Goal: Task Accomplishment & Management: Manage account settings

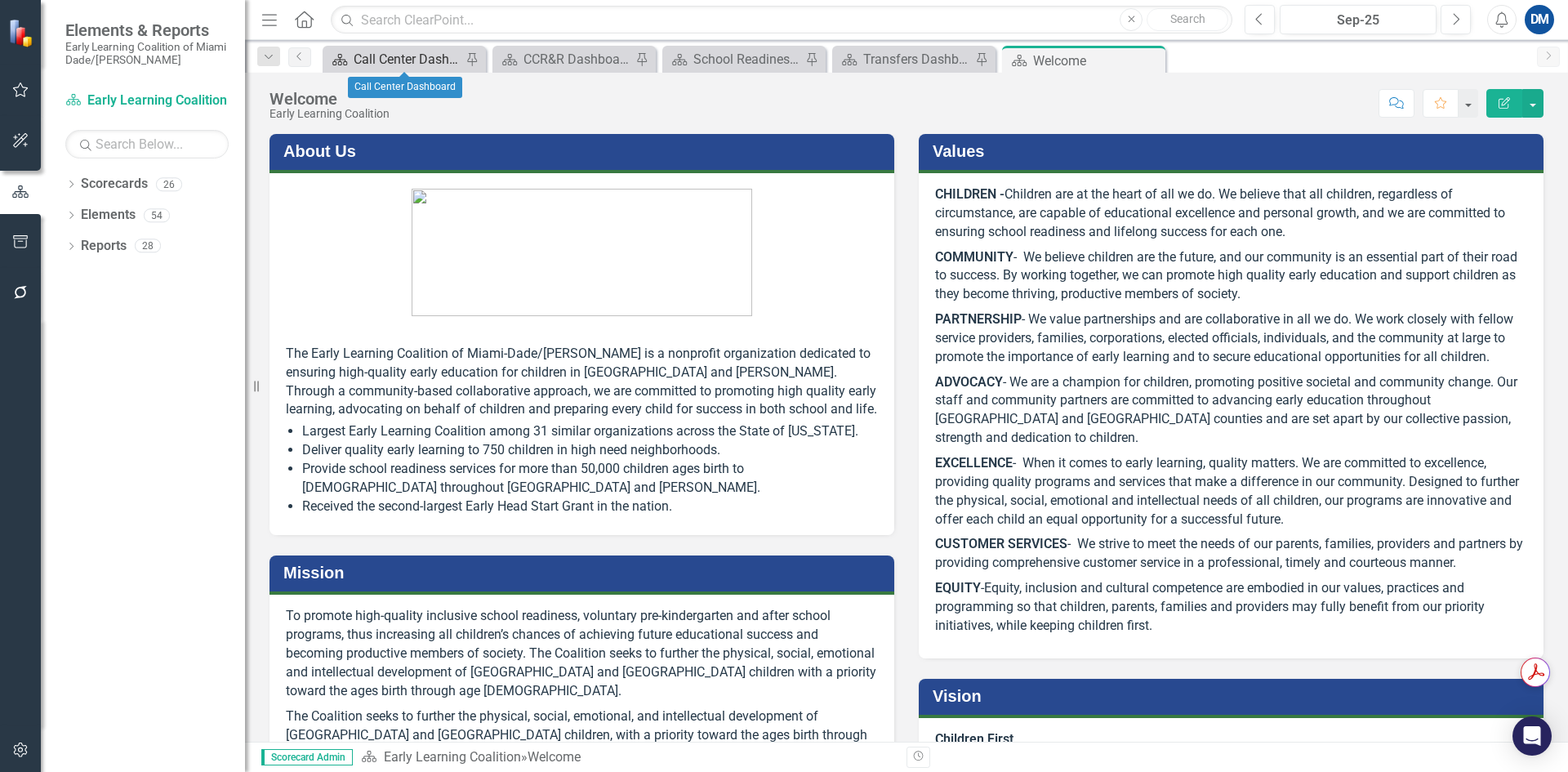
click at [408, 56] on div "Call Center Dashboard" at bounding box center [407, 59] width 107 height 20
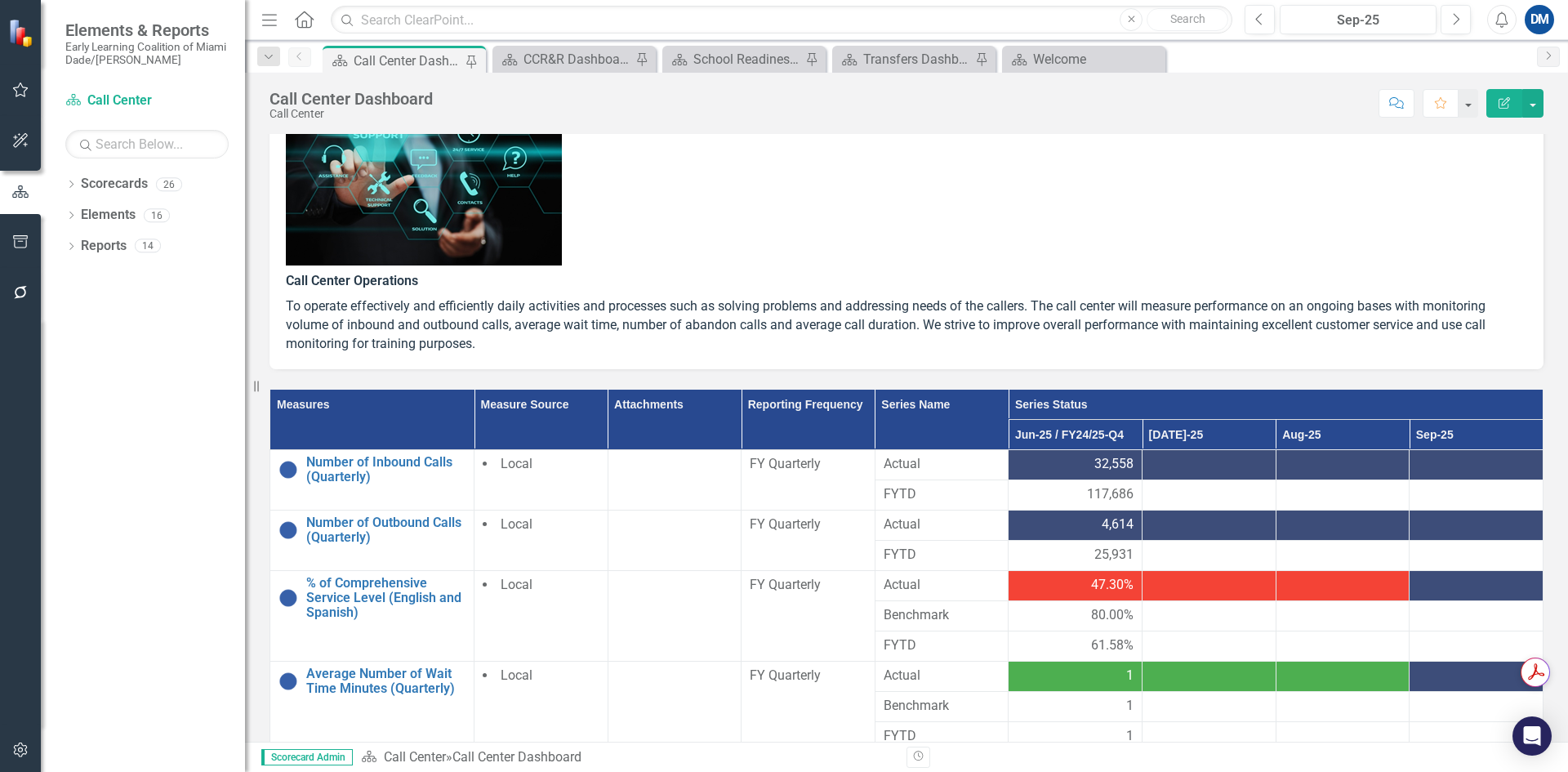
scroll to position [245, 0]
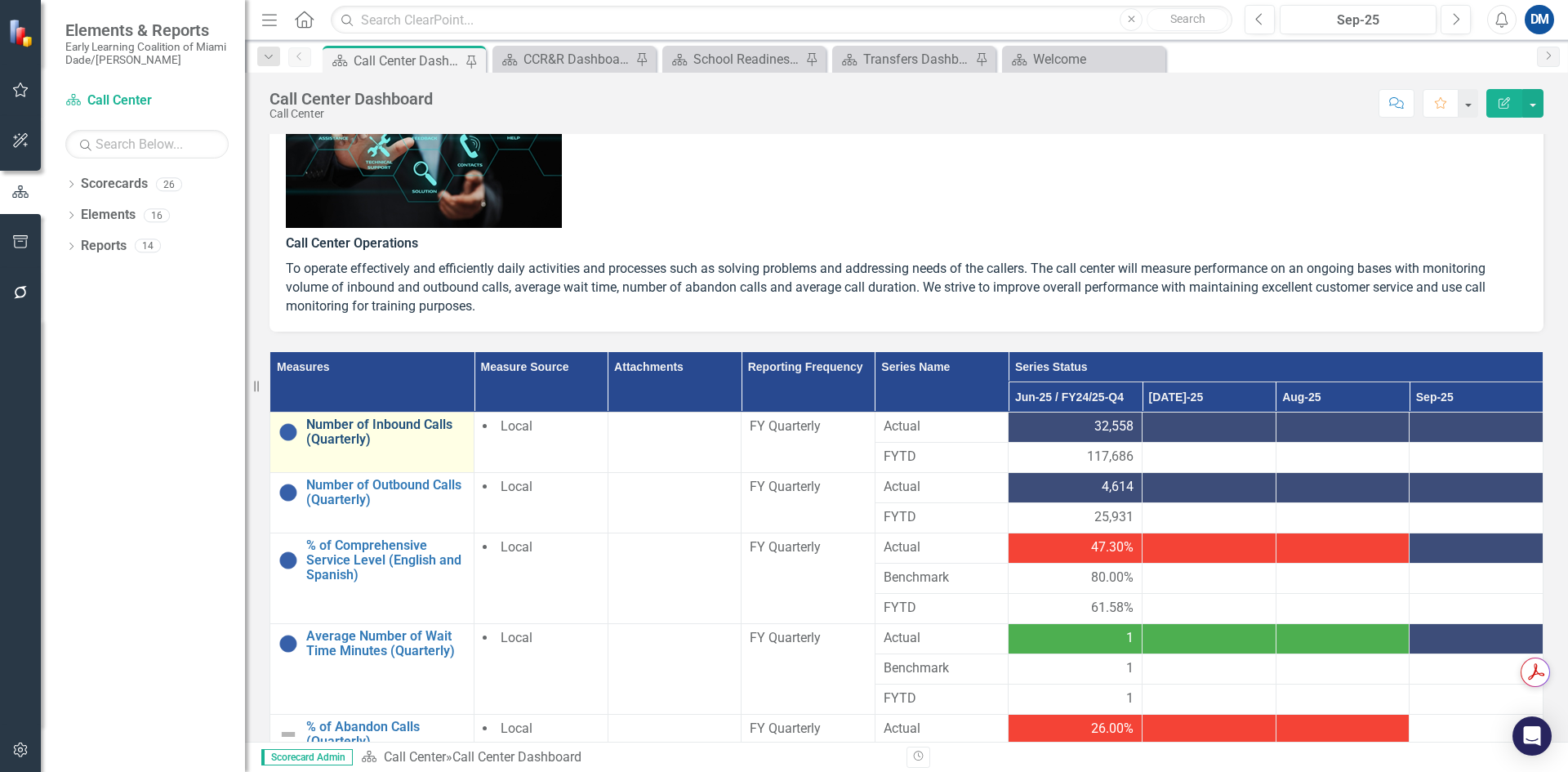
click at [377, 434] on link "Number of Inbound Calls (Quarterly)" at bounding box center [386, 431] width 159 height 29
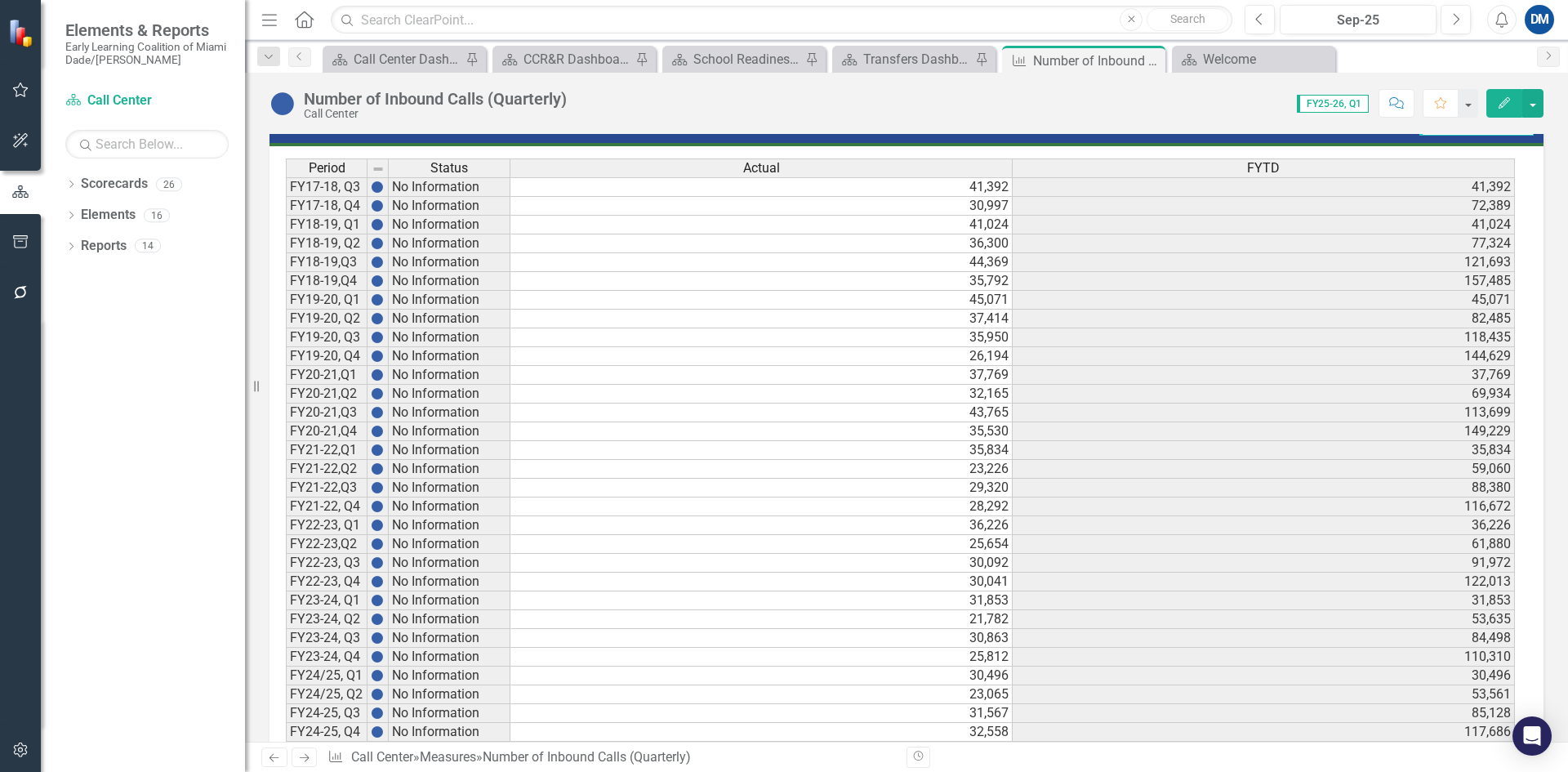
scroll to position [977, 0]
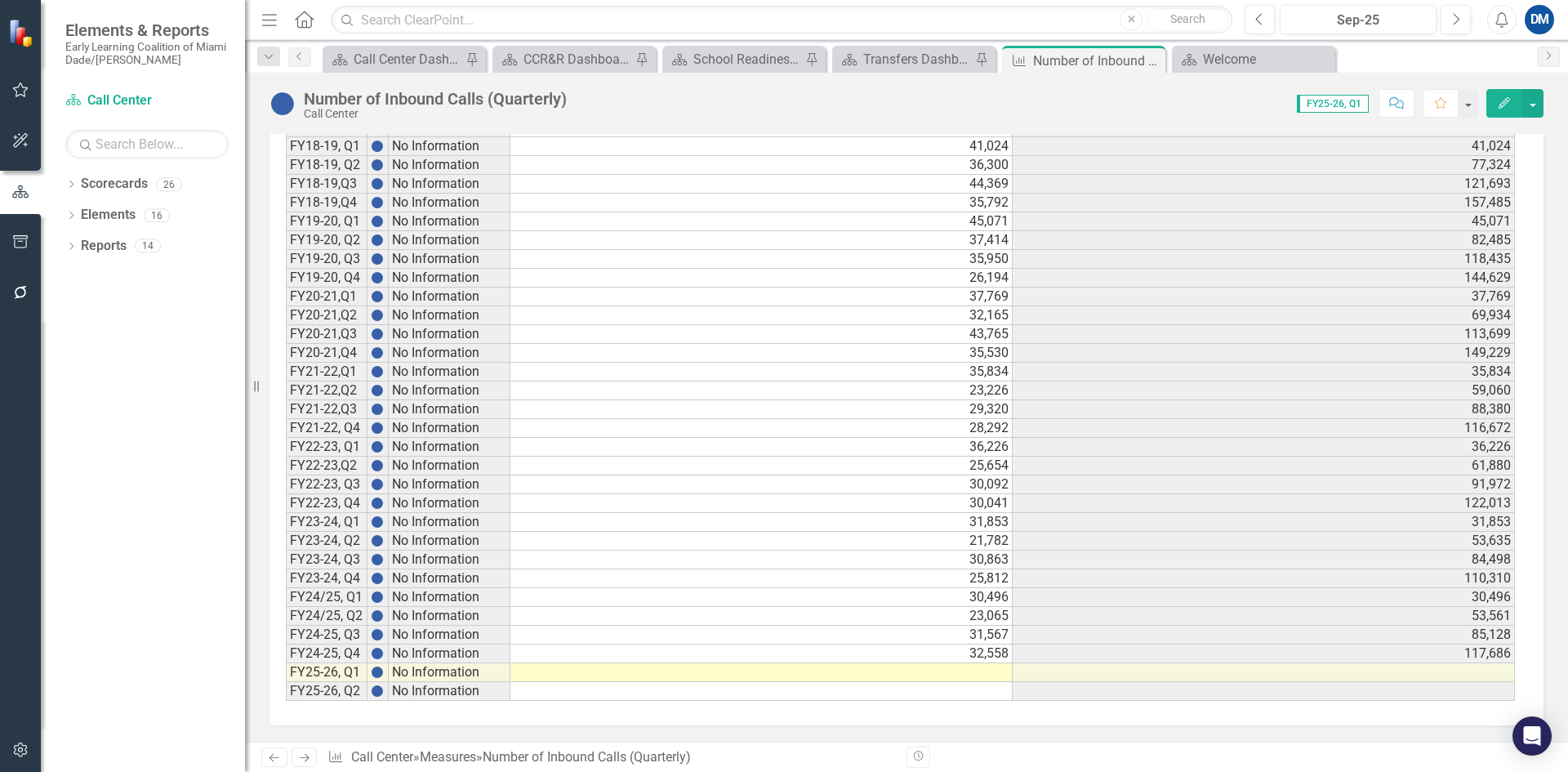
click at [990, 669] on td at bounding box center [761, 672] width 503 height 19
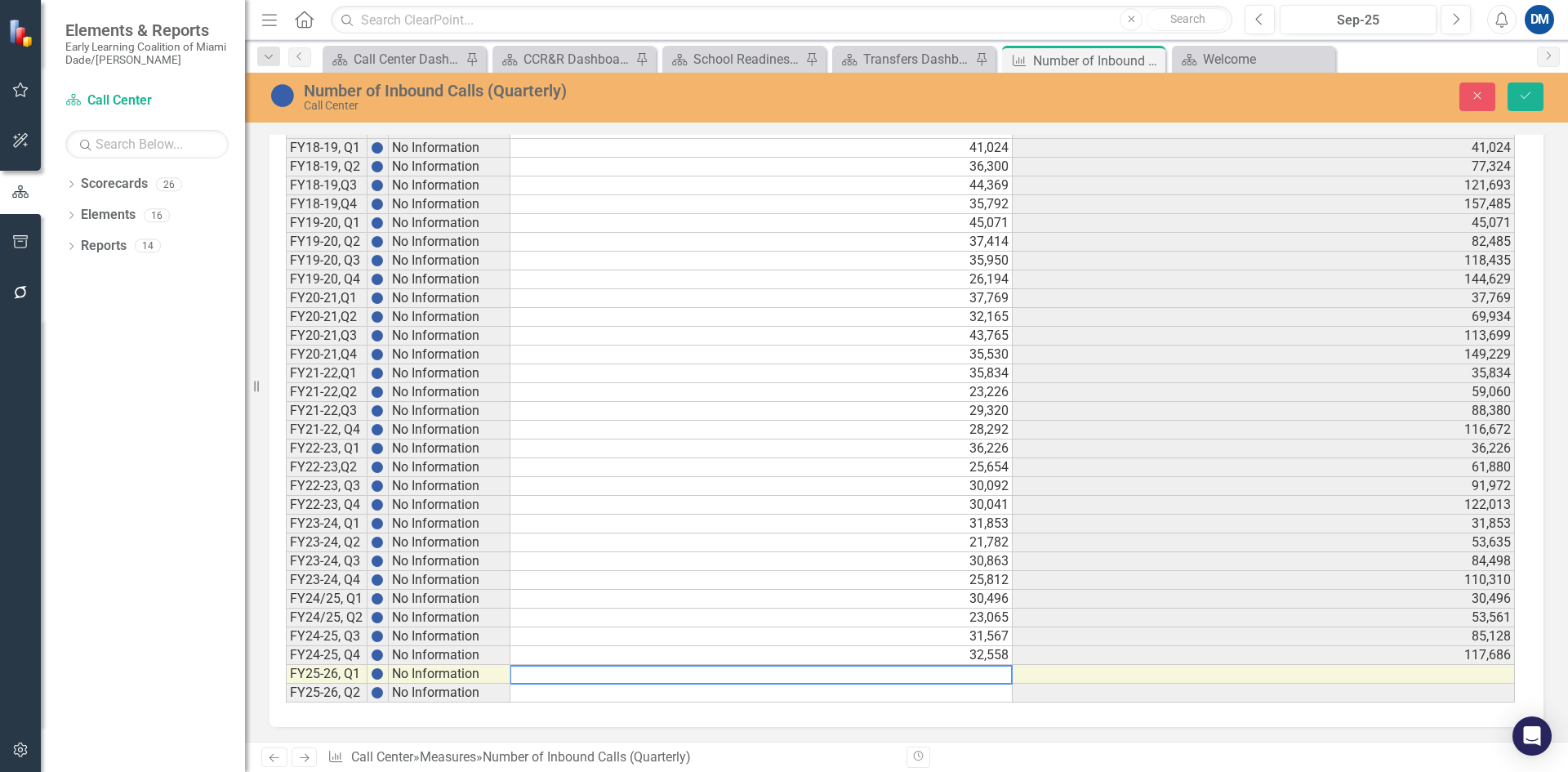
scroll to position [978, 0]
type textarea "31103"
click at [1516, 94] on button "Save" at bounding box center [1525, 96] width 36 height 29
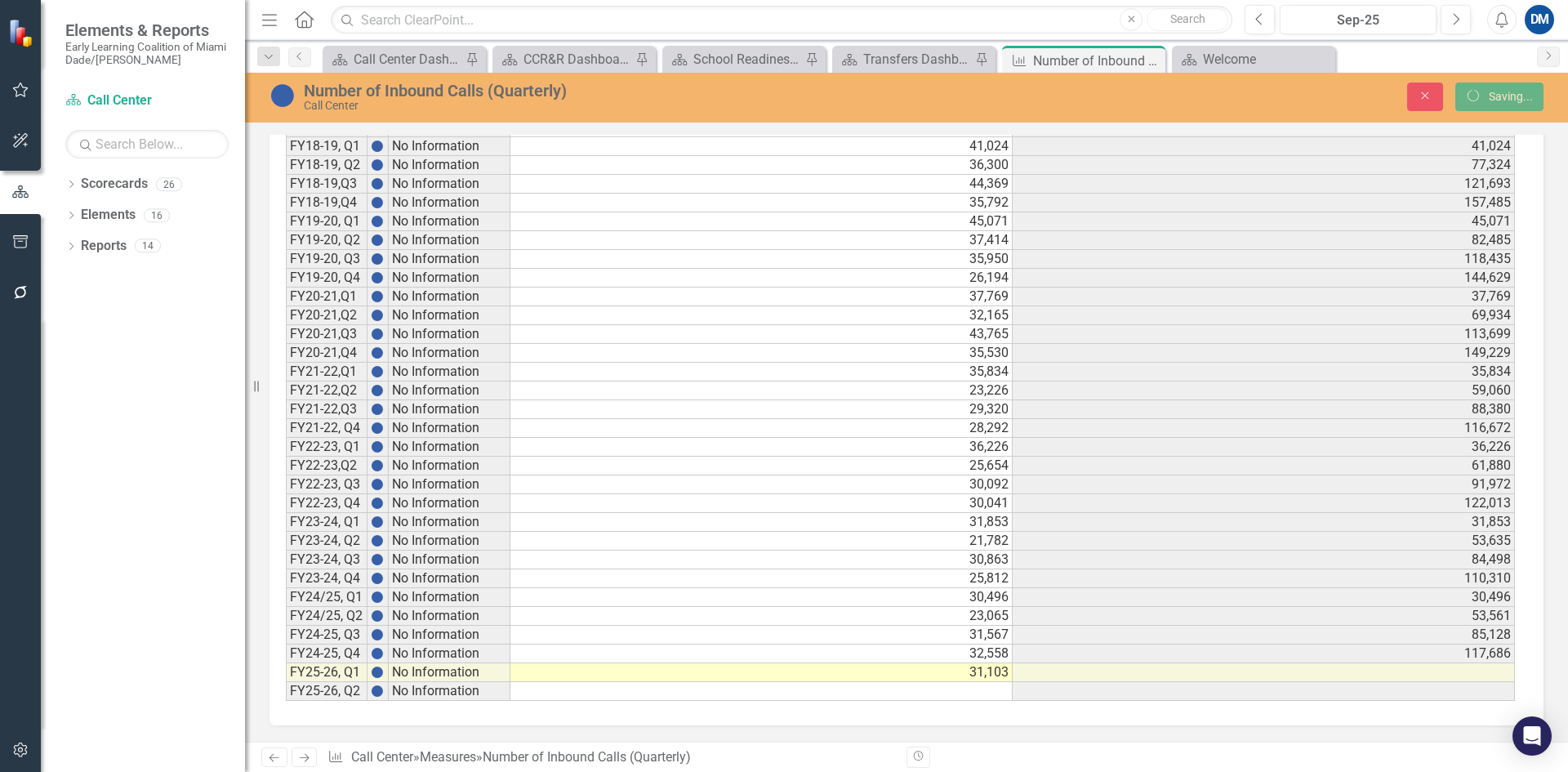
scroll to position [977, 0]
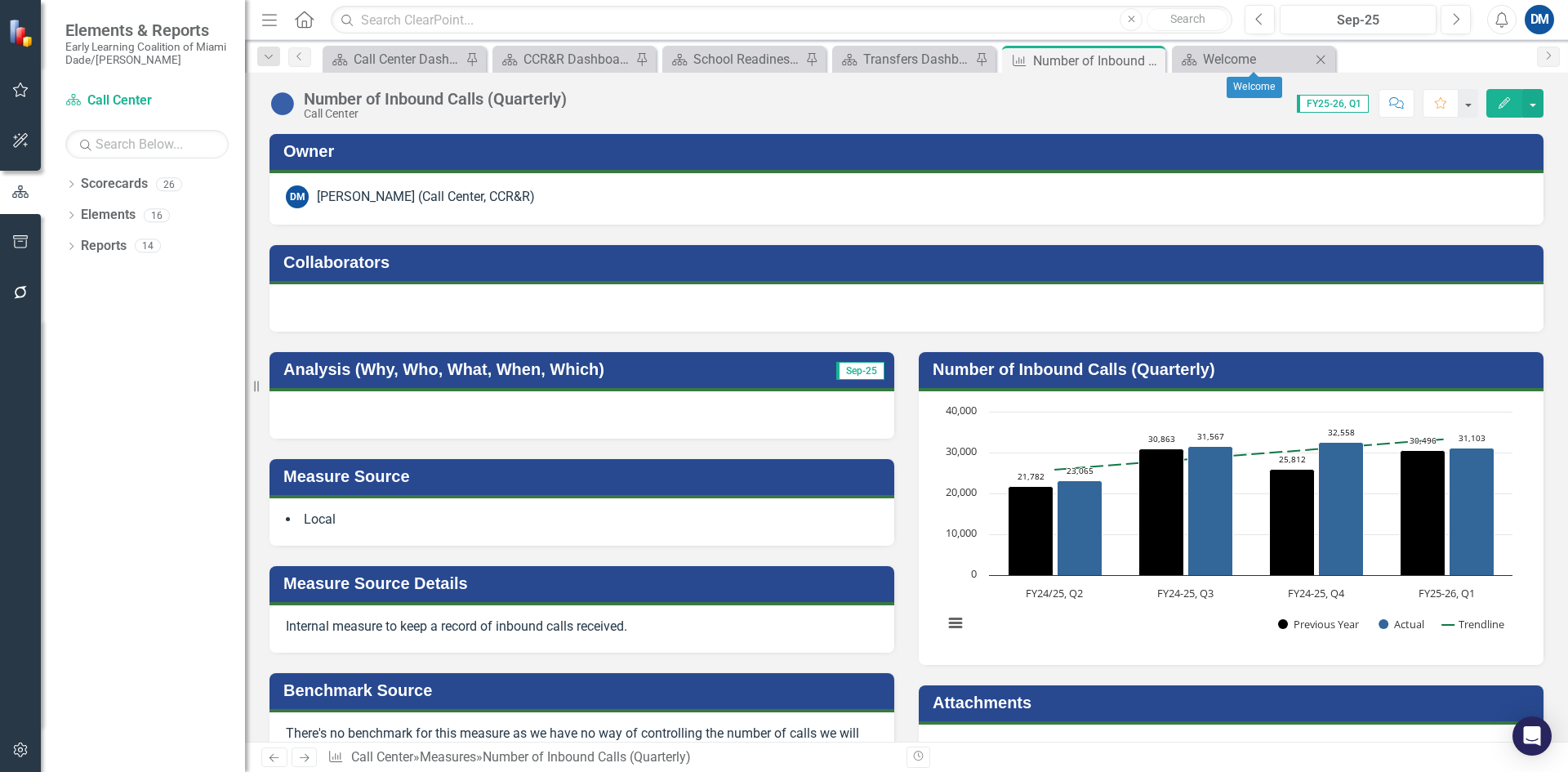
click at [1322, 58] on icon "Close" at bounding box center [1321, 59] width 17 height 13
click at [1159, 59] on div "Close" at bounding box center [1151, 61] width 20 height 20
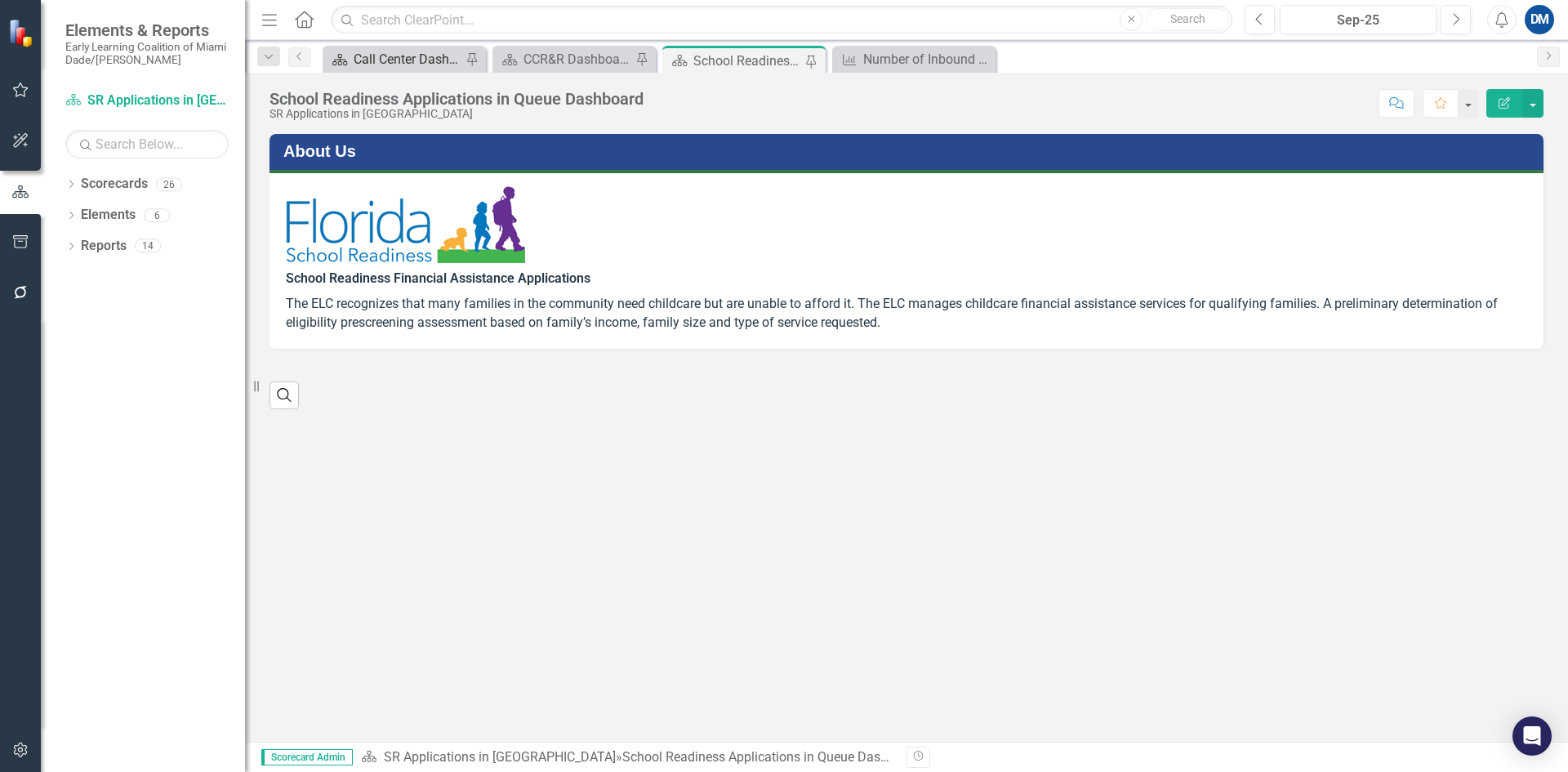
click at [422, 66] on div "Call Center Dashboard" at bounding box center [407, 59] width 107 height 20
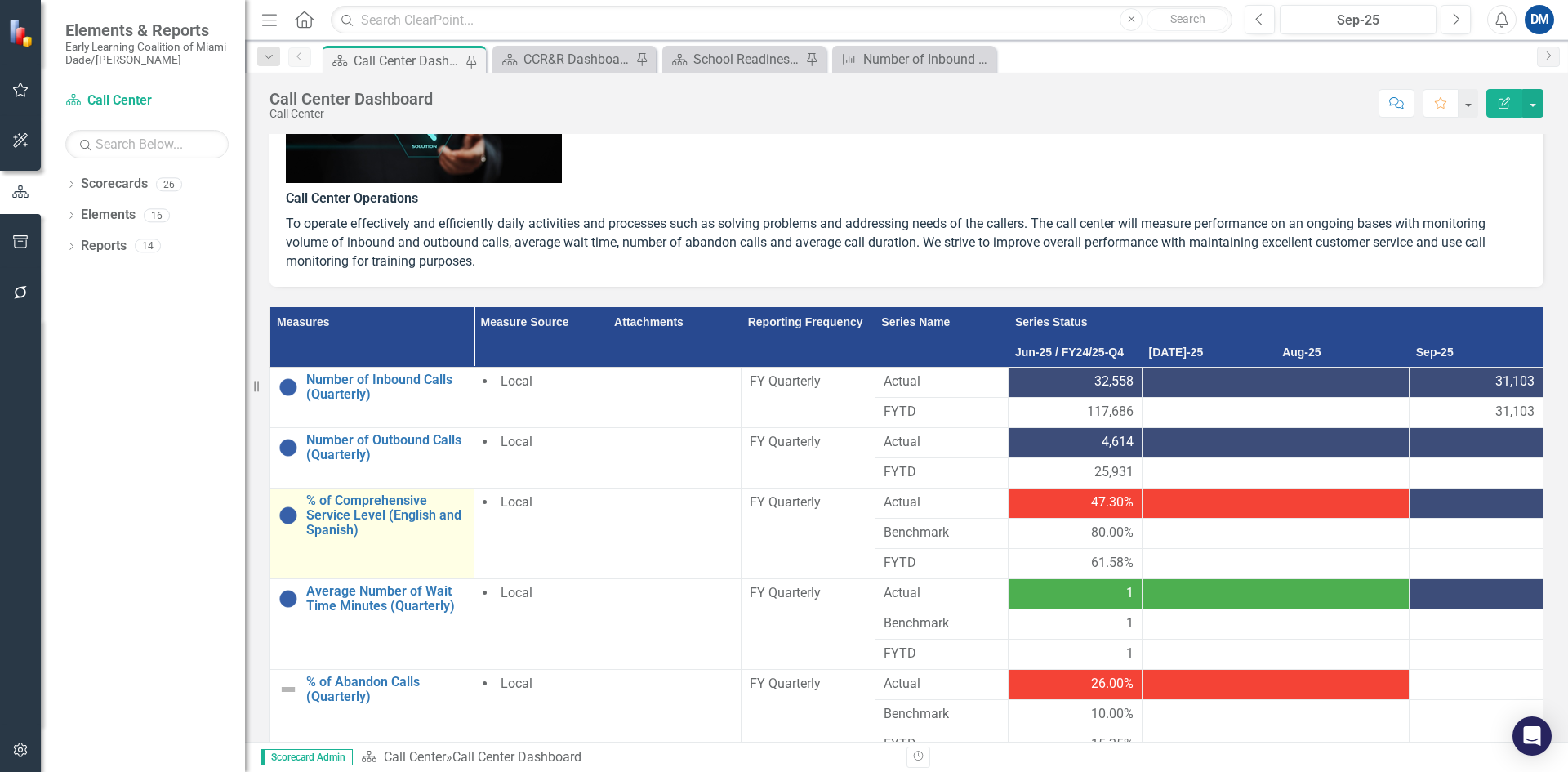
scroll to position [327, 0]
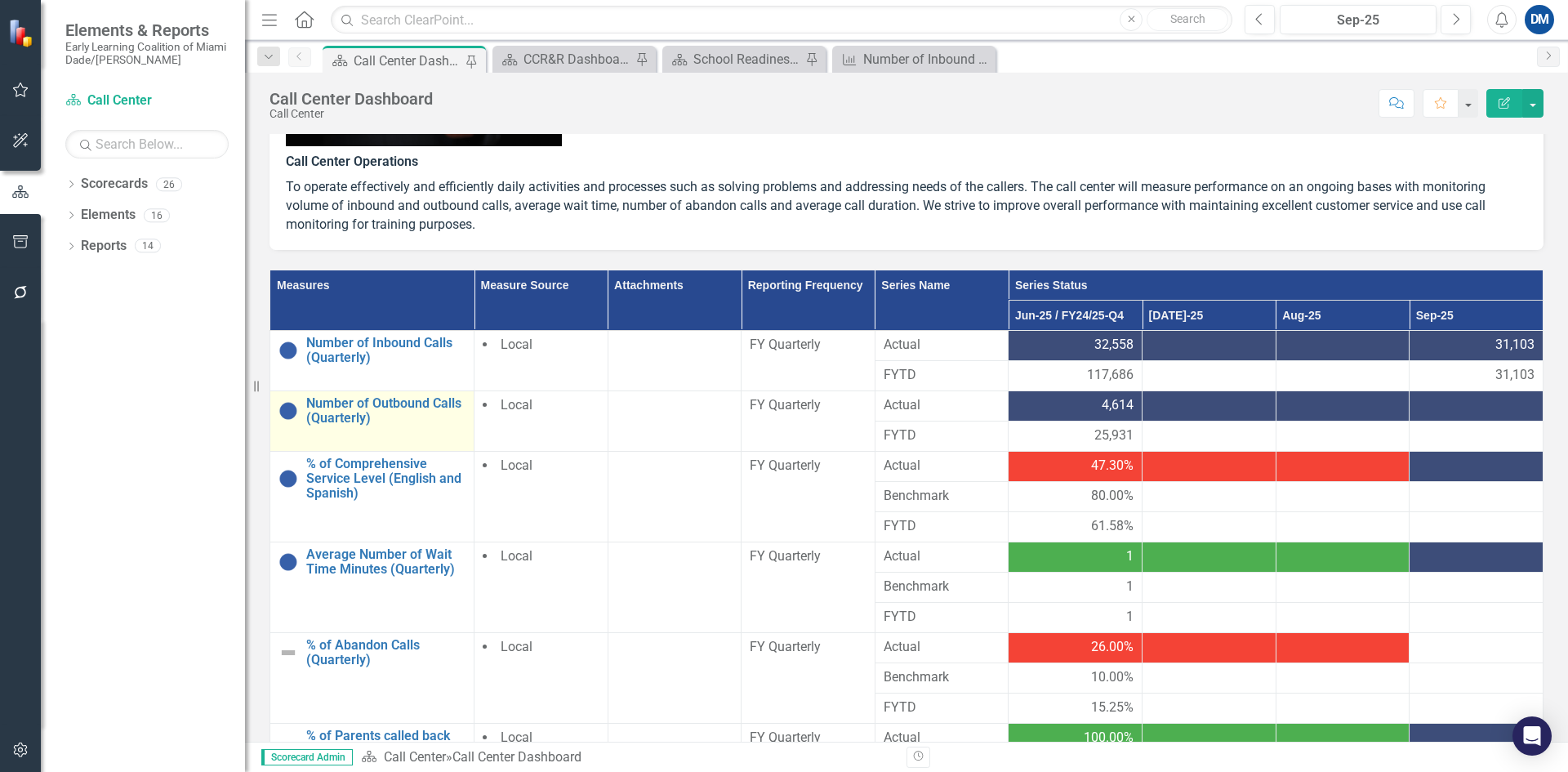
click at [0, 0] on link "Edit Edit Measure" at bounding box center [0, 0] width 0 height 0
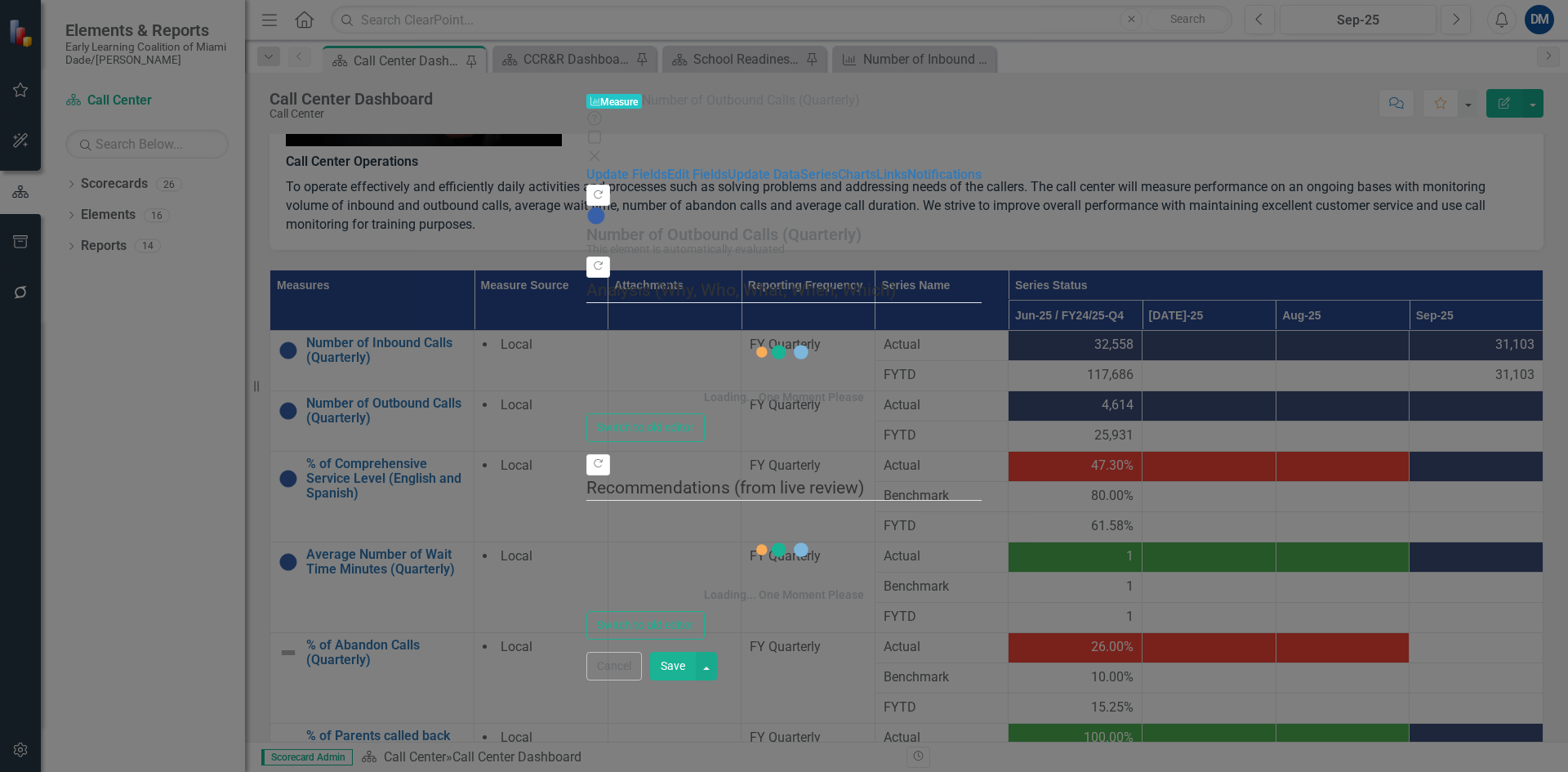
click at [600, 150] on icon at bounding box center [594, 155] width 10 height 10
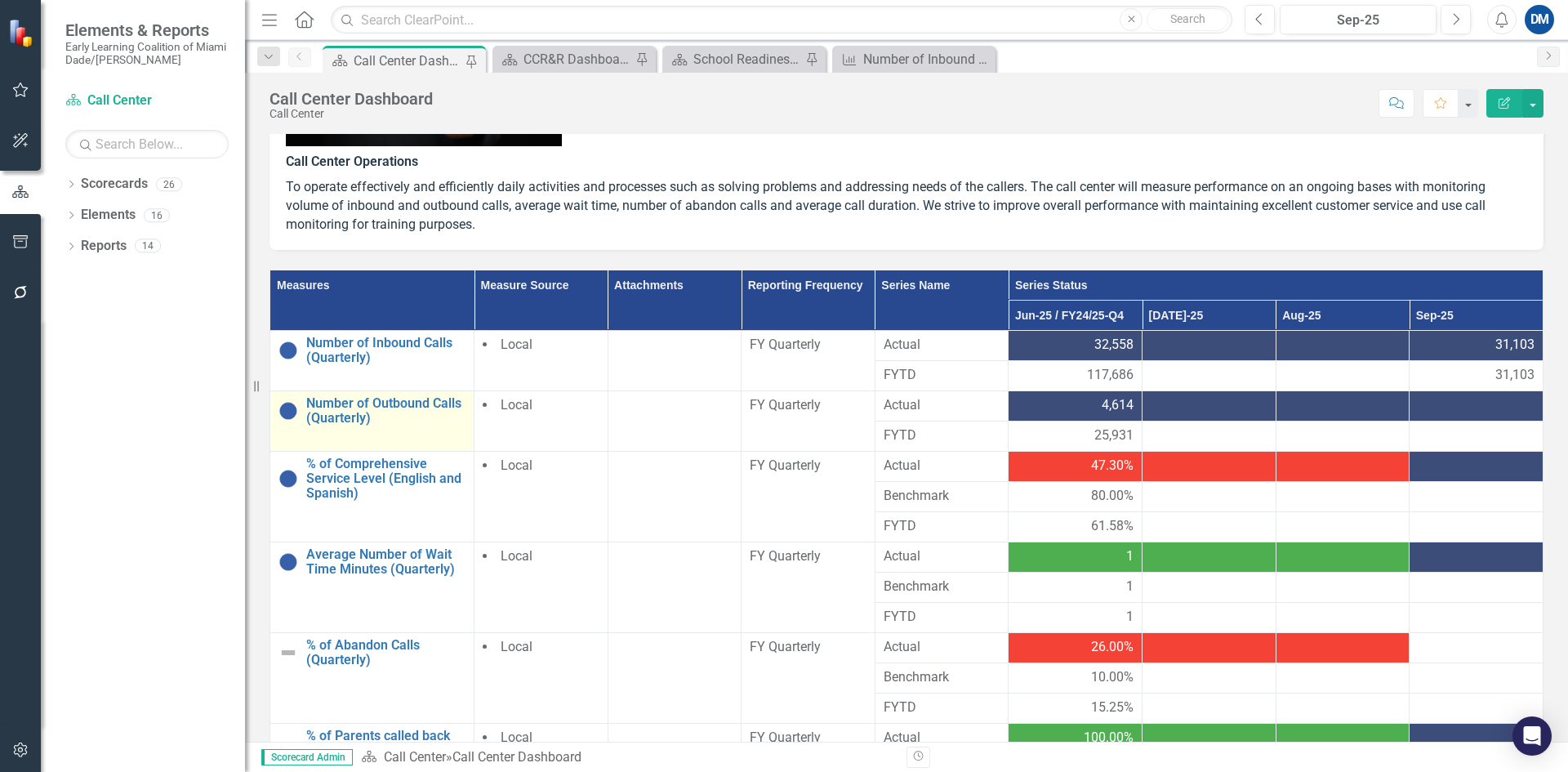
click at [0, 0] on link "Link Open Element" at bounding box center [0, 0] width 0 height 0
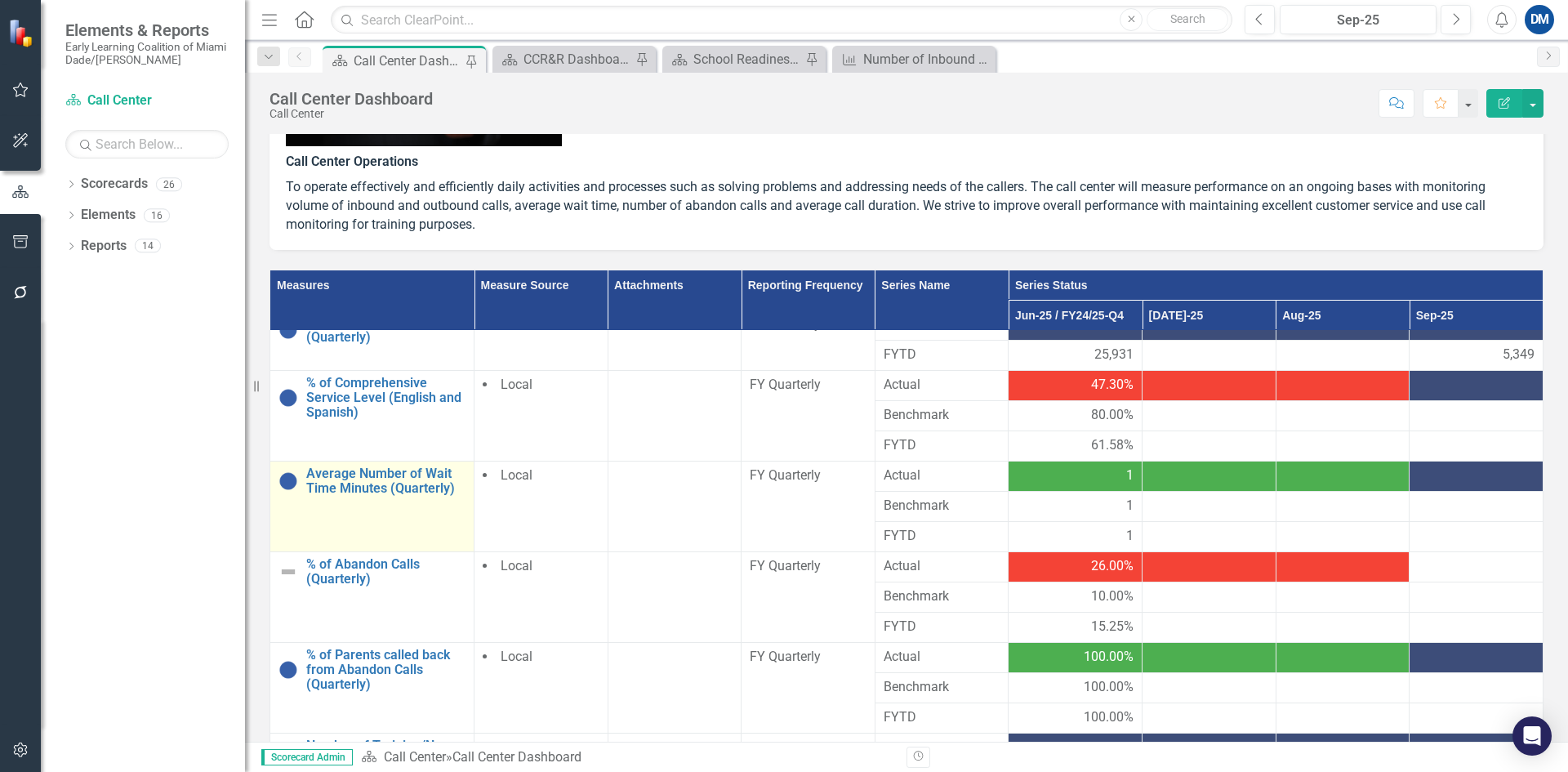
scroll to position [81, 0]
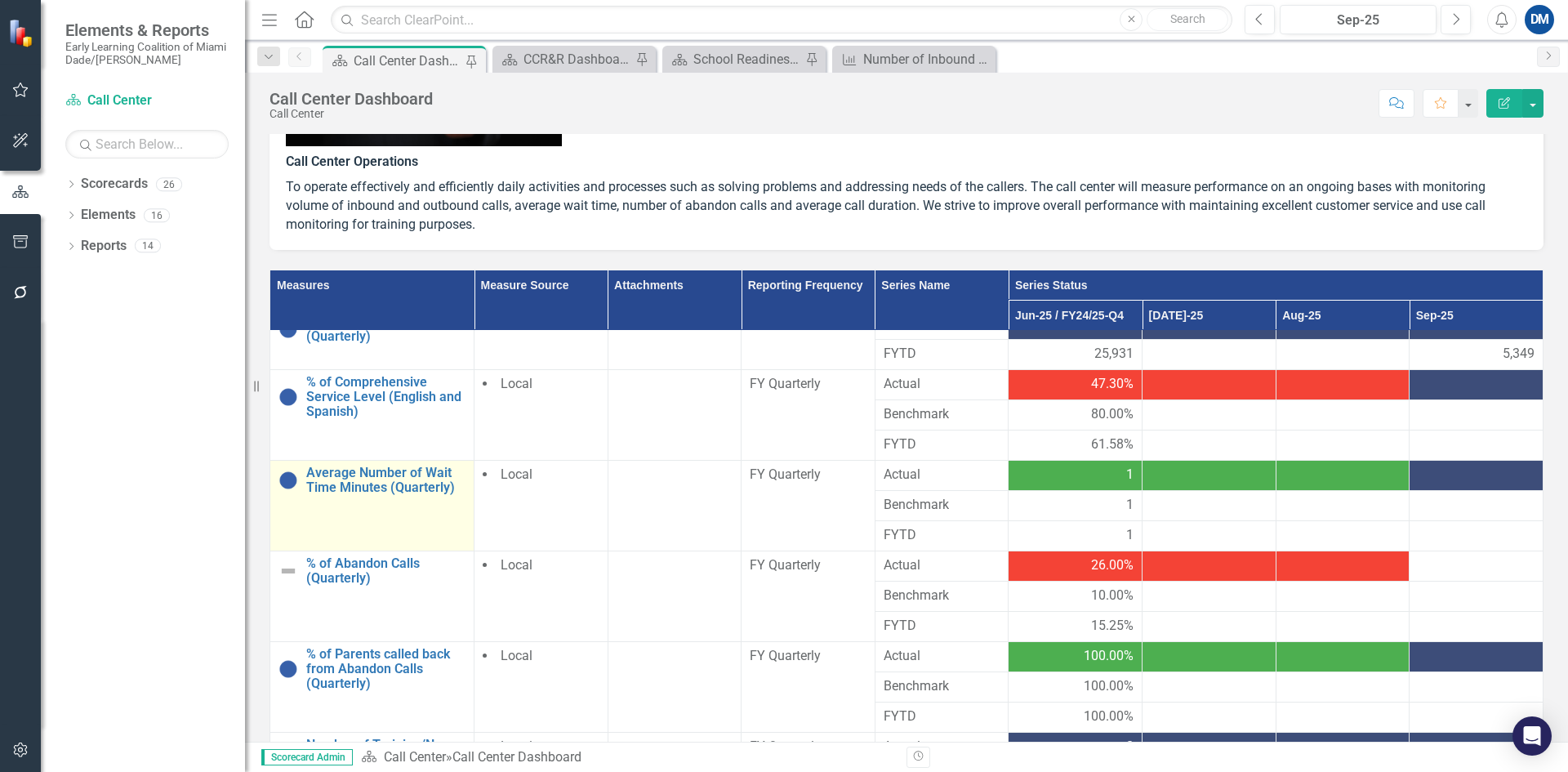
click at [0, 0] on link "Link Open Element" at bounding box center [0, 0] width 0 height 0
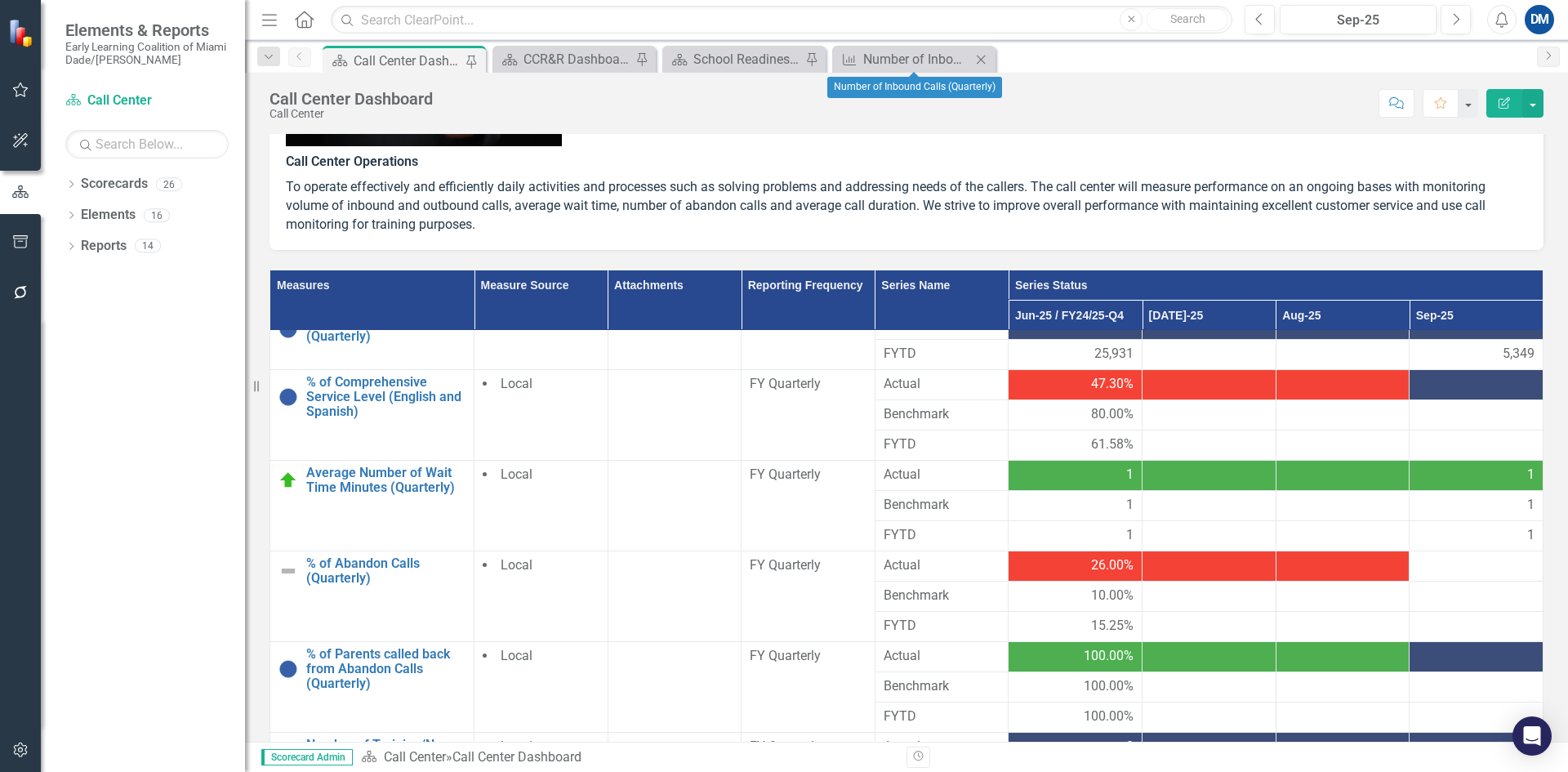
click at [987, 57] on icon "Close" at bounding box center [981, 59] width 17 height 13
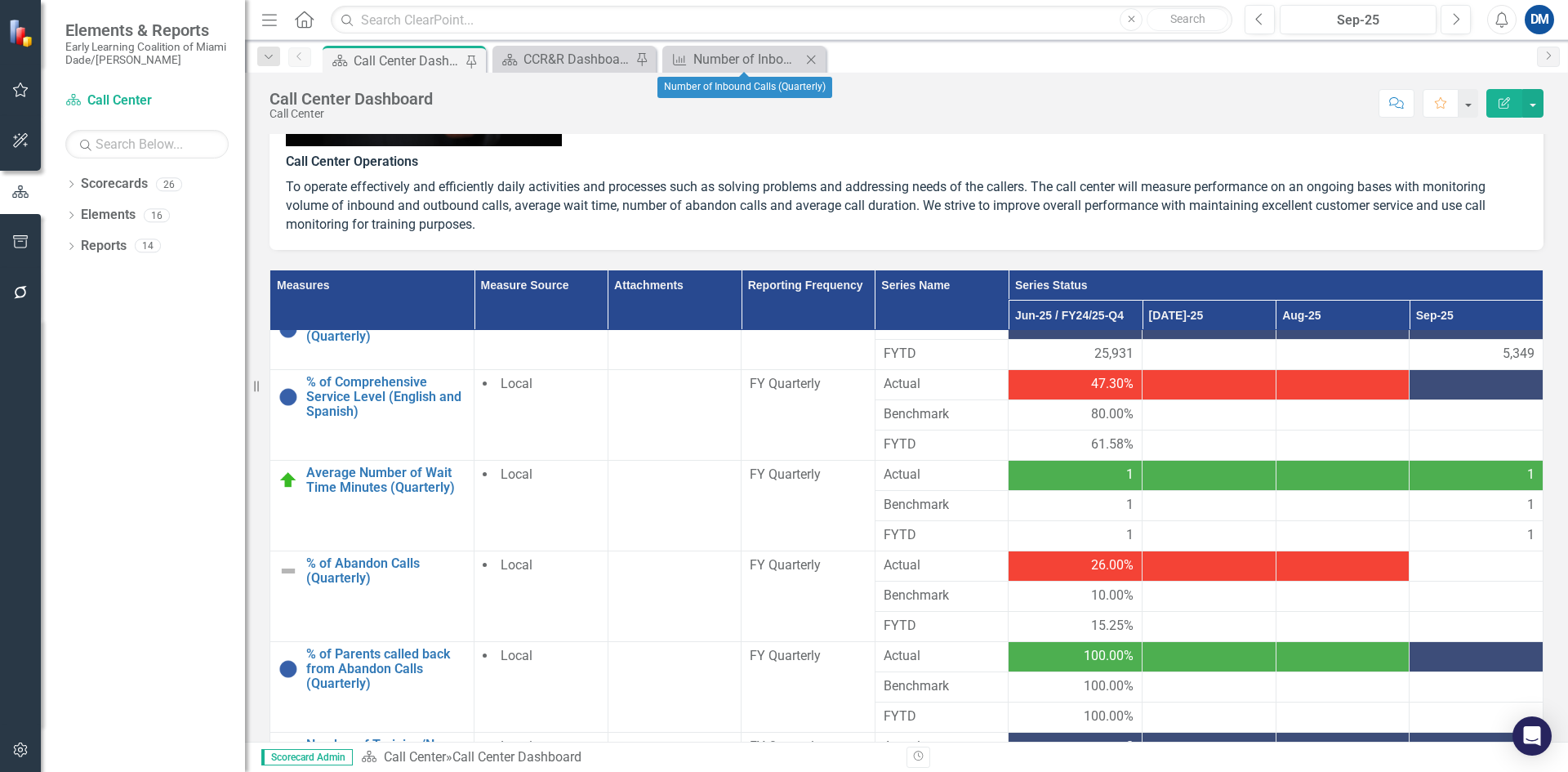
click at [817, 56] on icon "Close" at bounding box center [811, 59] width 17 height 13
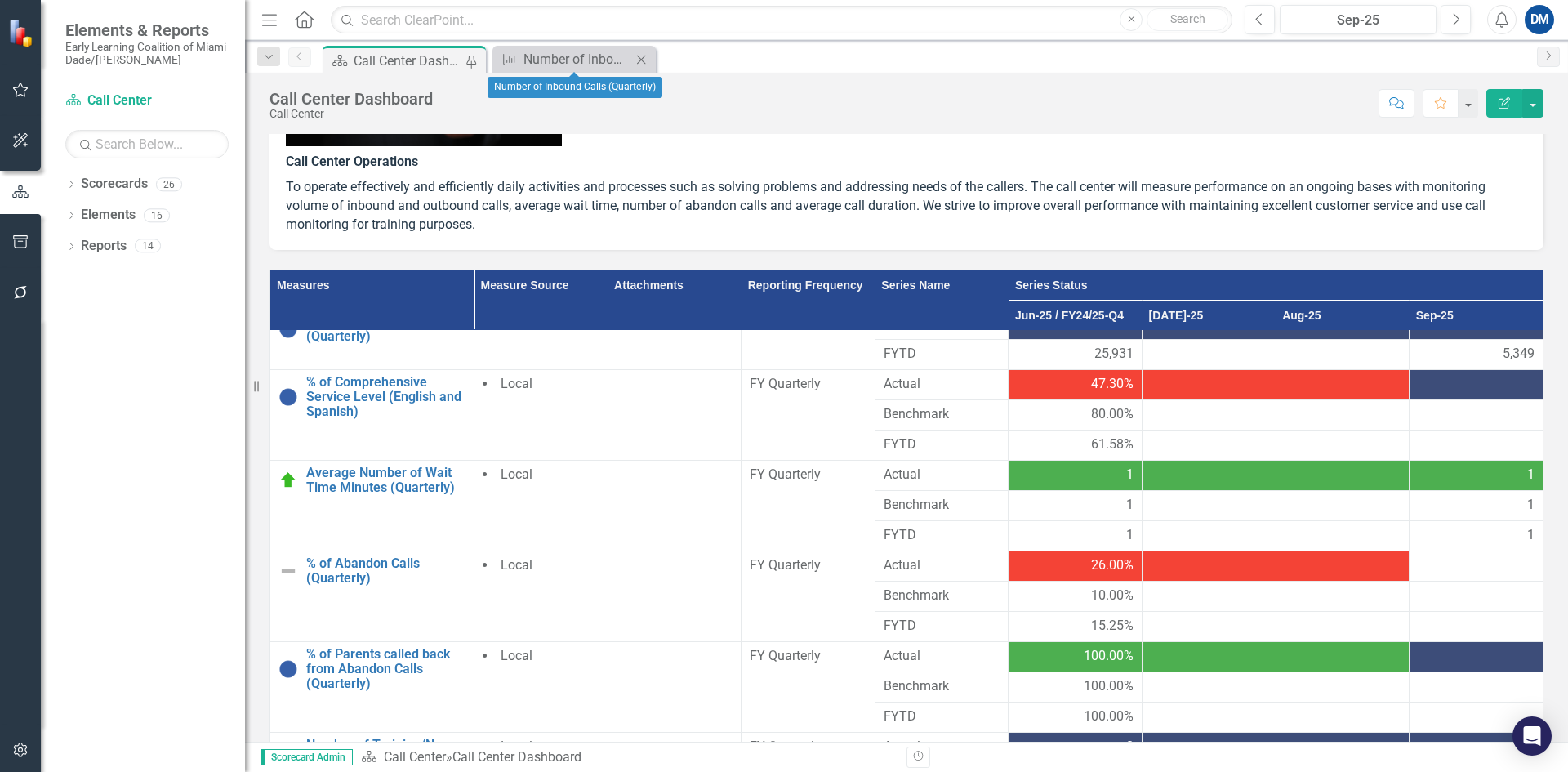
click at [647, 62] on icon "Close" at bounding box center [641, 59] width 17 height 13
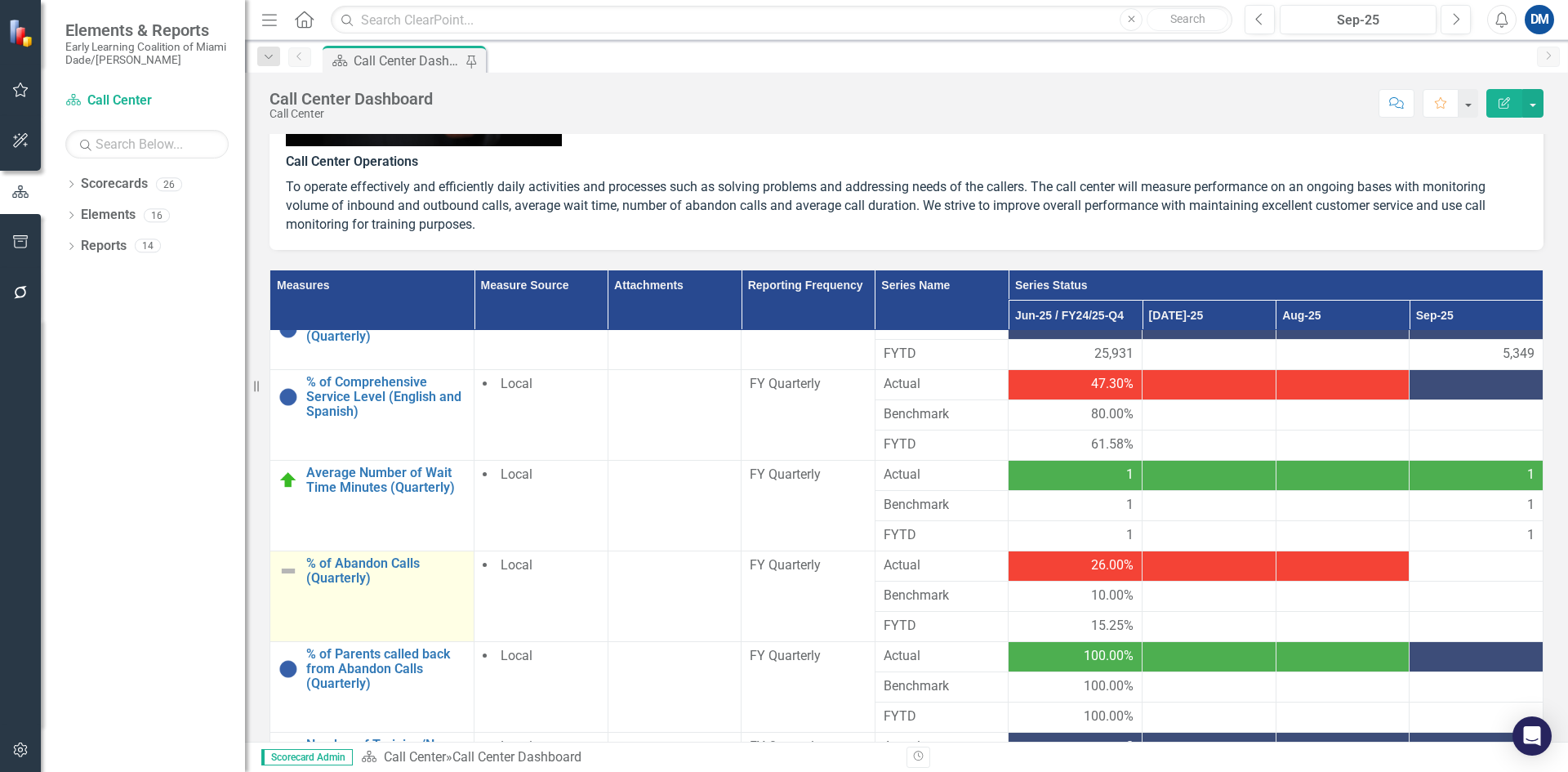
click at [0, 0] on link "Link Open Element" at bounding box center [0, 0] width 0 height 0
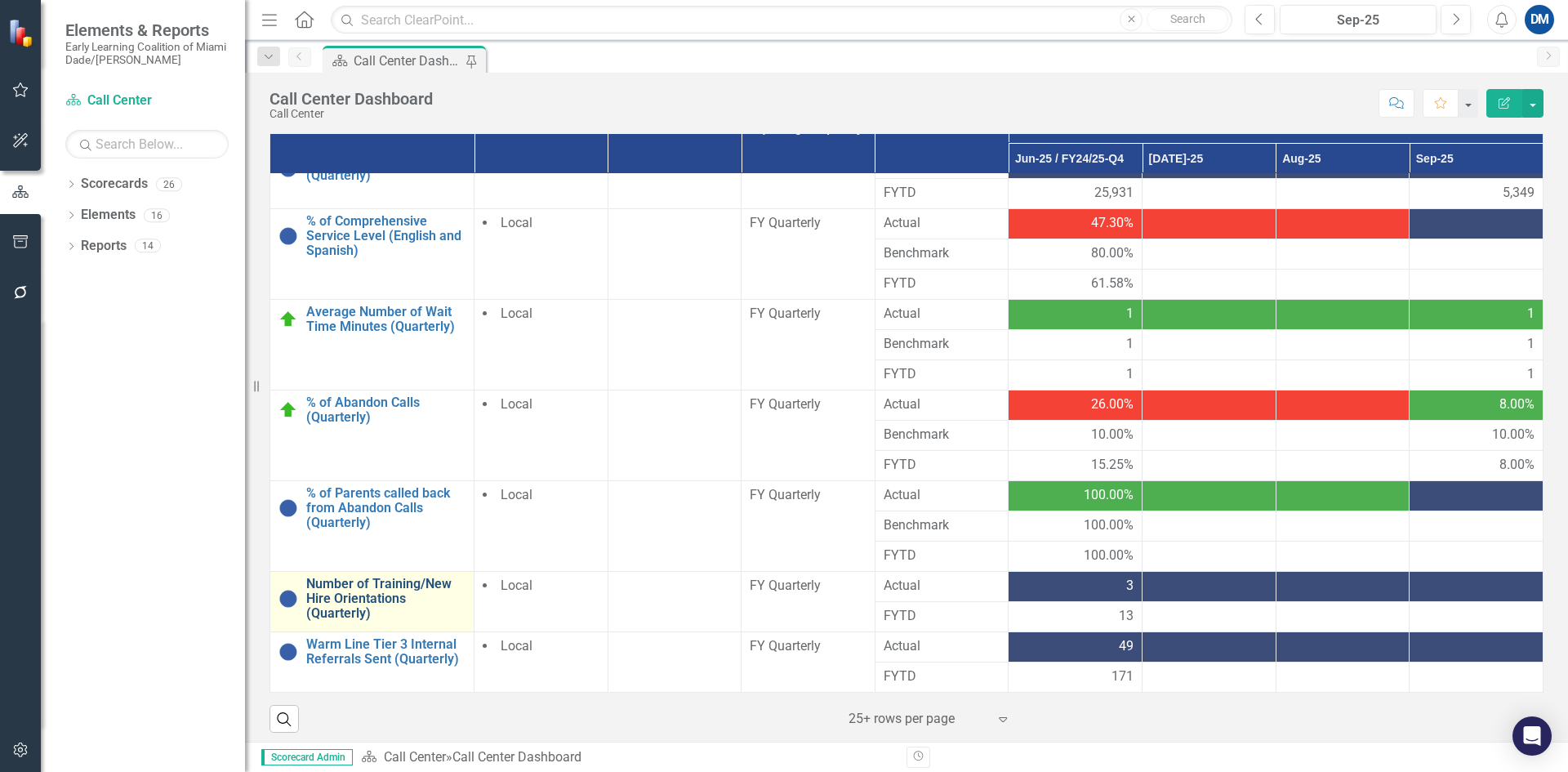
scroll to position [491, 0]
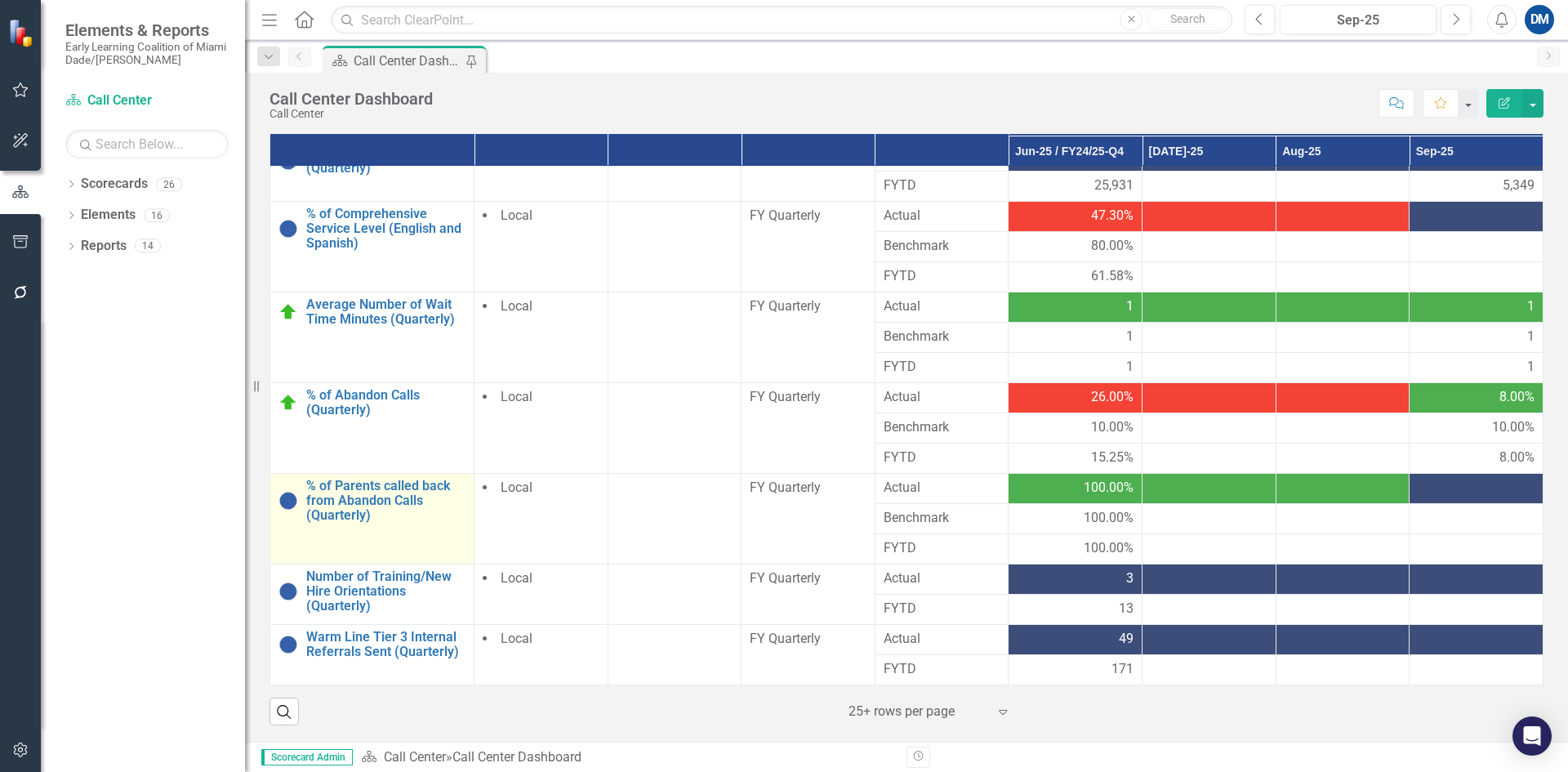
click at [0, 0] on link "Link Open Element" at bounding box center [0, 0] width 0 height 0
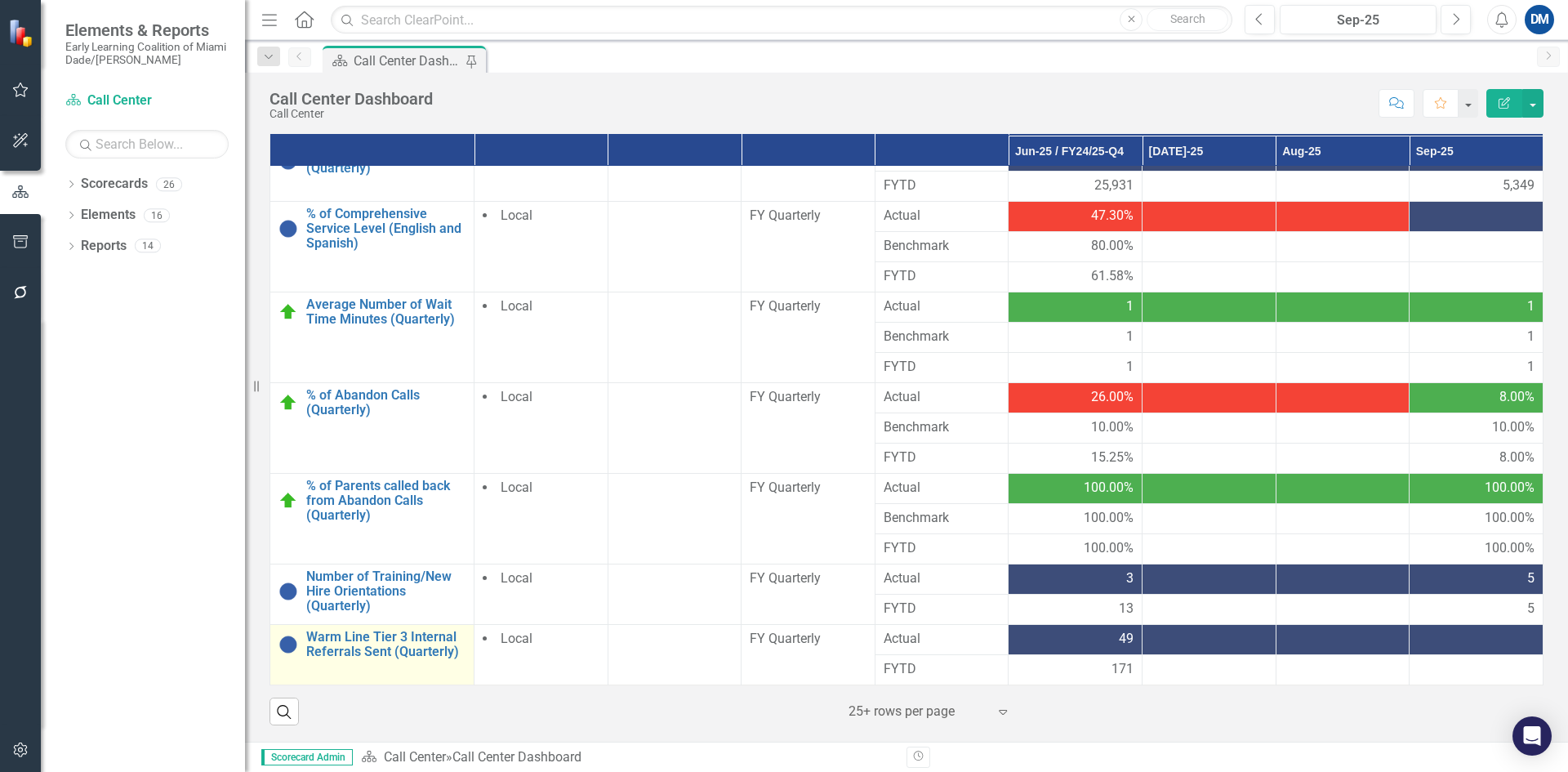
click at [0, 0] on link "Link Open Element" at bounding box center [0, 0] width 0 height 0
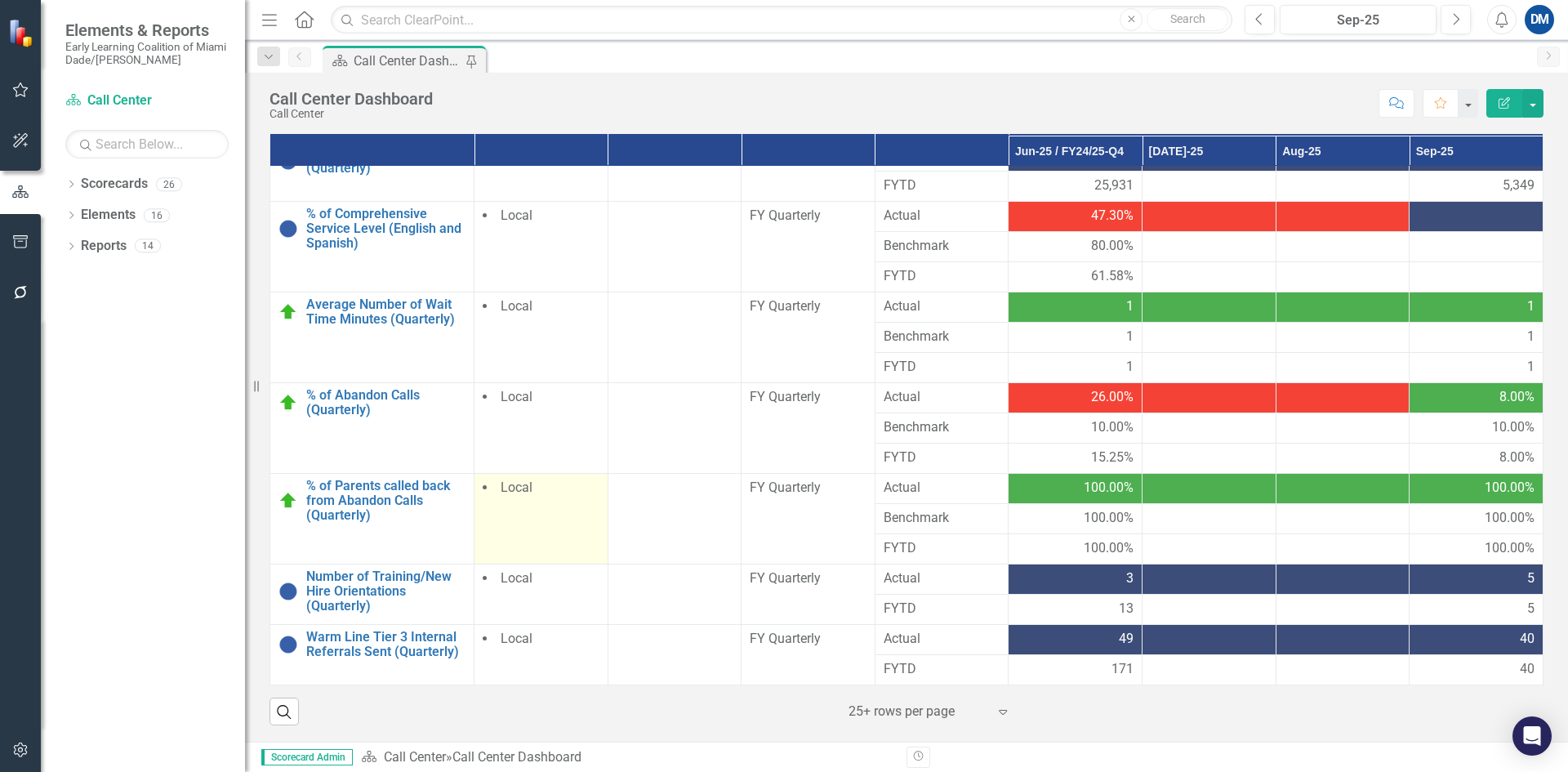
scroll to position [0, 0]
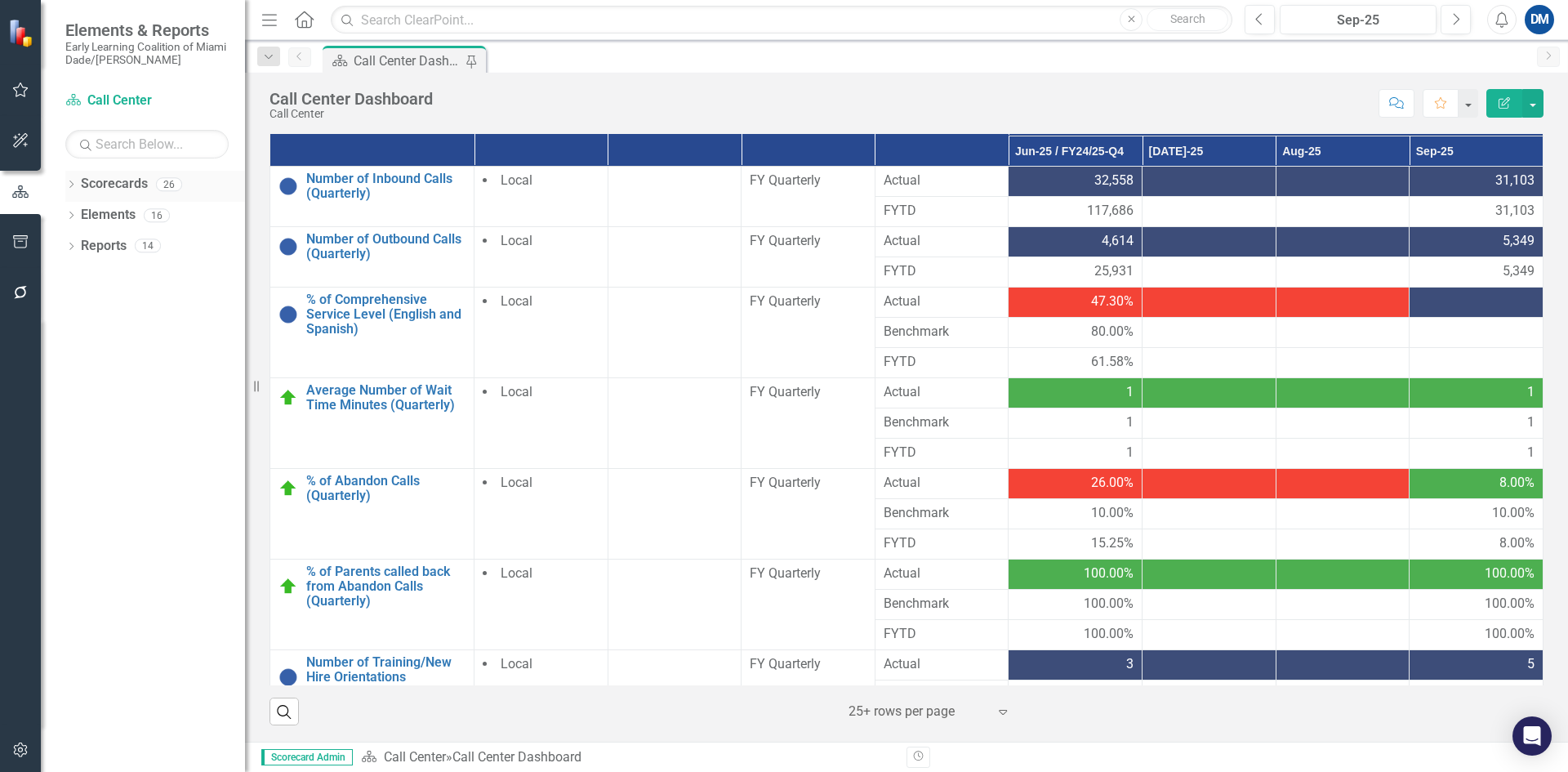
click at [70, 186] on icon "Dropdown" at bounding box center [71, 186] width 11 height 9
click at [61, 214] on icon "Dropdown" at bounding box center [55, 215] width 12 height 10
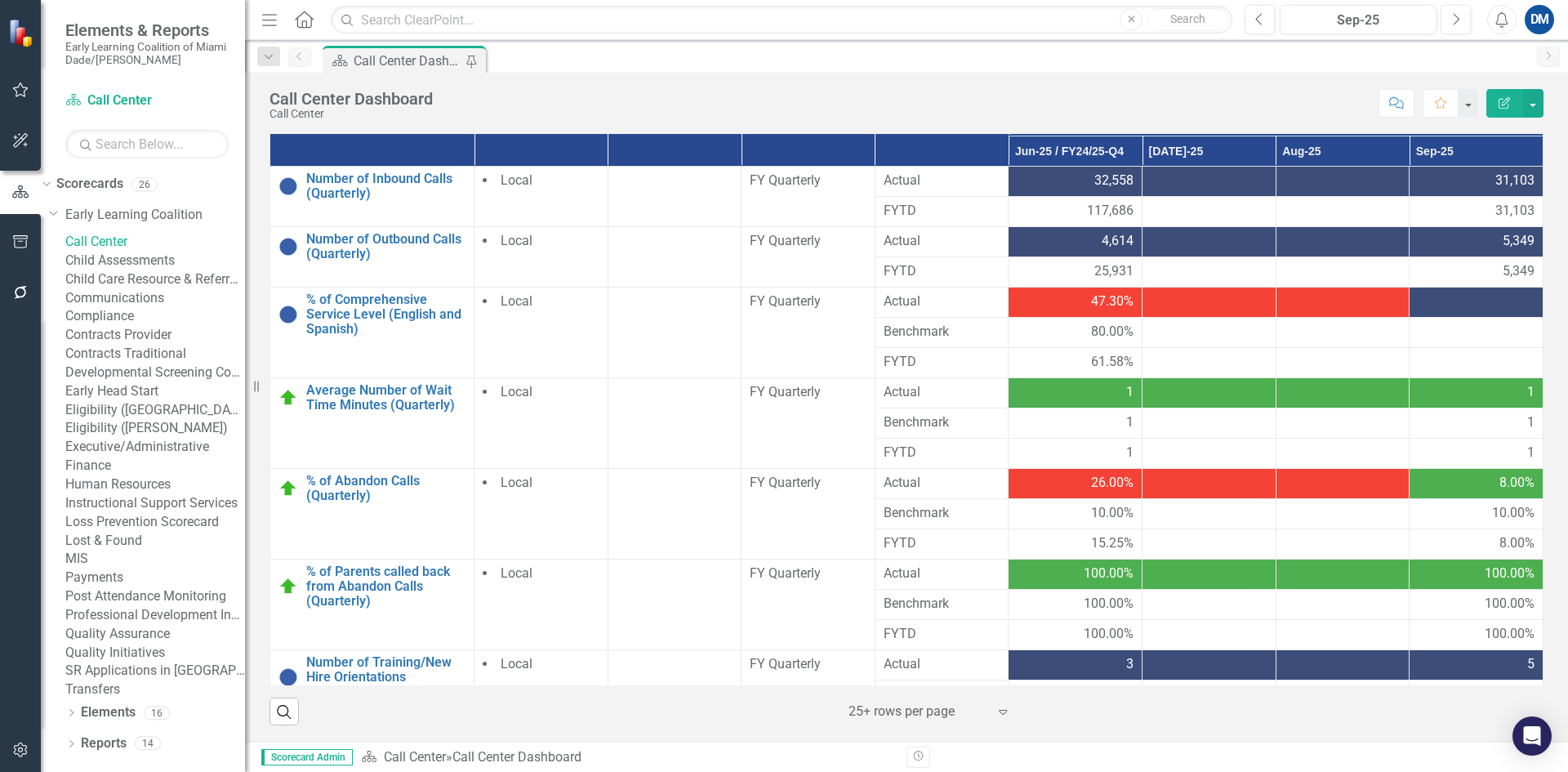
click at [146, 289] on link "Child Care Resource & Referral (CCR&R)" at bounding box center [156, 280] width 180 height 19
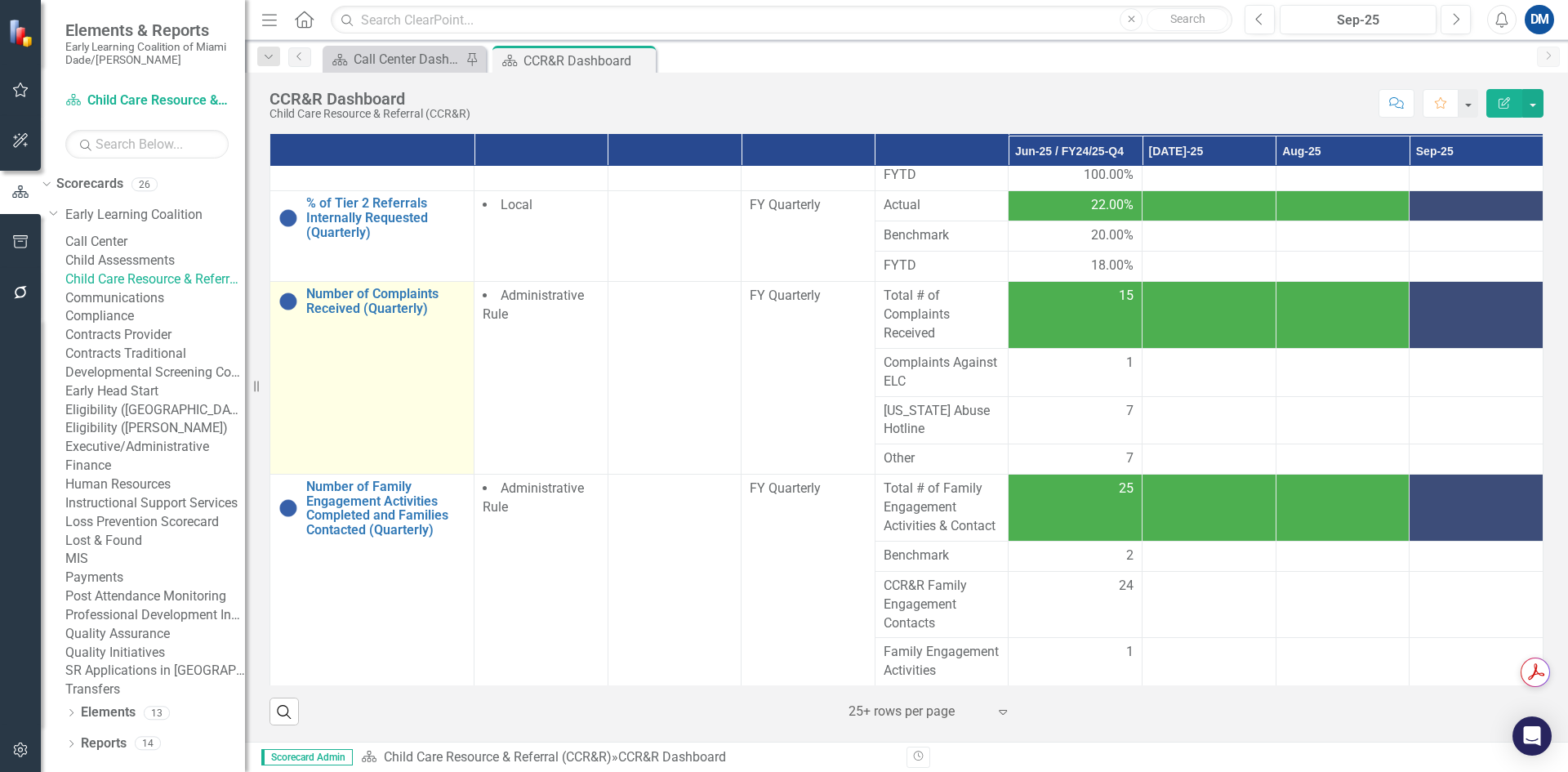
scroll to position [163, 0]
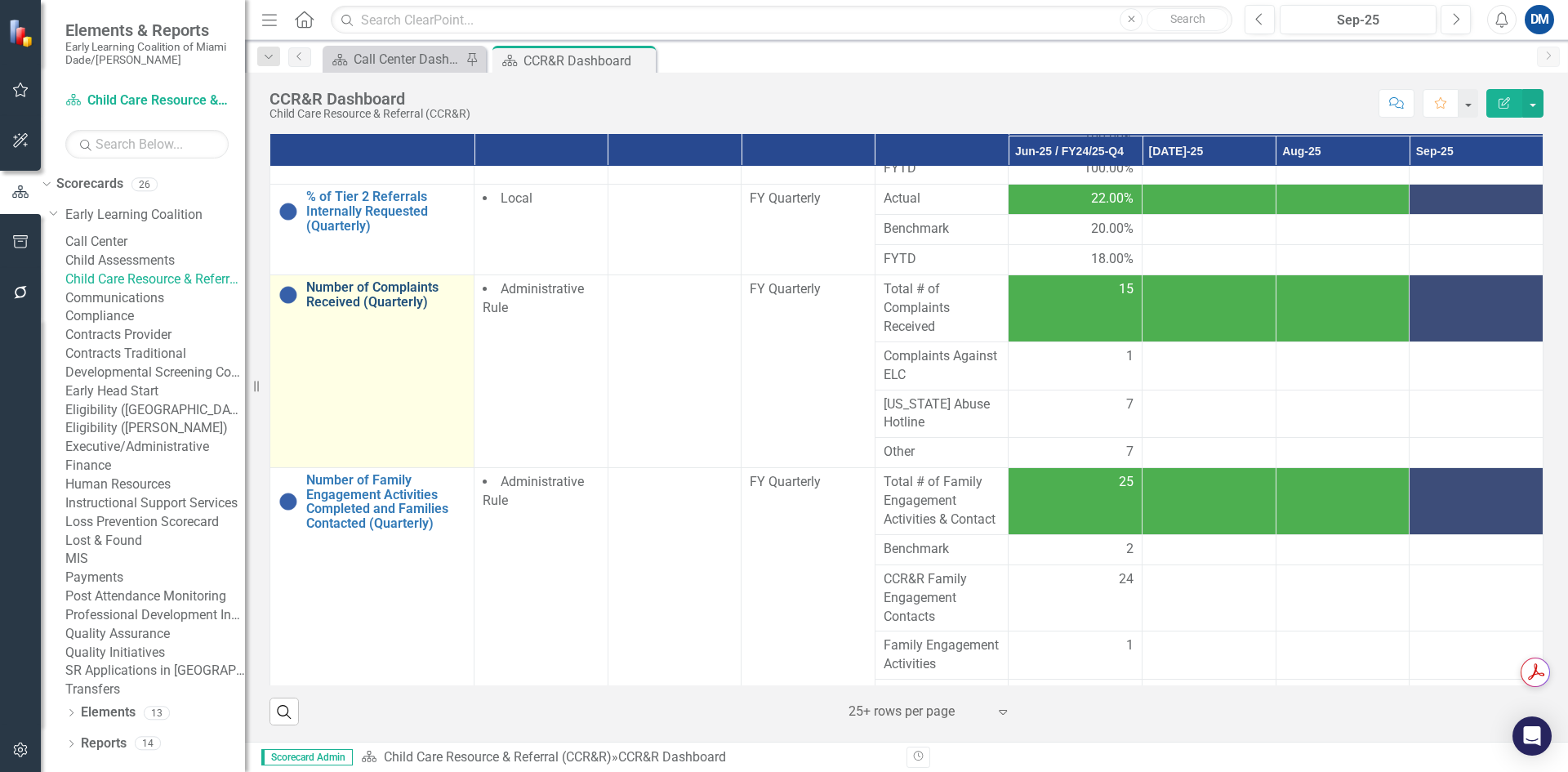
click at [362, 300] on link "Number of Complaints Received (Quarterly)" at bounding box center [386, 294] width 159 height 29
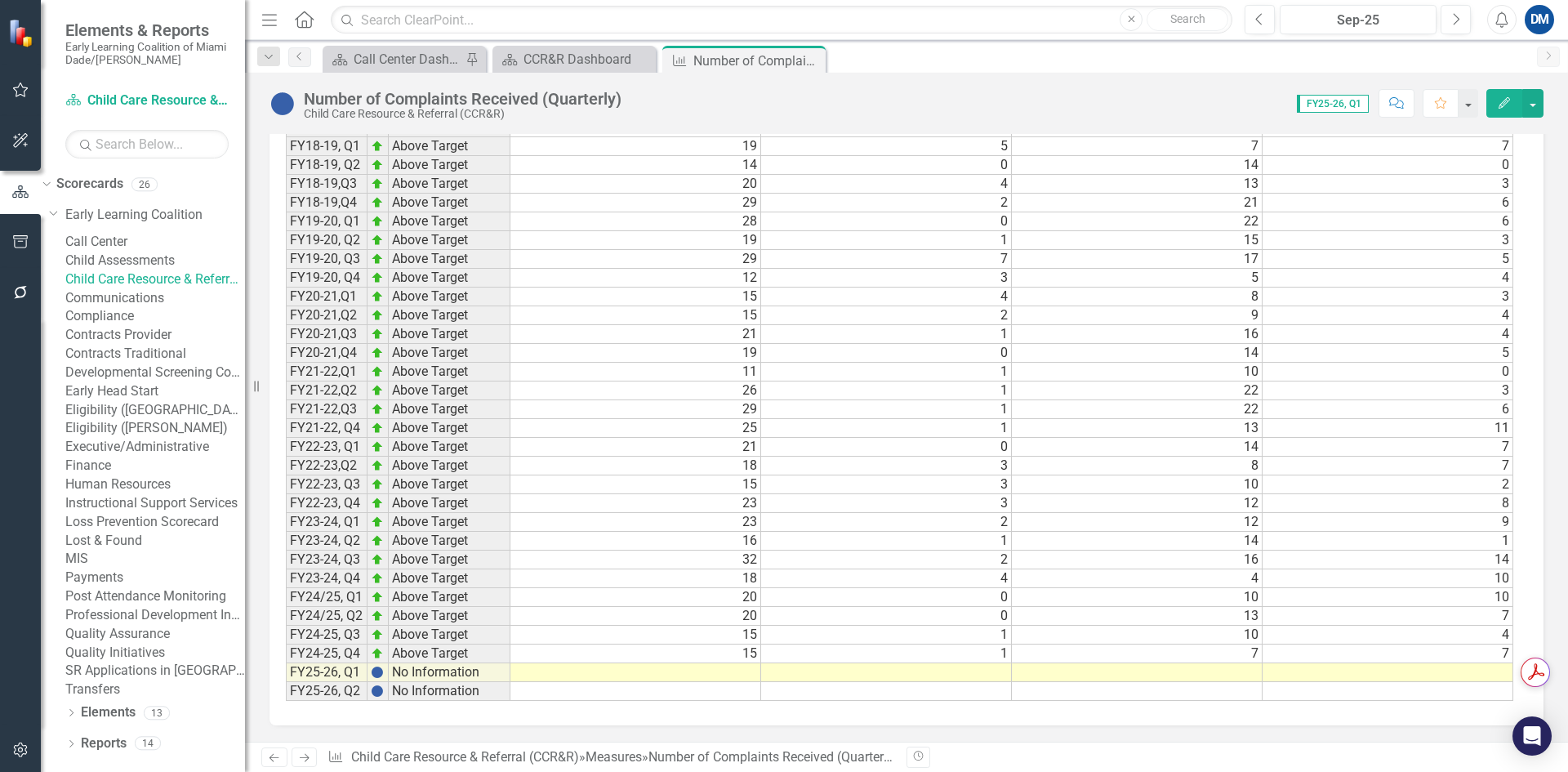
scroll to position [1620, 0]
click at [724, 672] on td at bounding box center [635, 672] width 251 height 19
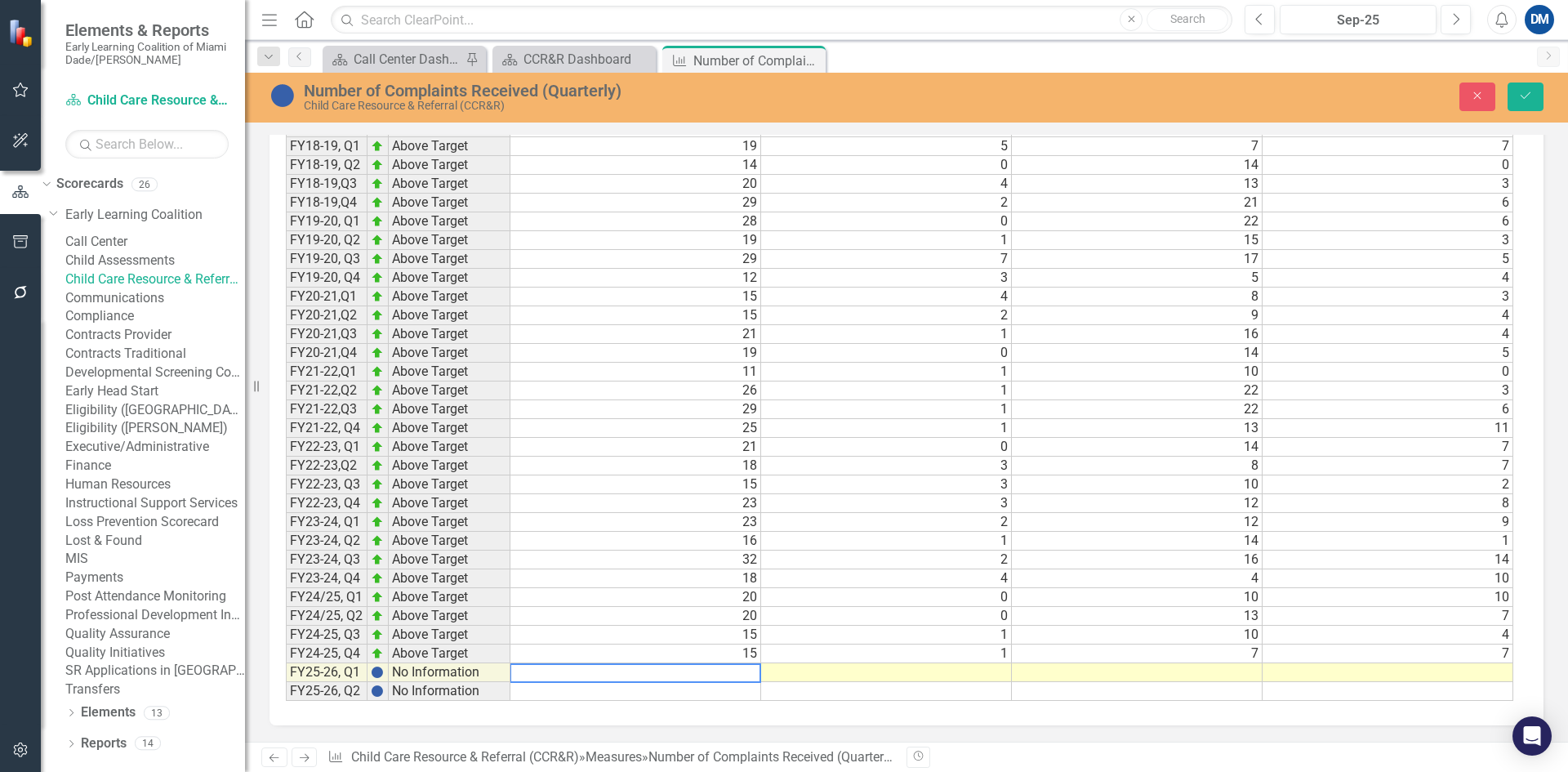
scroll to position [1621, 0]
click at [929, 672] on td at bounding box center [886, 672] width 251 height 19
click at [1193, 666] on td at bounding box center [1137, 672] width 251 height 19
click at [1333, 670] on td at bounding box center [1388, 672] width 251 height 19
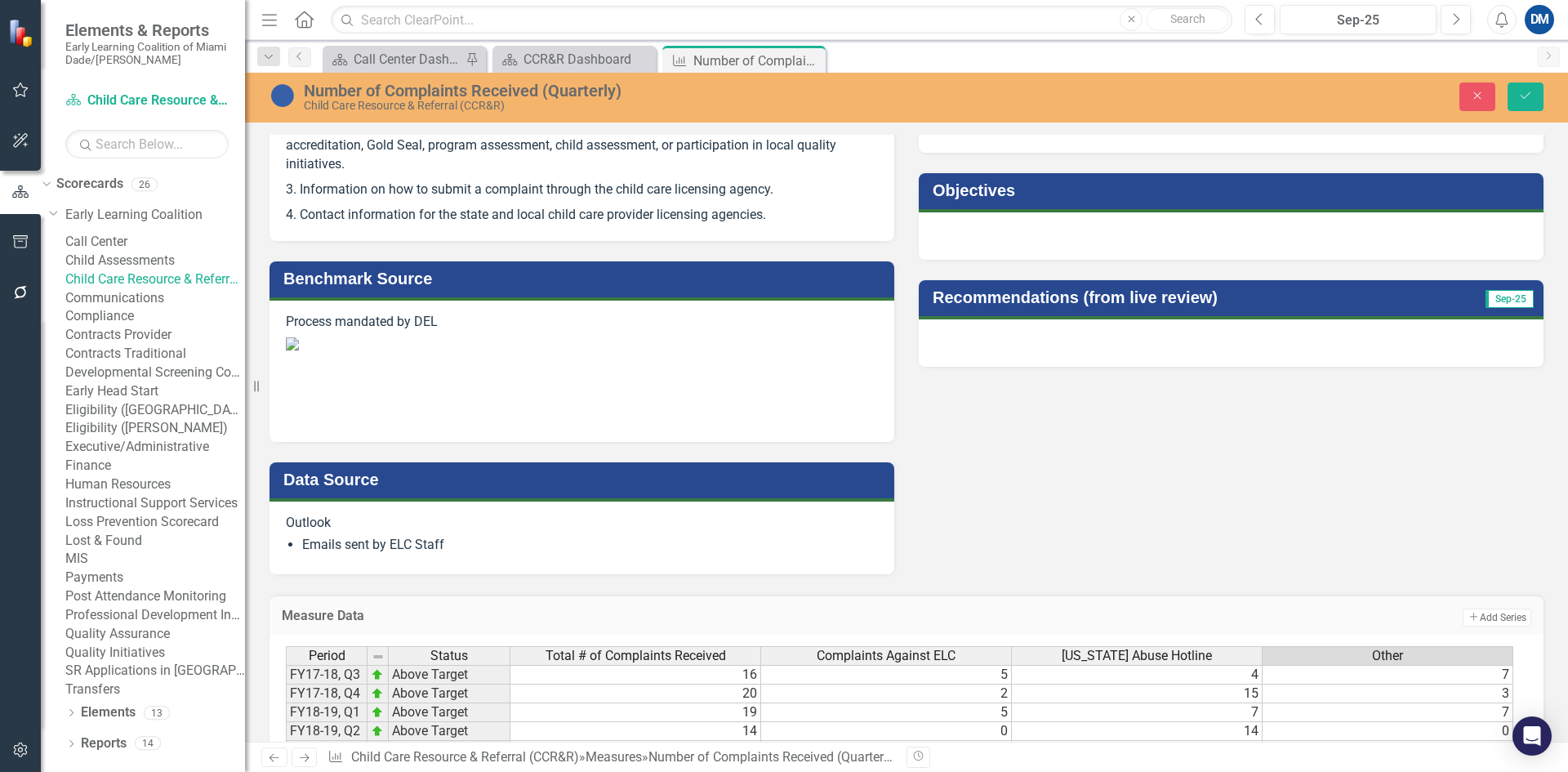
scroll to position [397, 0]
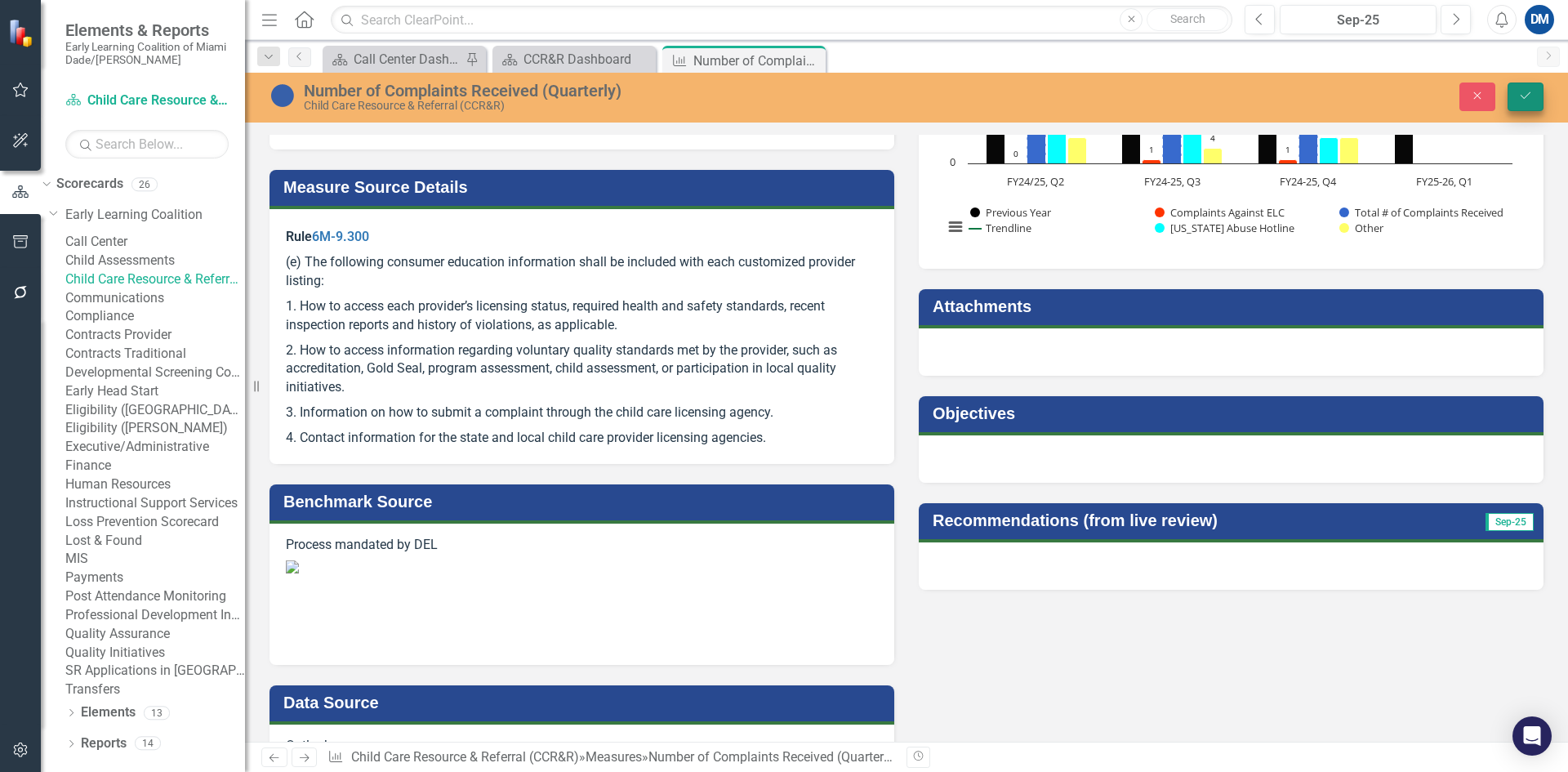
type textarea "7"
click at [1519, 99] on icon "Save" at bounding box center [1525, 95] width 15 height 11
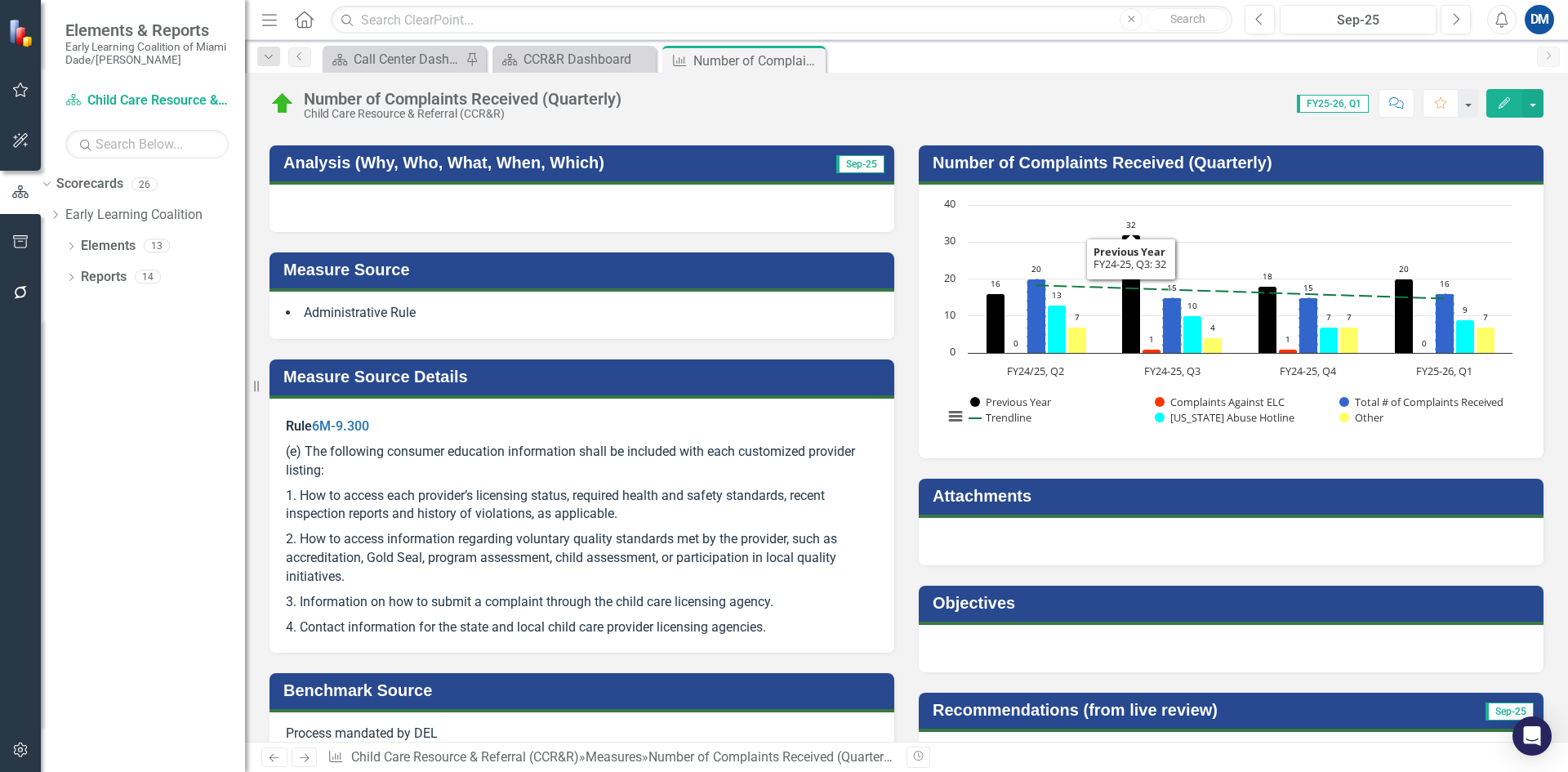
scroll to position [0, 0]
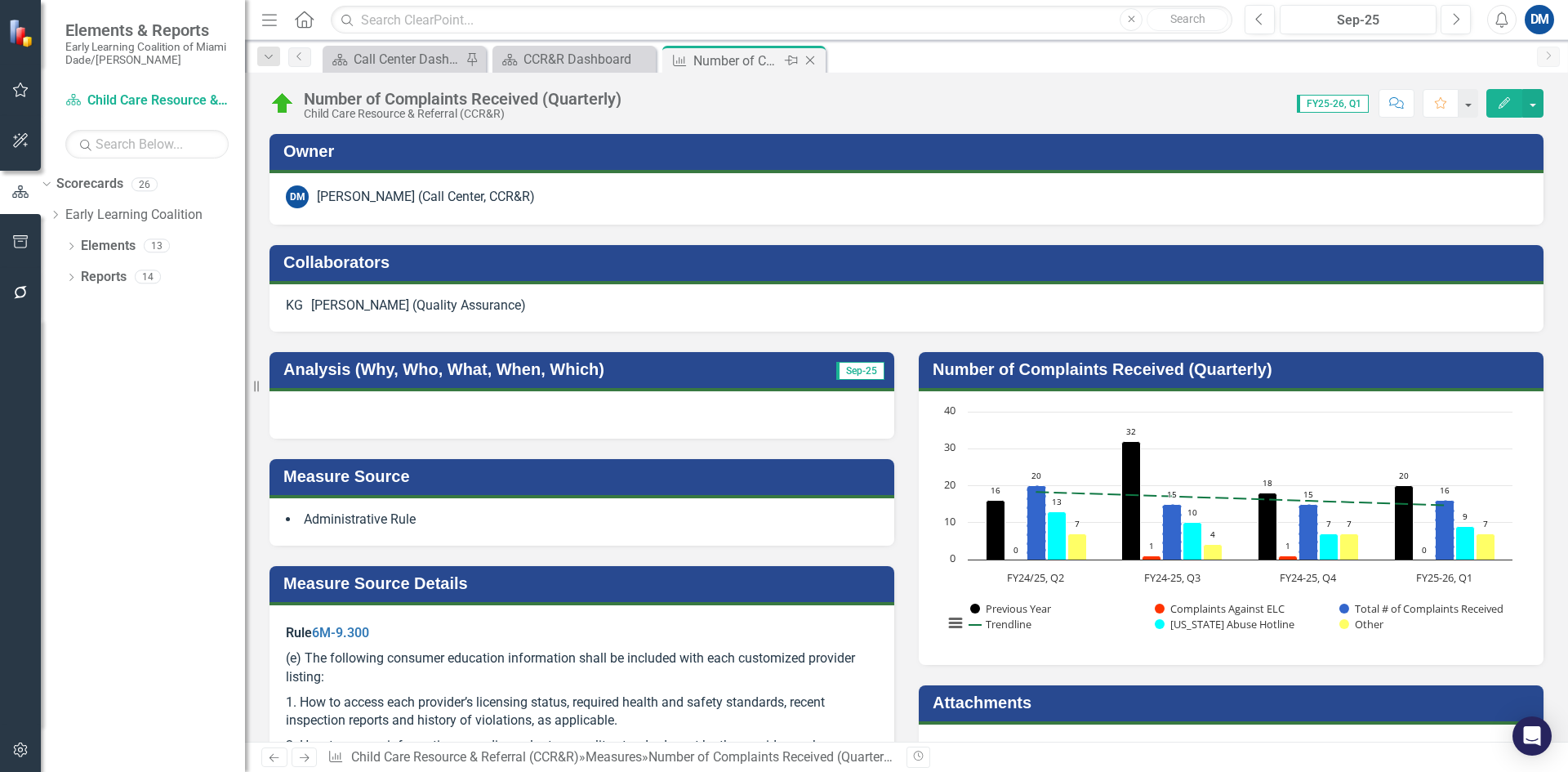
click at [814, 59] on icon "Close" at bounding box center [810, 60] width 17 height 13
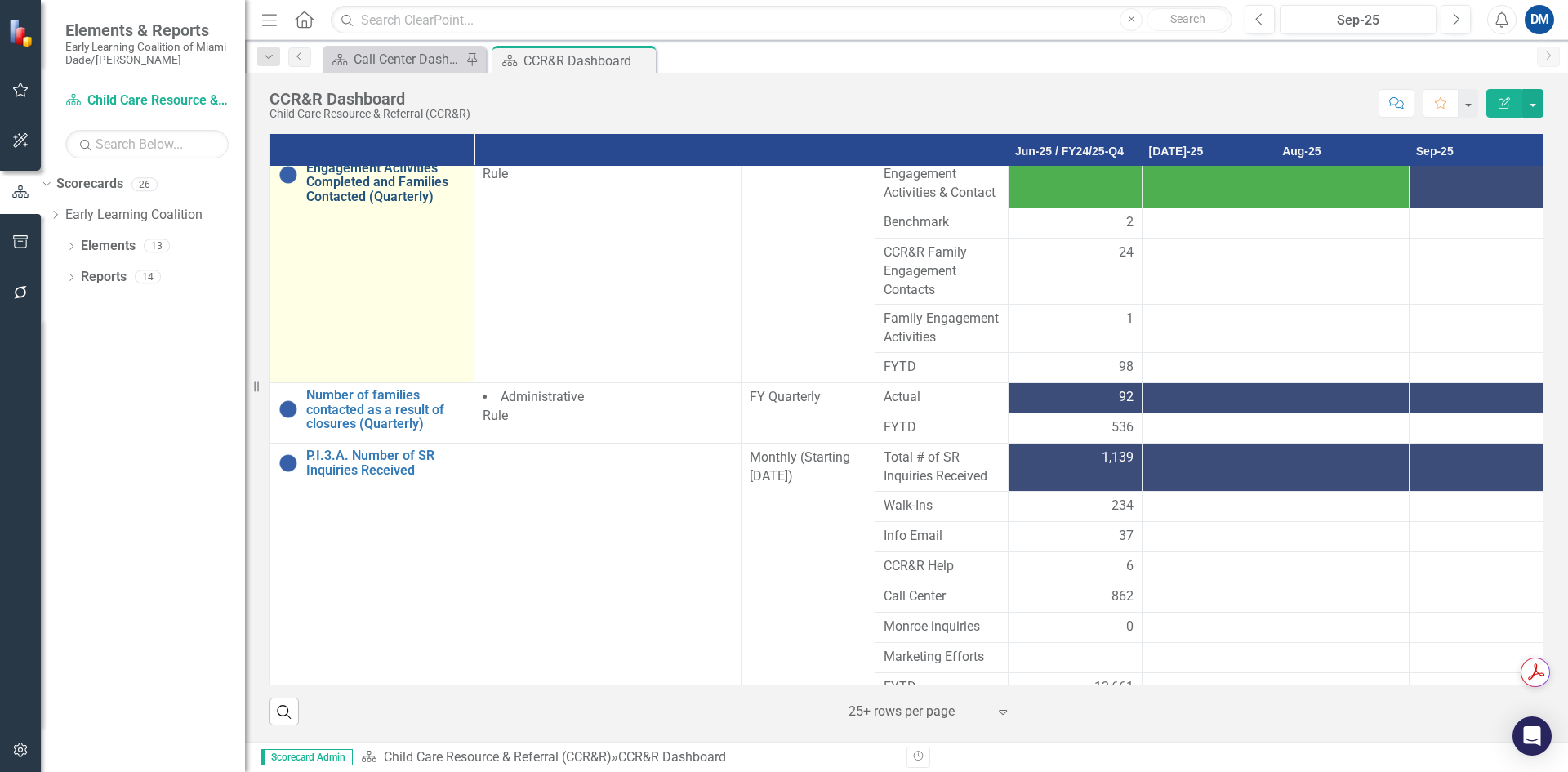
scroll to position [408, 0]
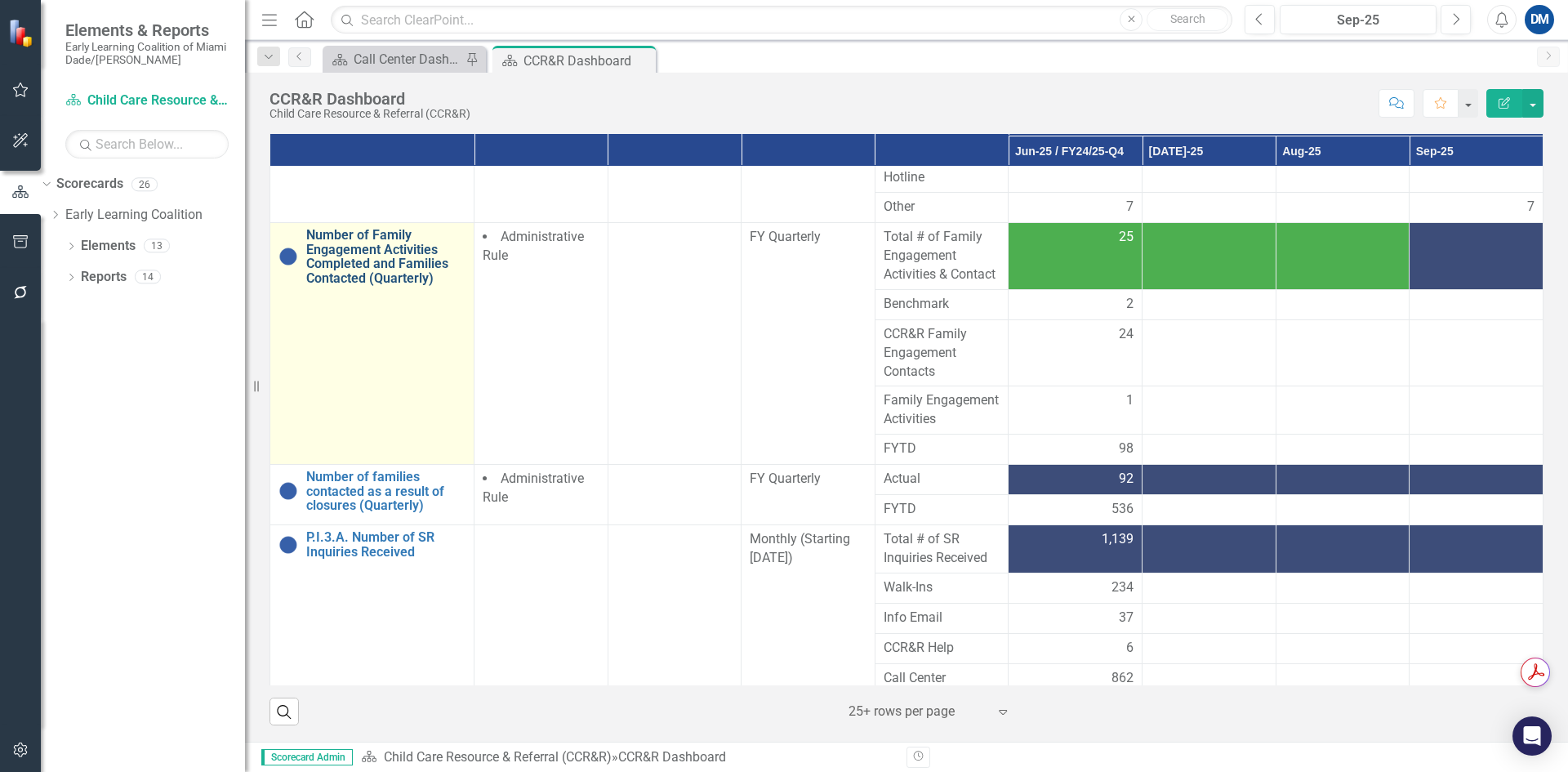
click at [391, 254] on link "Number of Family Engagement Activities Completed and Families Contacted (Quarte…" at bounding box center [386, 256] width 159 height 57
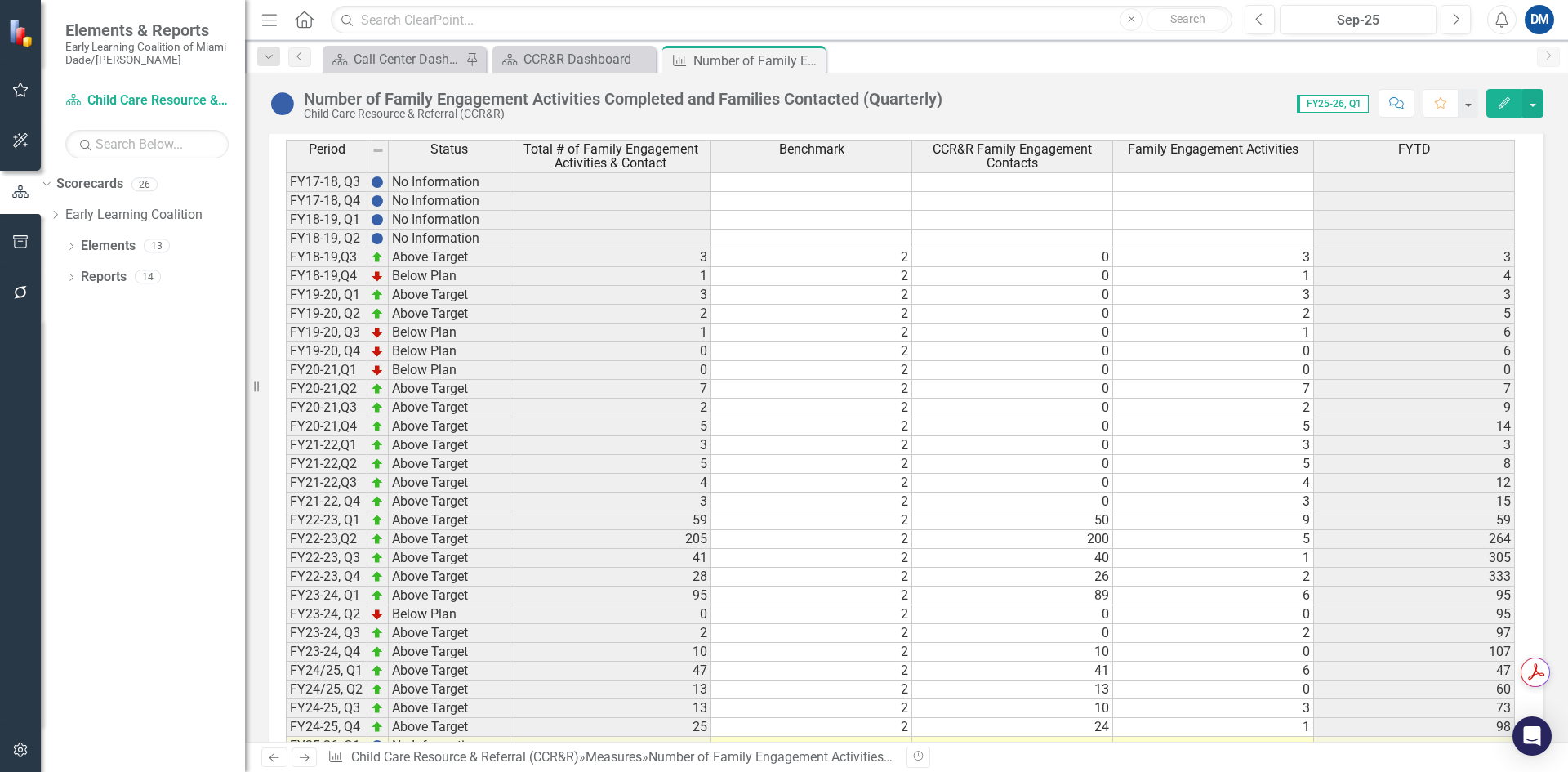
scroll to position [1135, 0]
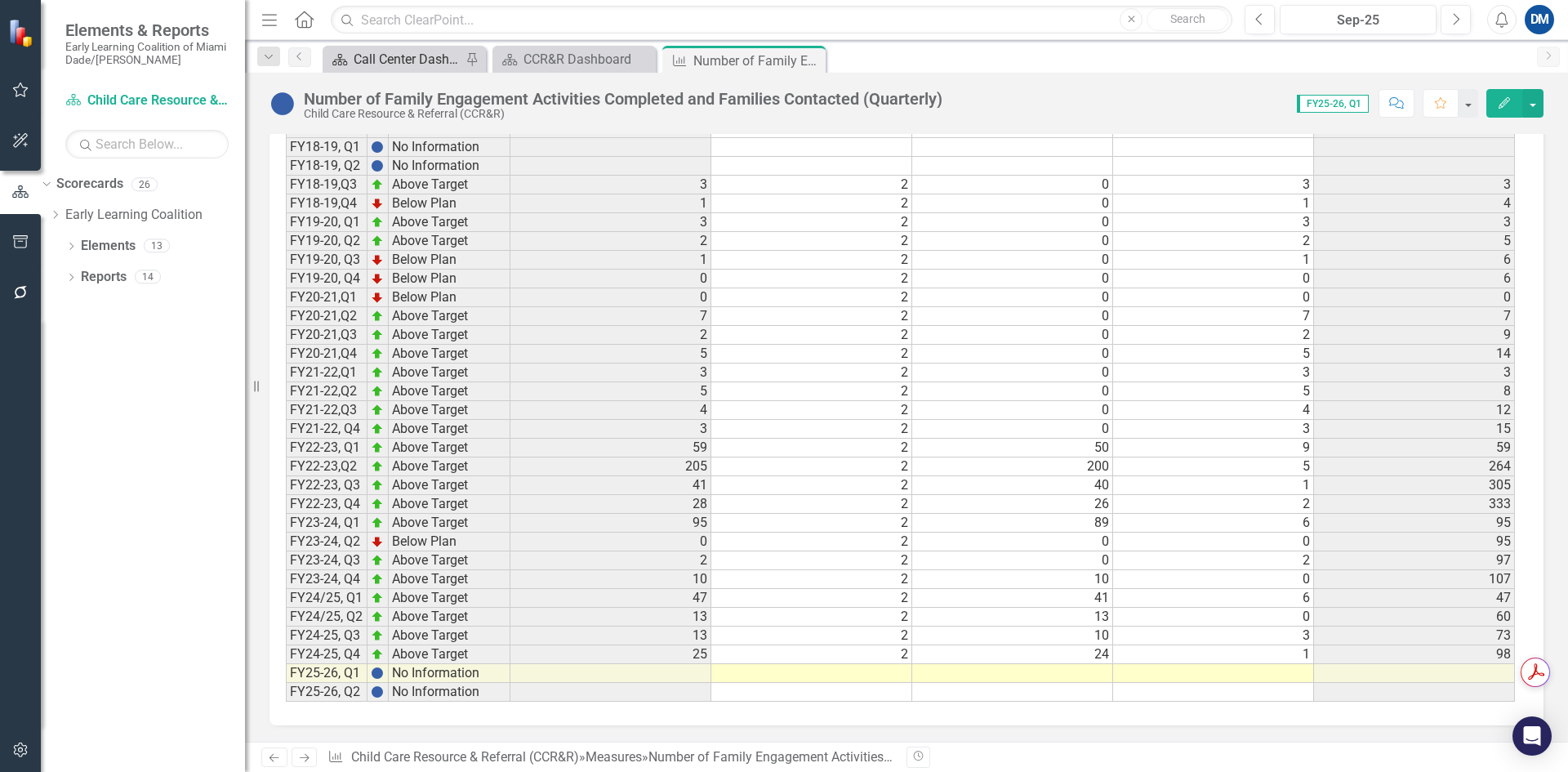
click at [427, 58] on div "Call Center Dashboard" at bounding box center [407, 59] width 107 height 20
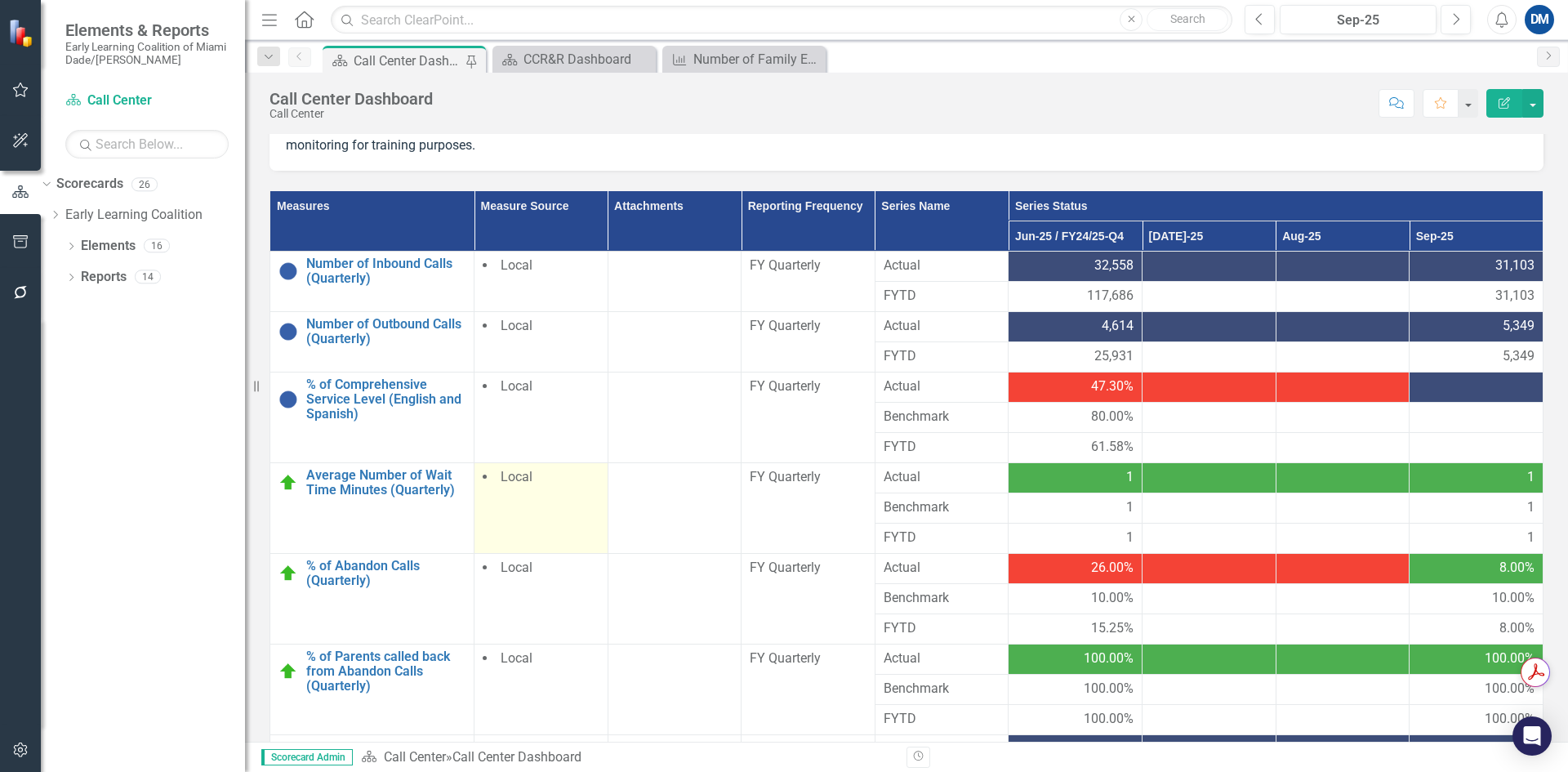
scroll to position [408, 0]
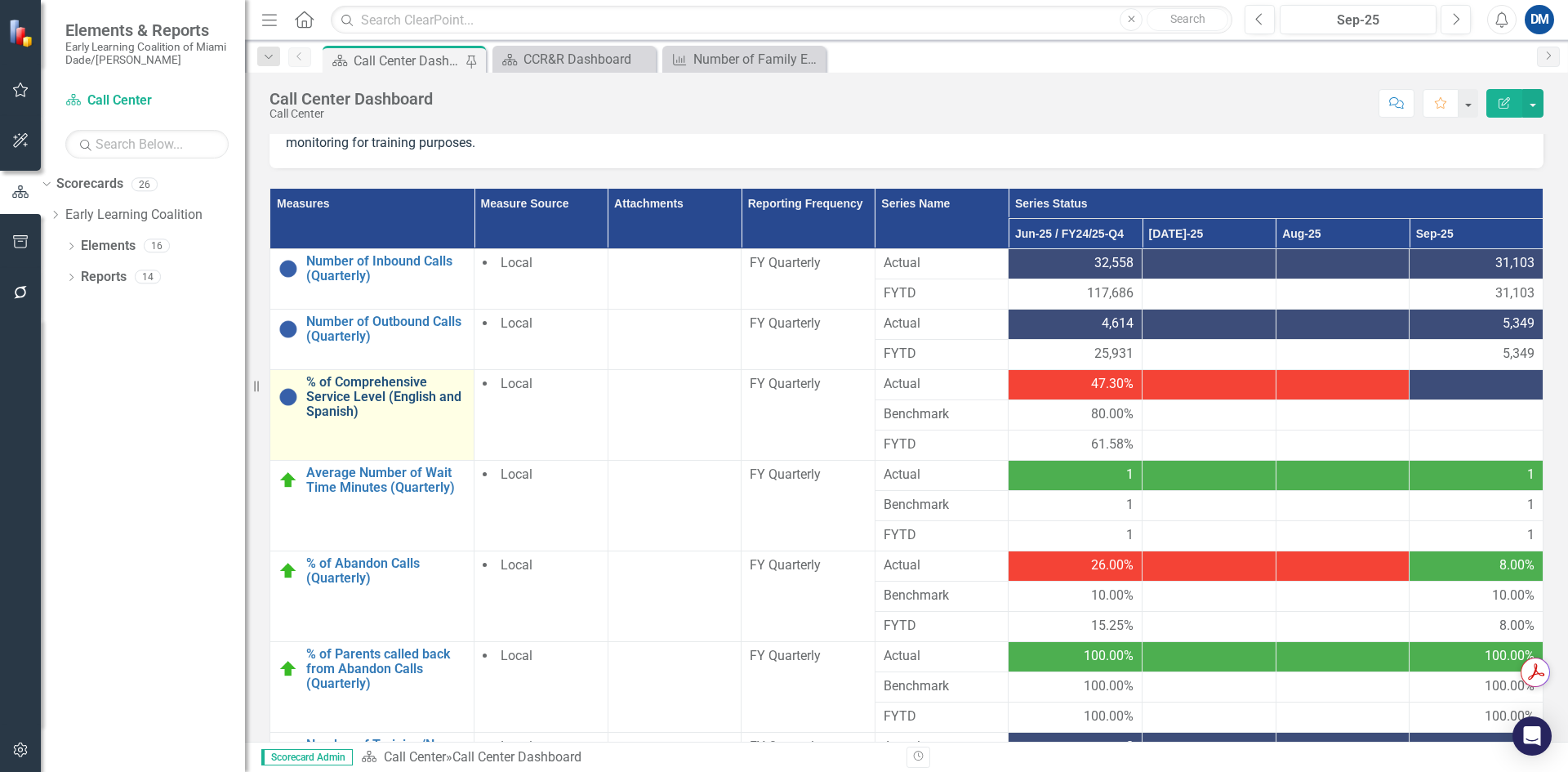
click at [392, 386] on link "% of Comprehensive Service Level (English and Spanish)" at bounding box center [386, 396] width 159 height 44
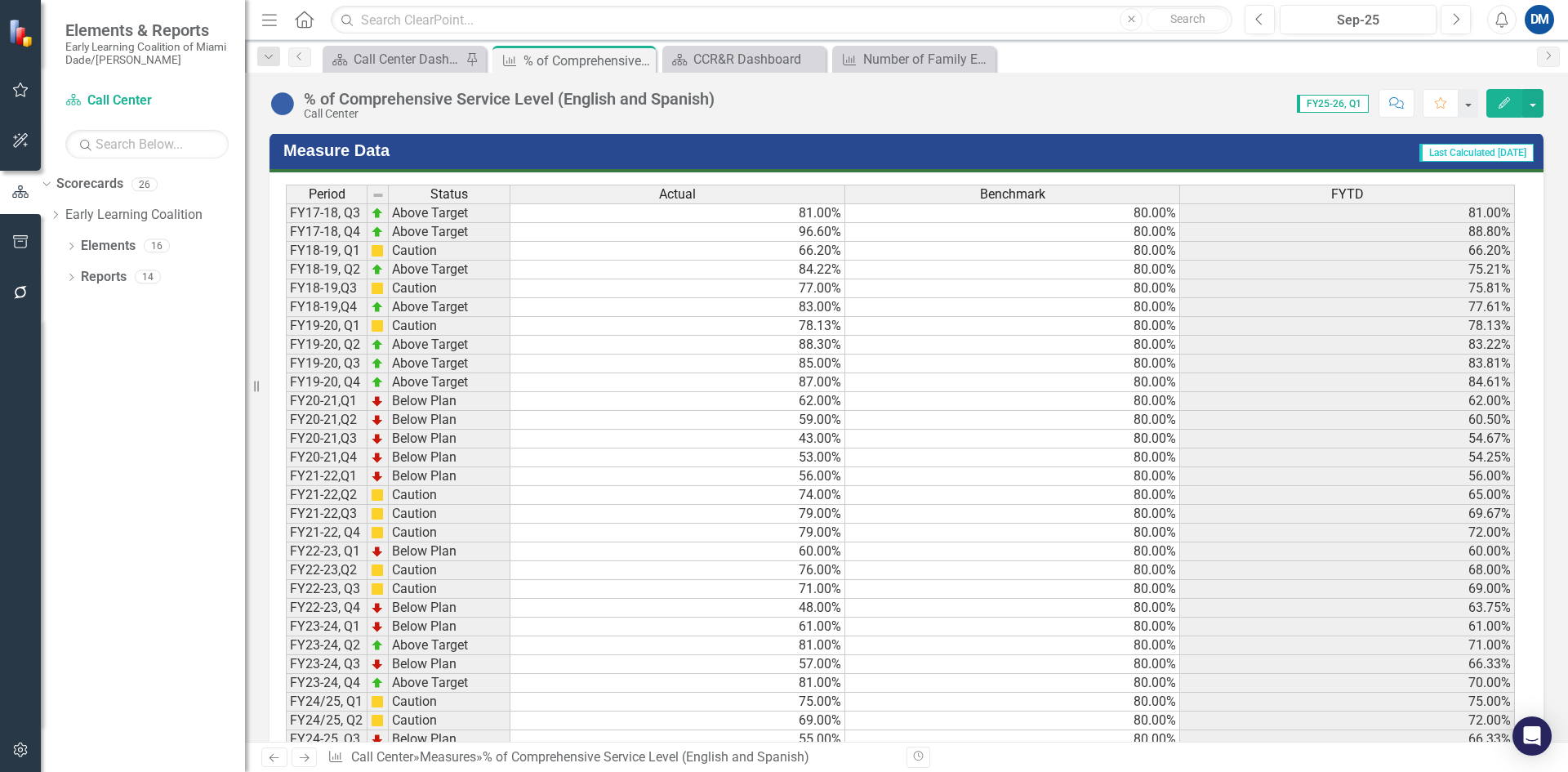
scroll to position [977, 0]
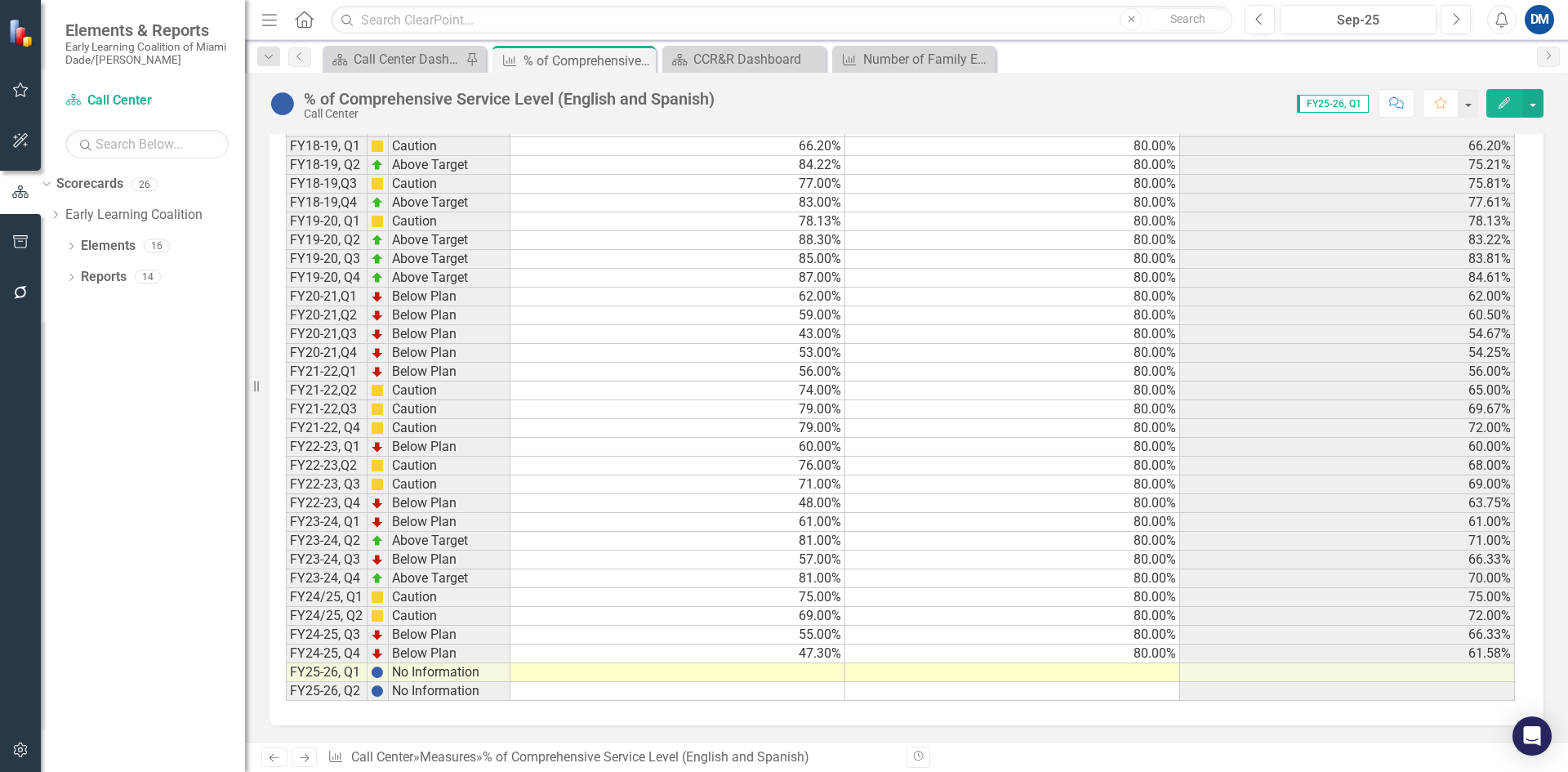
click at [790, 675] on td at bounding box center [678, 672] width 335 height 19
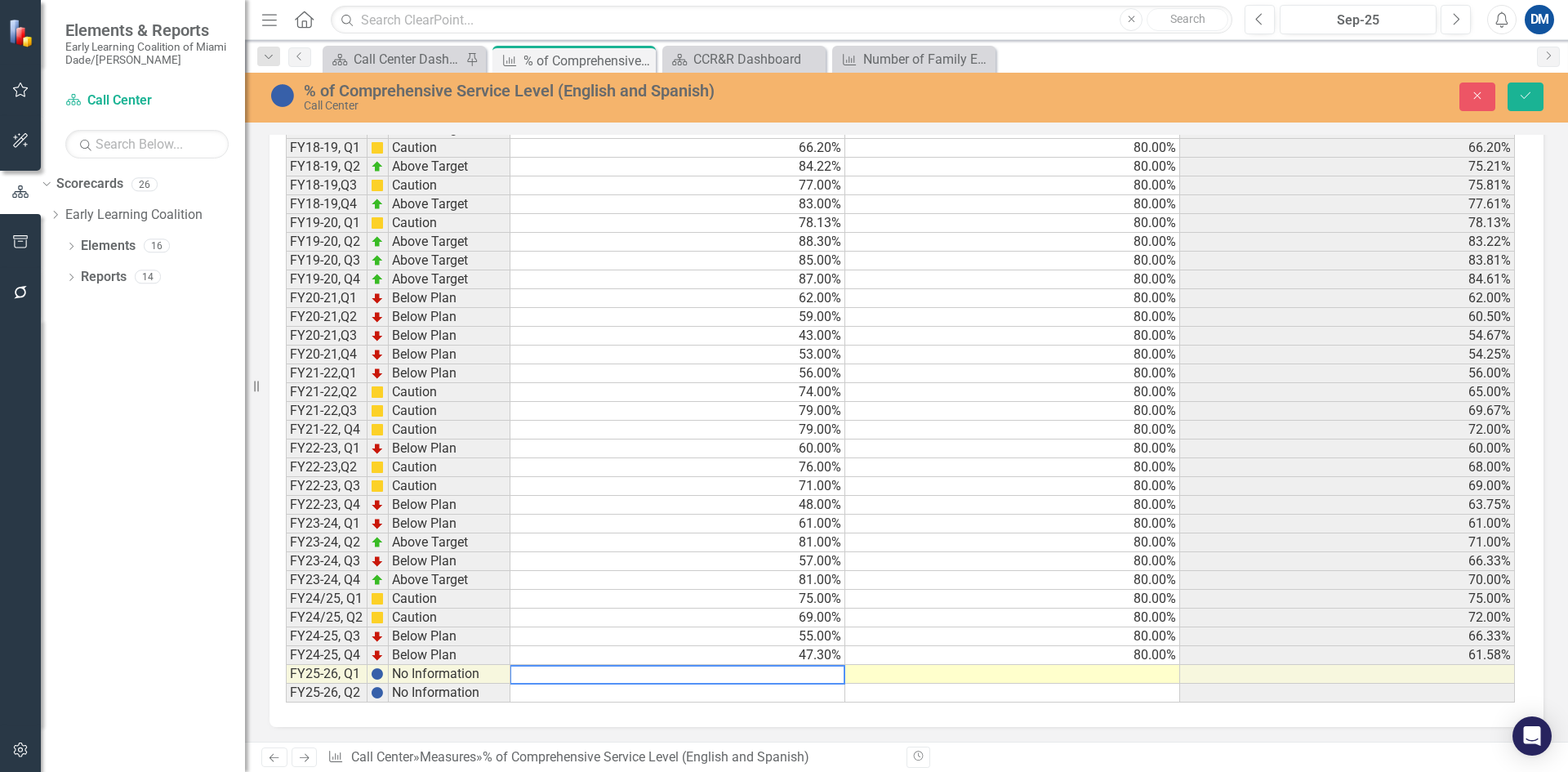
scroll to position [978, 0]
type textarea "81"
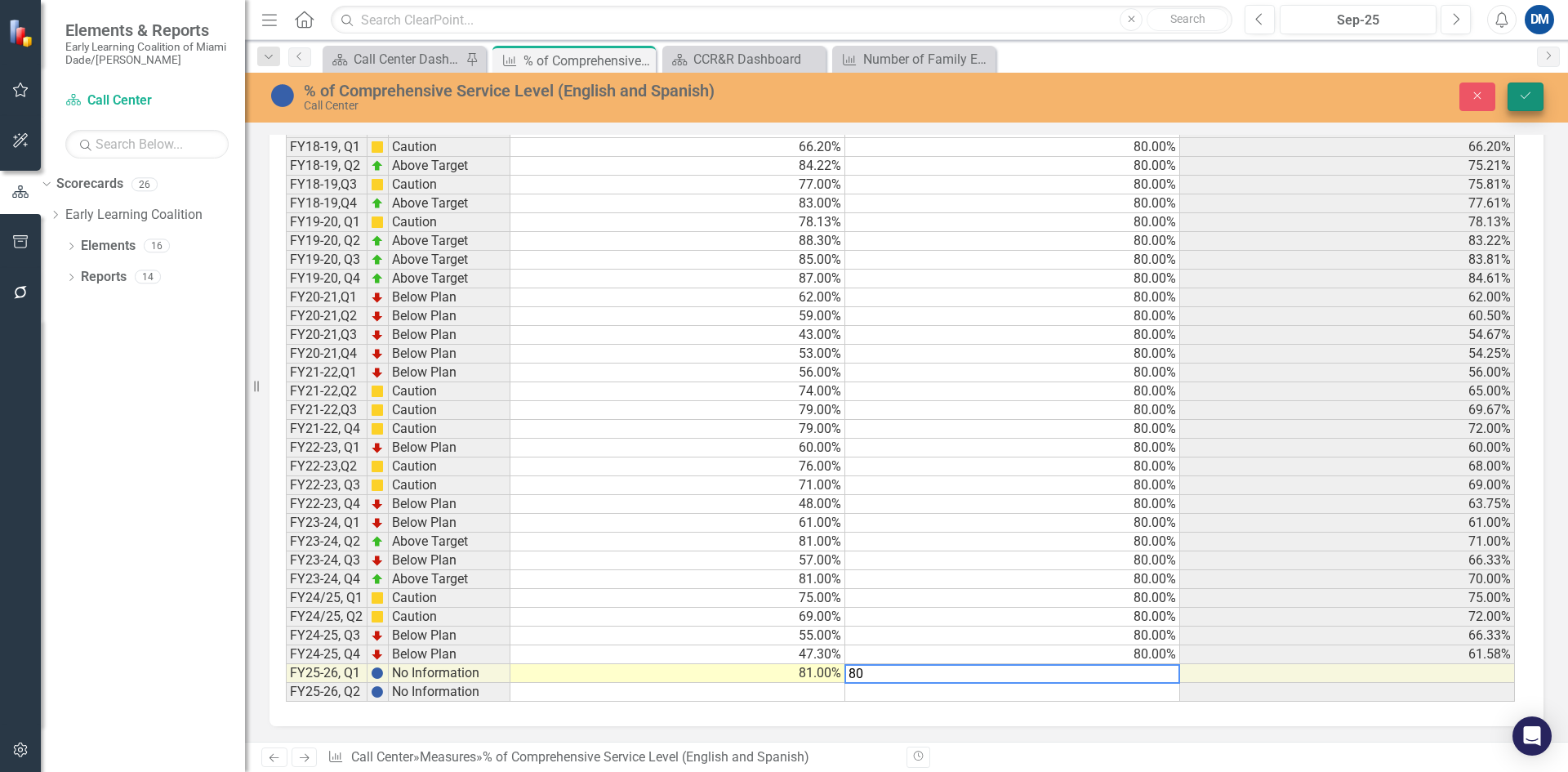
type textarea "80"
click at [1522, 99] on icon "Save" at bounding box center [1525, 95] width 15 height 11
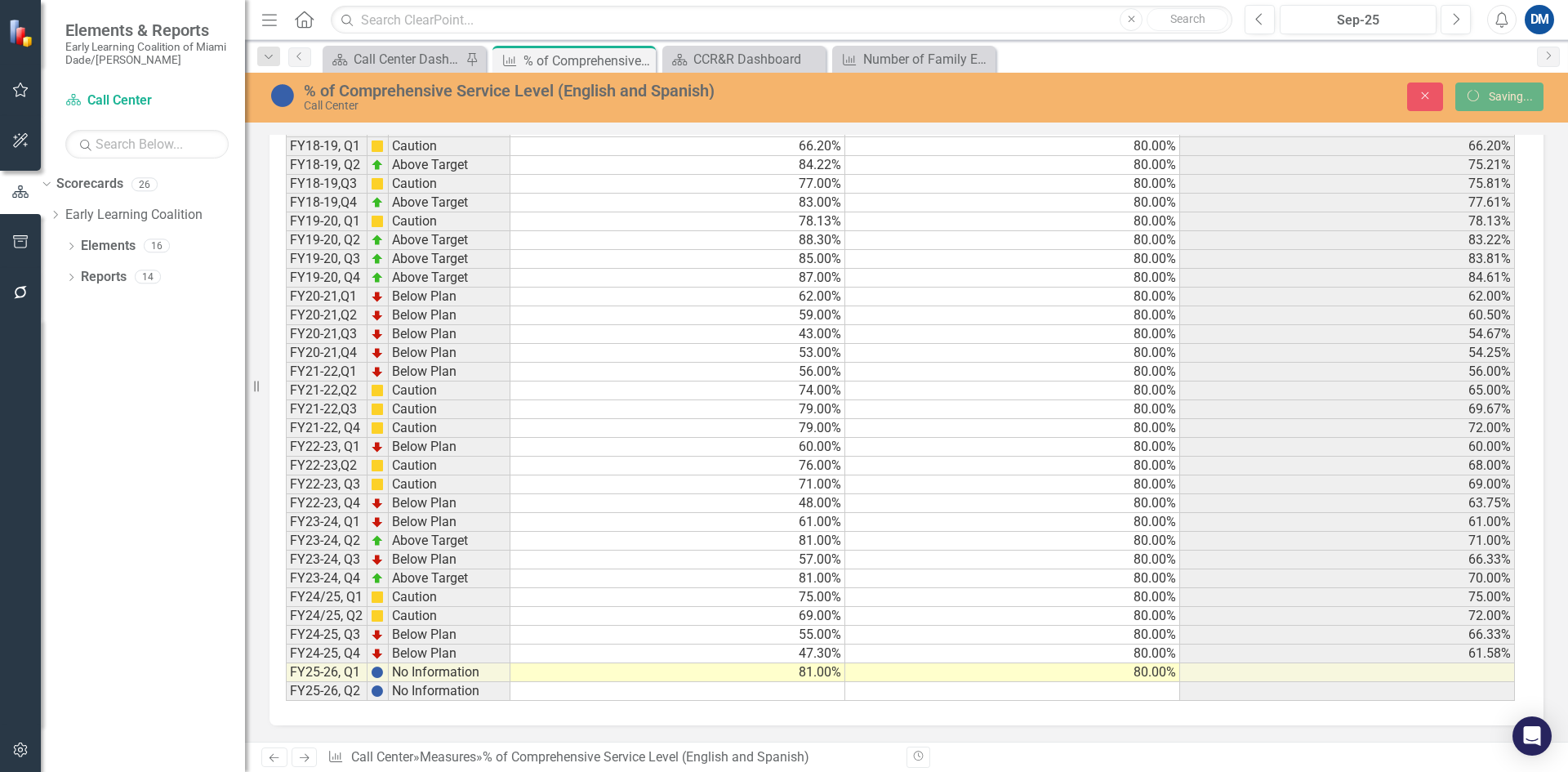
scroll to position [977, 0]
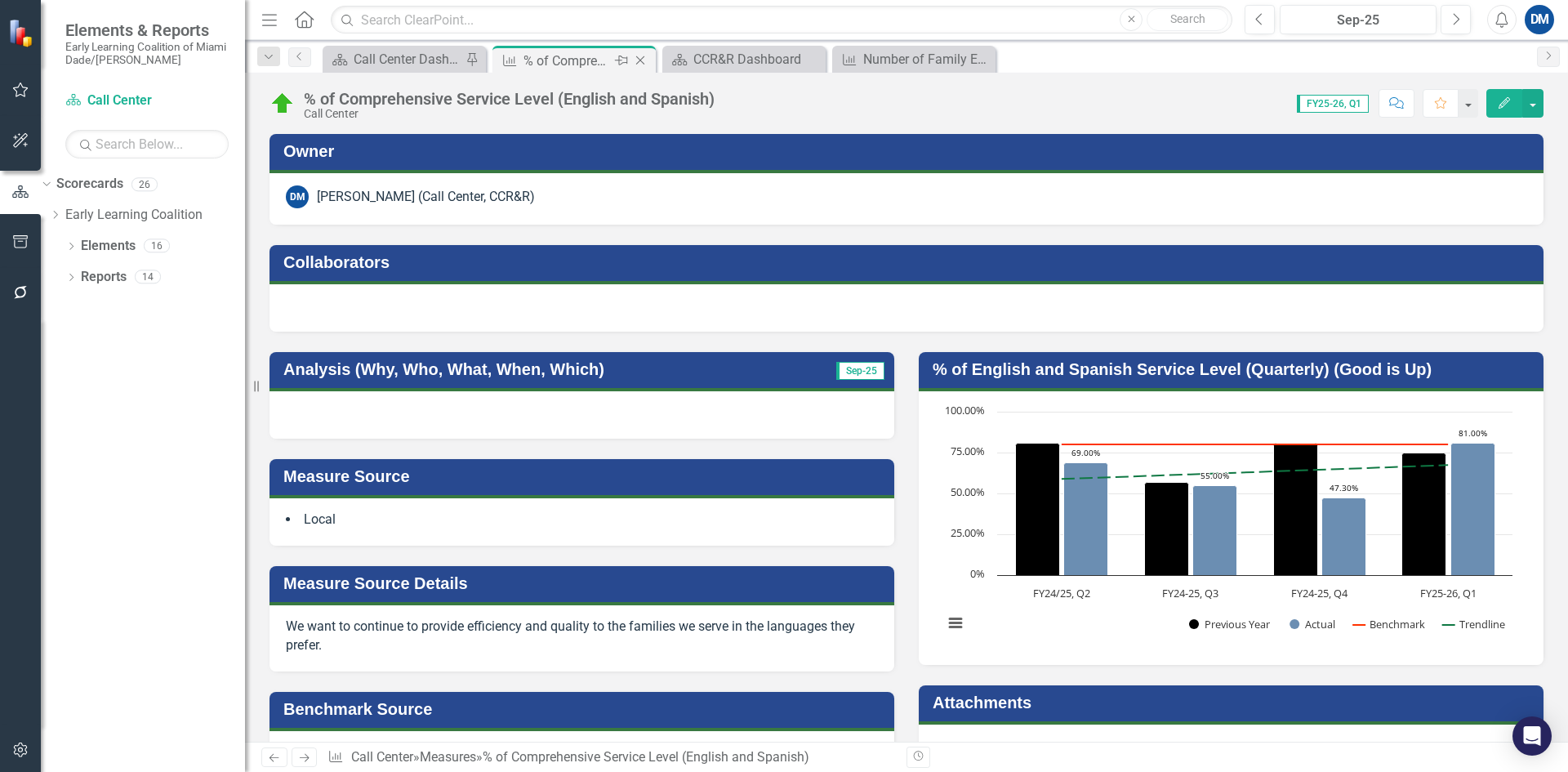
click at [641, 60] on icon "Close" at bounding box center [641, 60] width 17 height 13
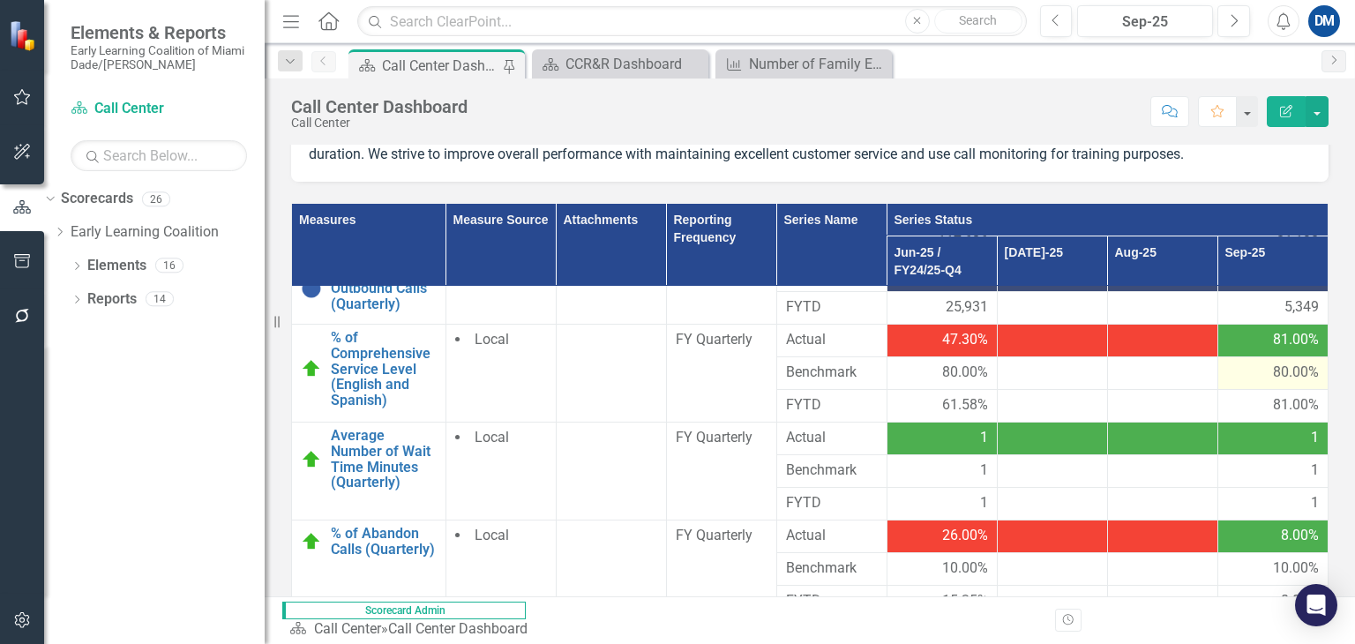
scroll to position [92, 0]
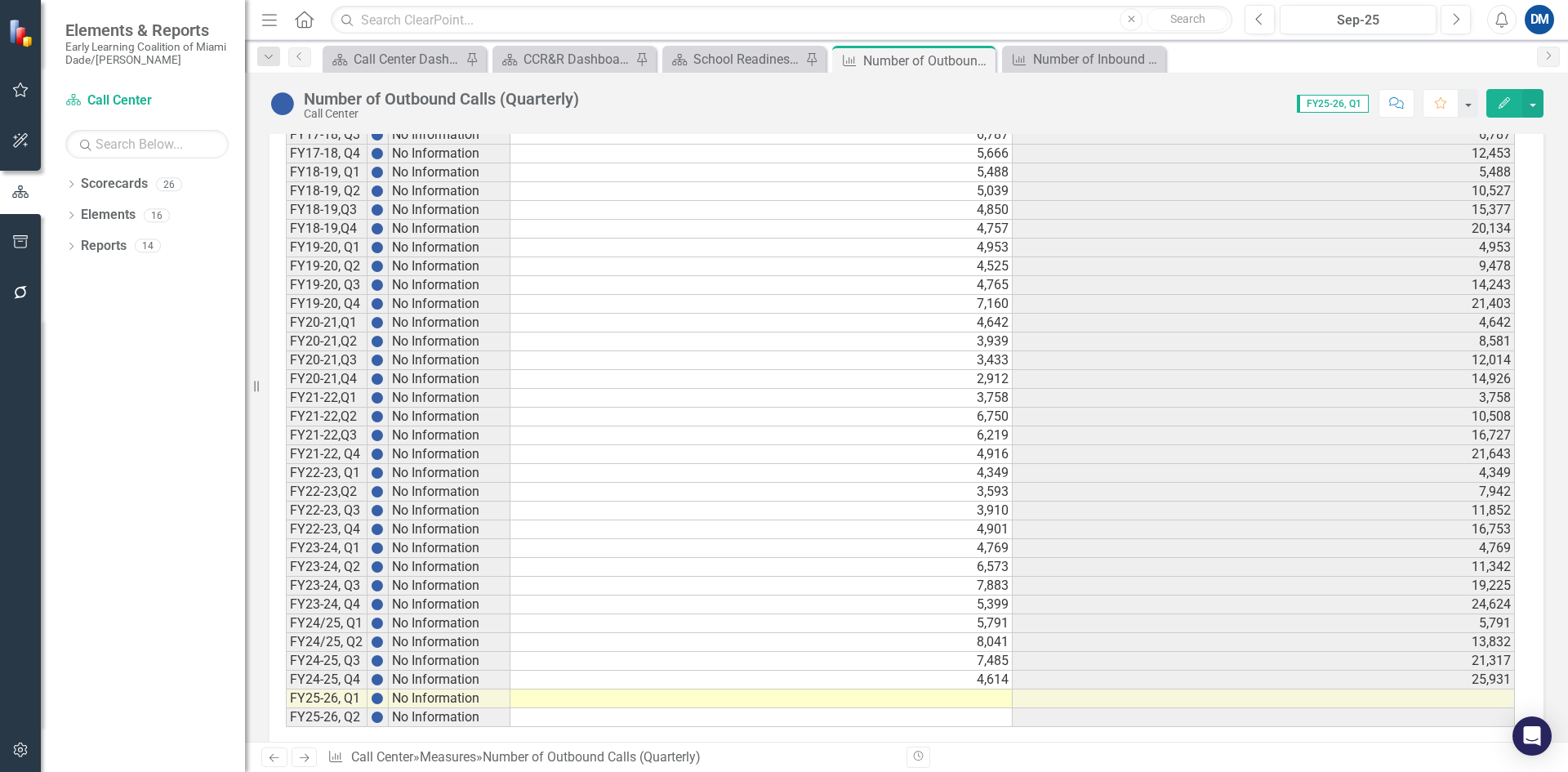
scroll to position [977, 0]
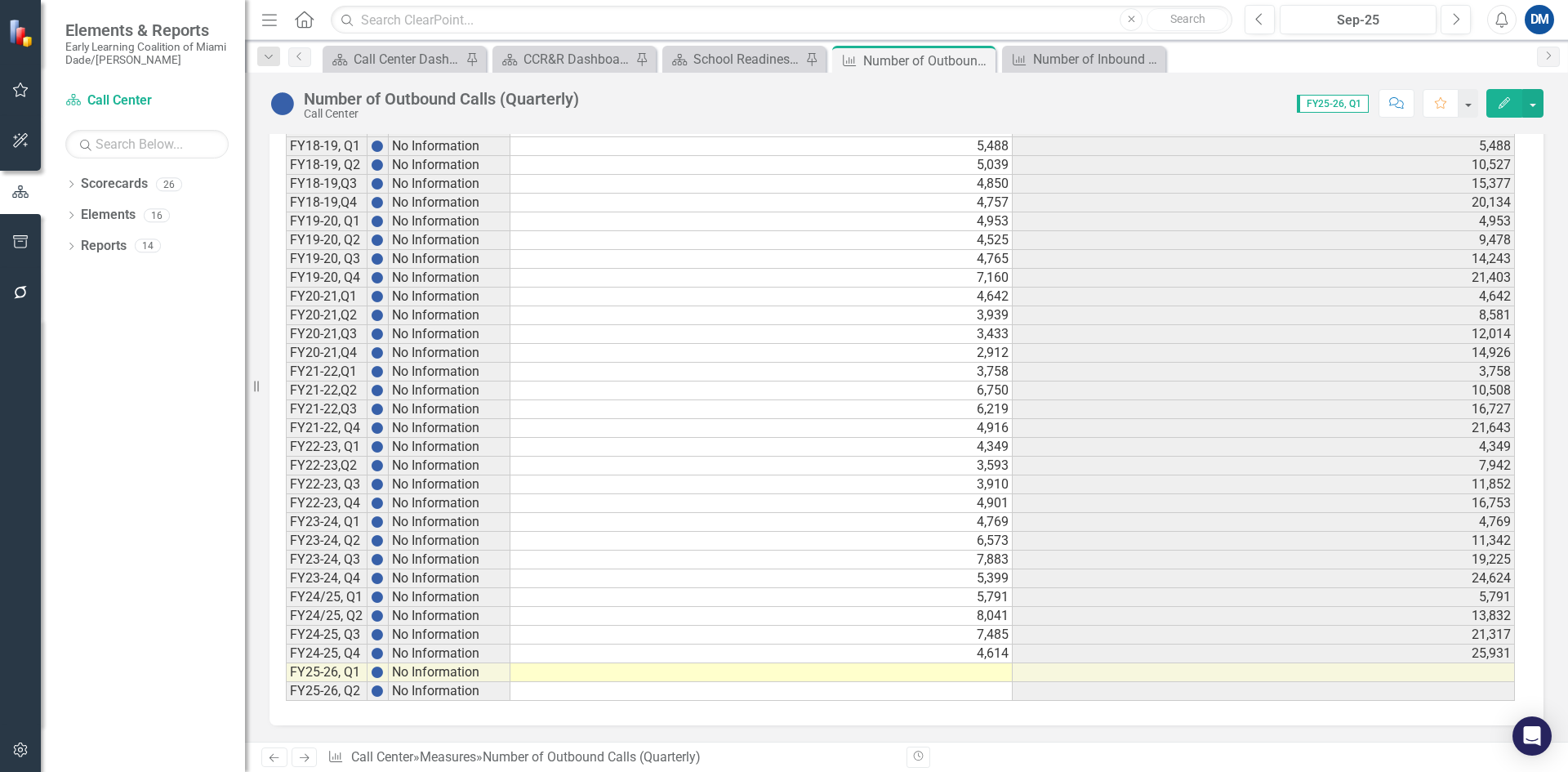
click at [982, 670] on td at bounding box center [761, 672] width 503 height 19
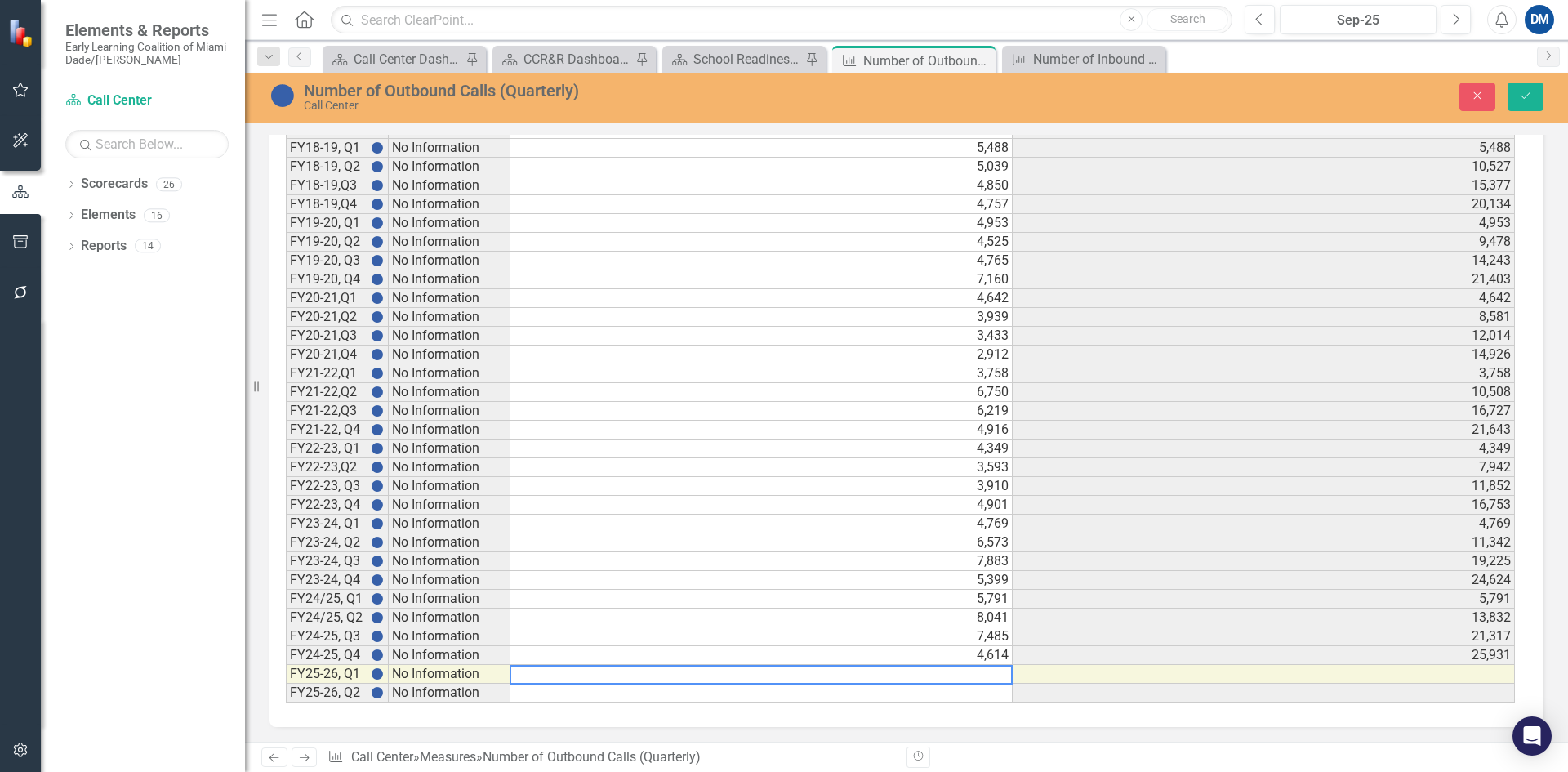
scroll to position [978, 0]
type textarea "5349"
drag, startPoint x: 1530, startPoint y: 93, endPoint x: 1211, endPoint y: 125, distance: 320.6
click at [1530, 93] on icon "Save" at bounding box center [1525, 95] width 15 height 11
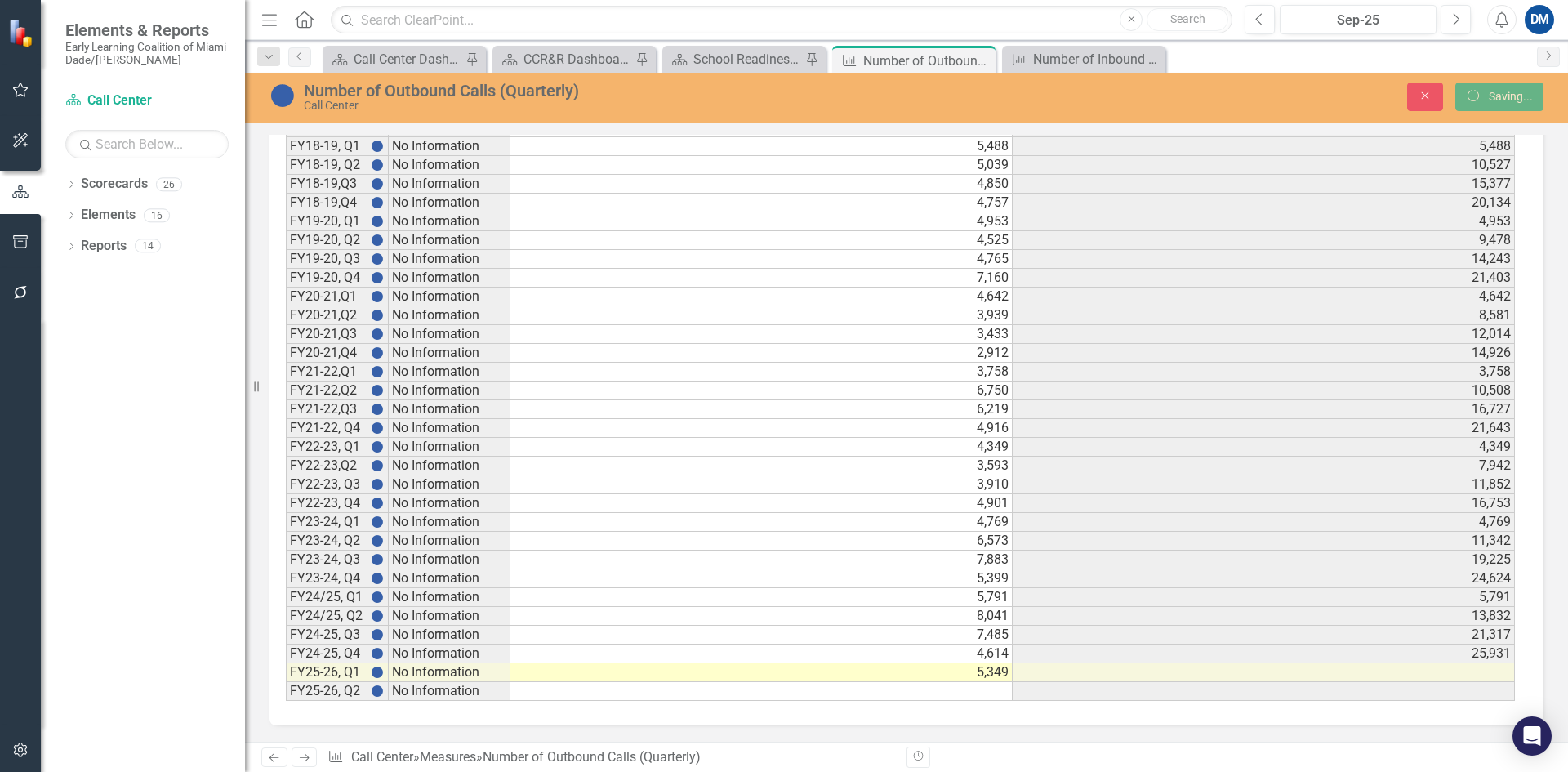
scroll to position [977, 0]
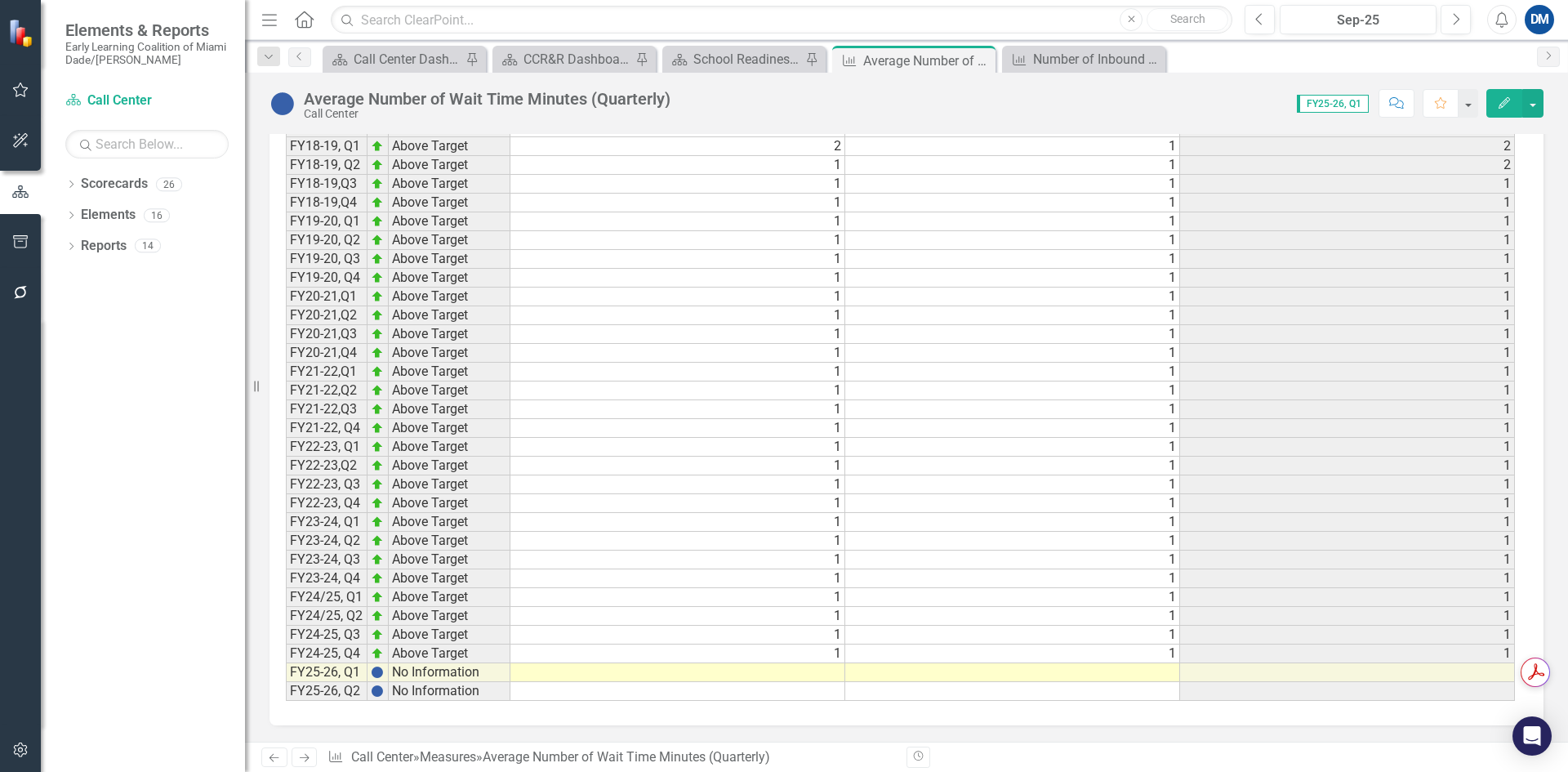
scroll to position [2136, 0]
click at [803, 670] on td at bounding box center [678, 672] width 335 height 19
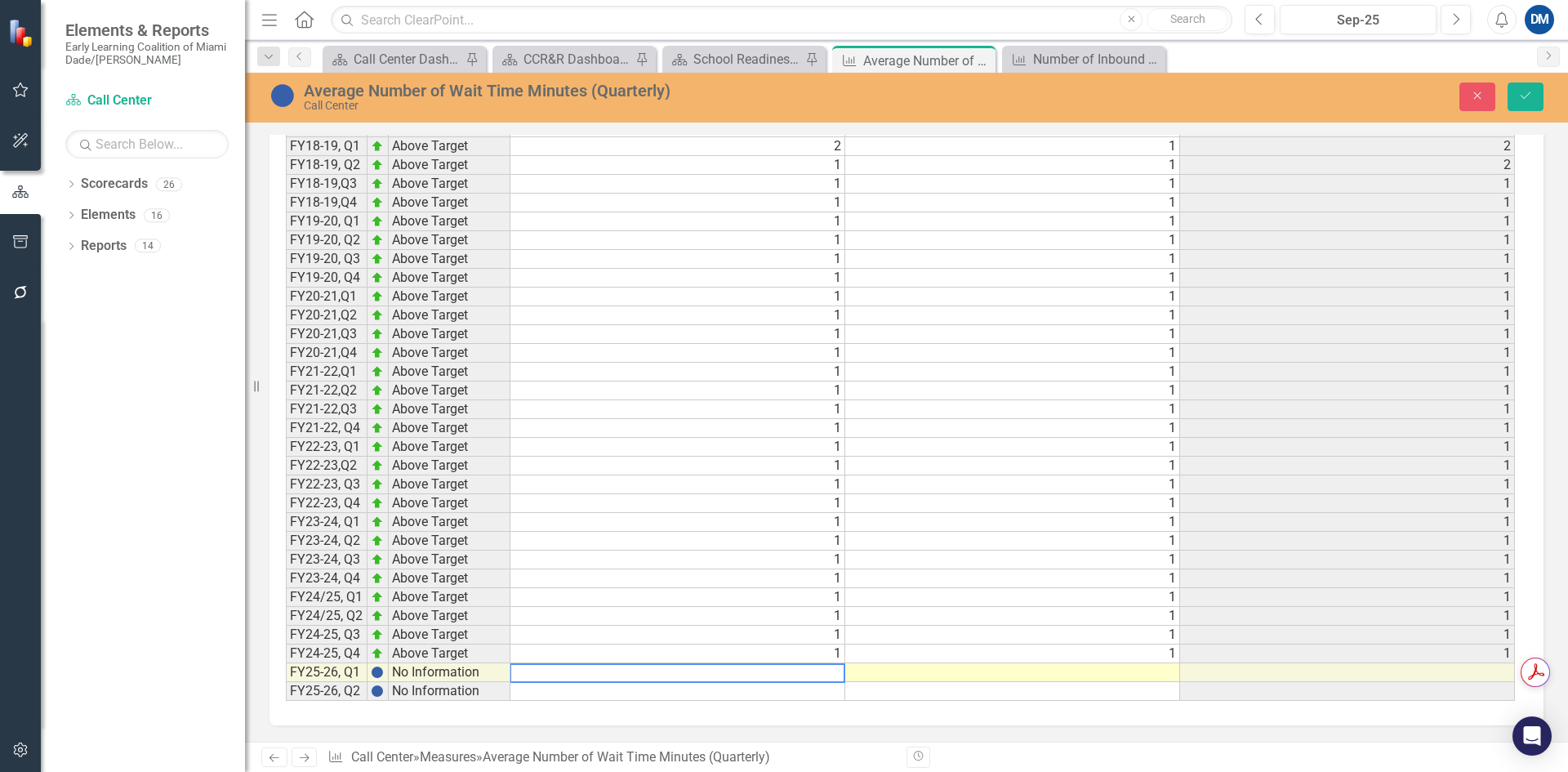
scroll to position [2137, 0]
type textarea "1"
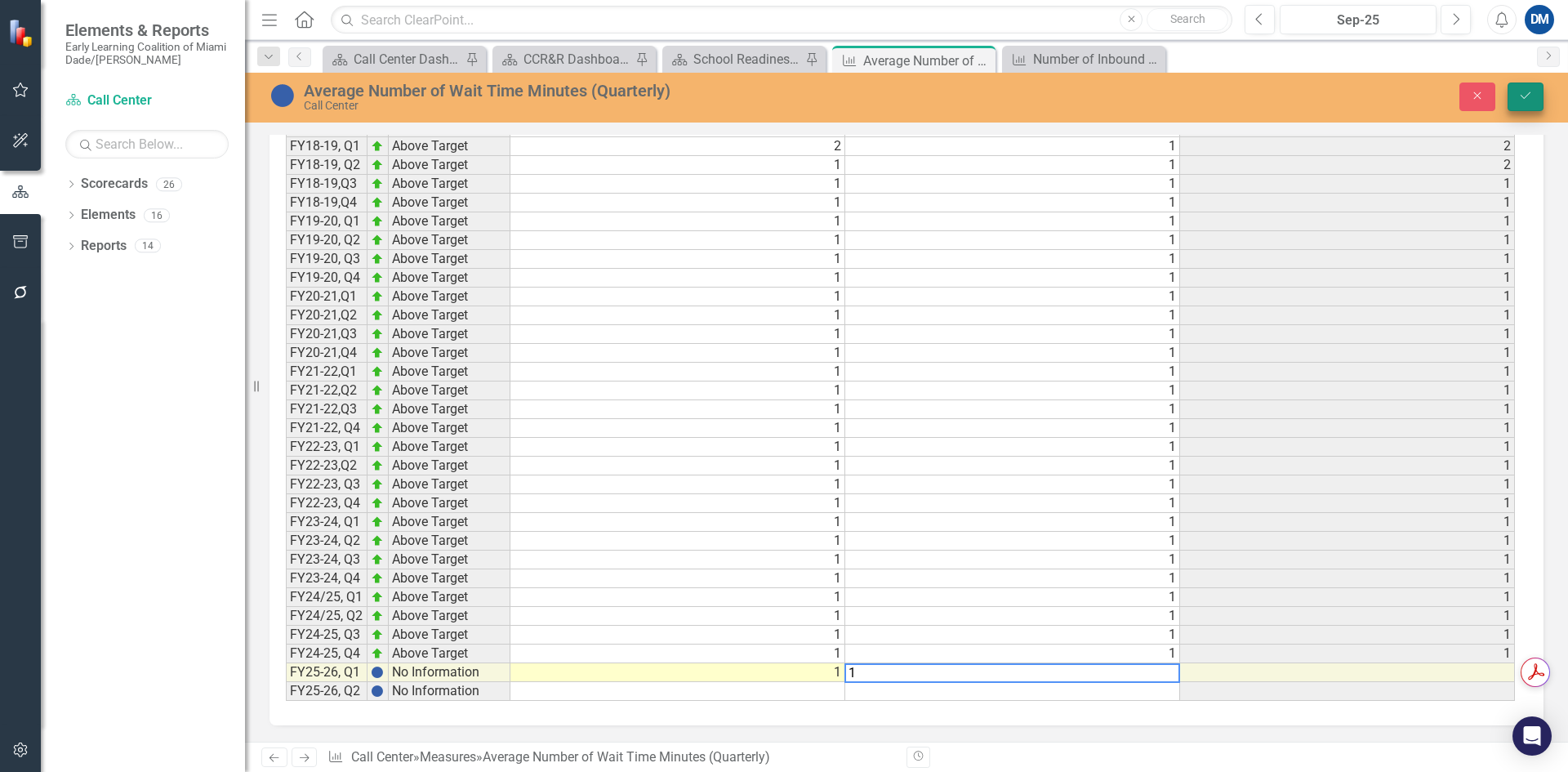
type textarea "1"
click at [1524, 93] on icon "Save" at bounding box center [1525, 95] width 15 height 11
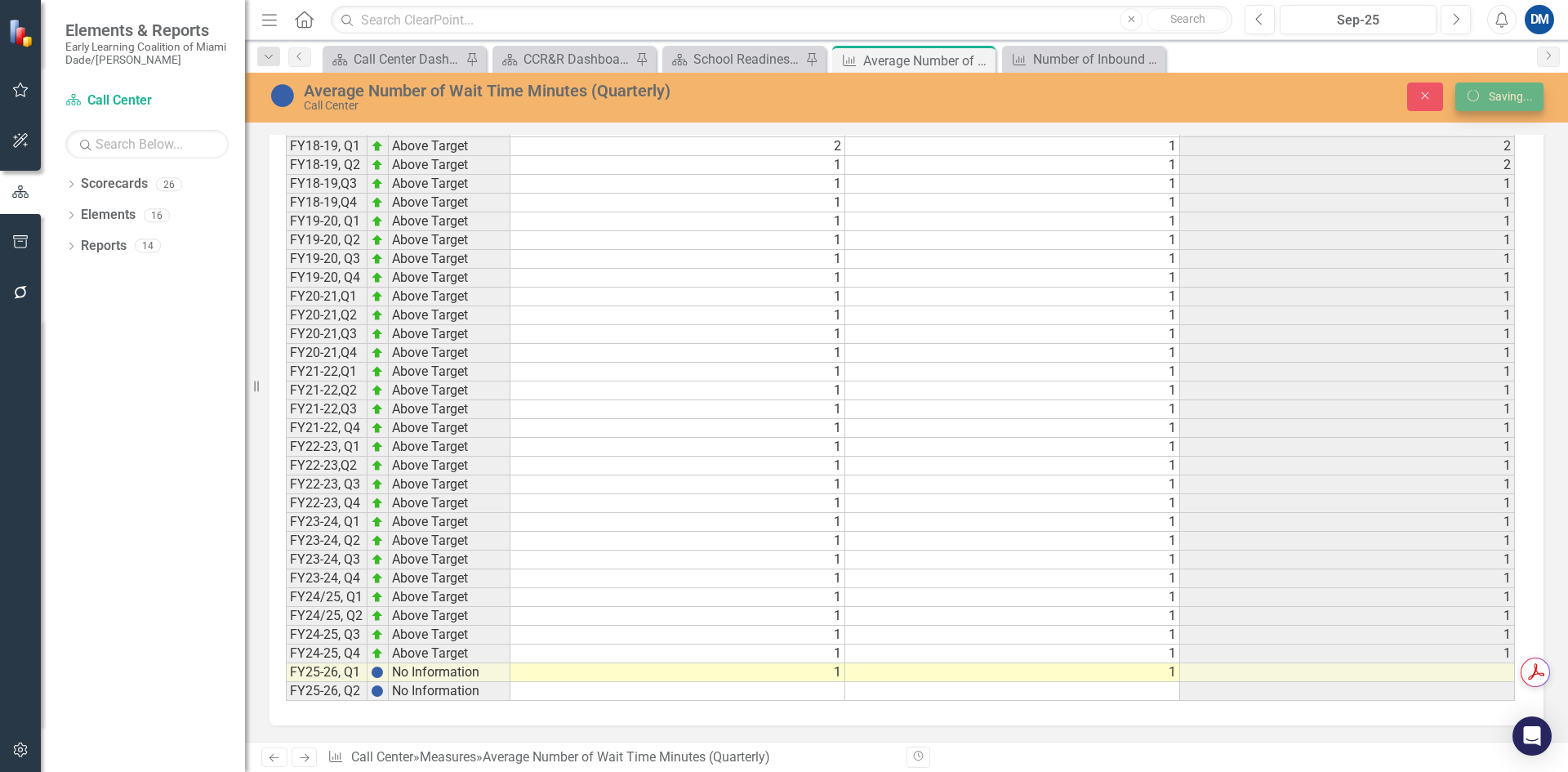
scroll to position [0, 0]
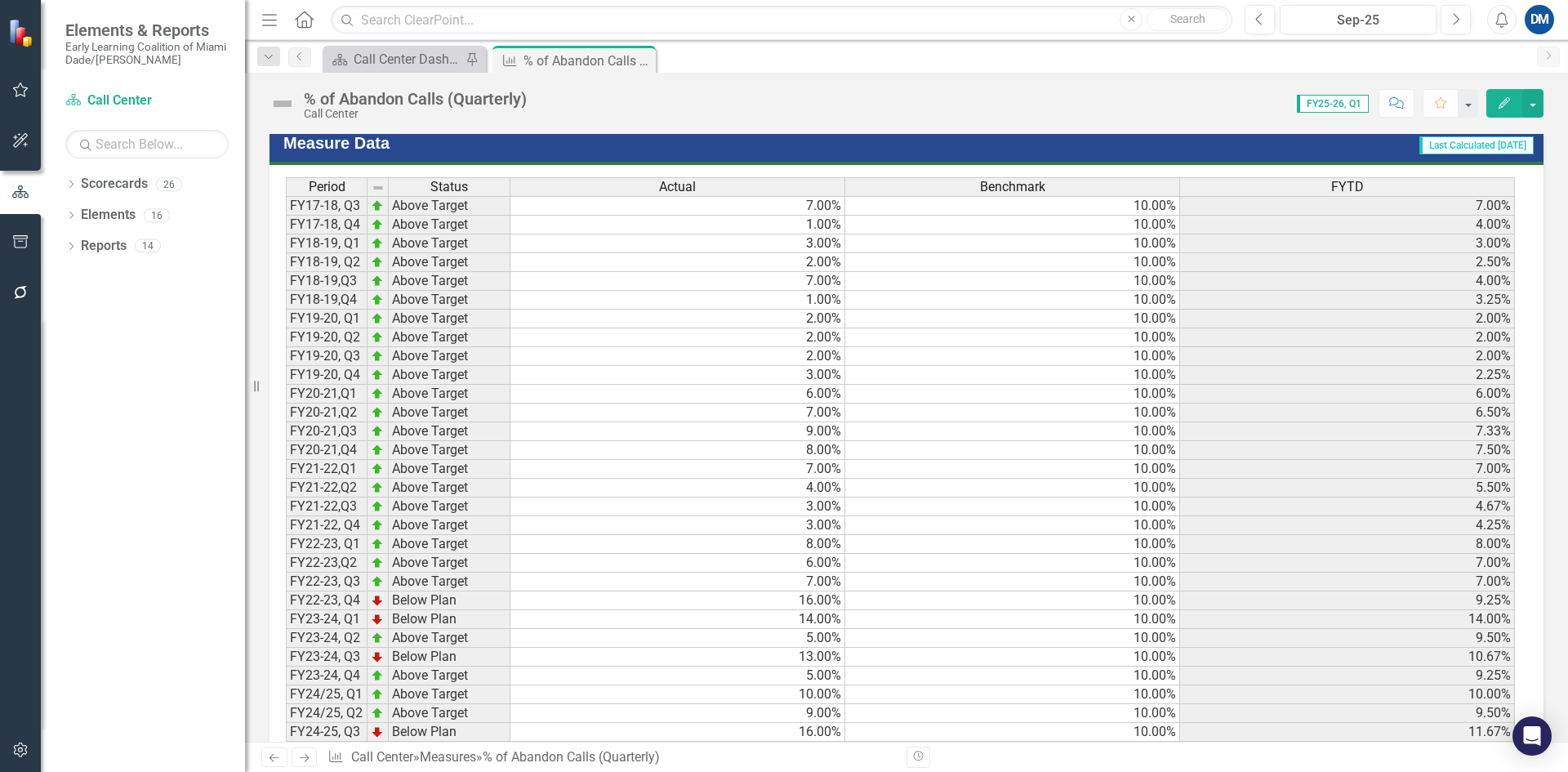
scroll to position [977, 0]
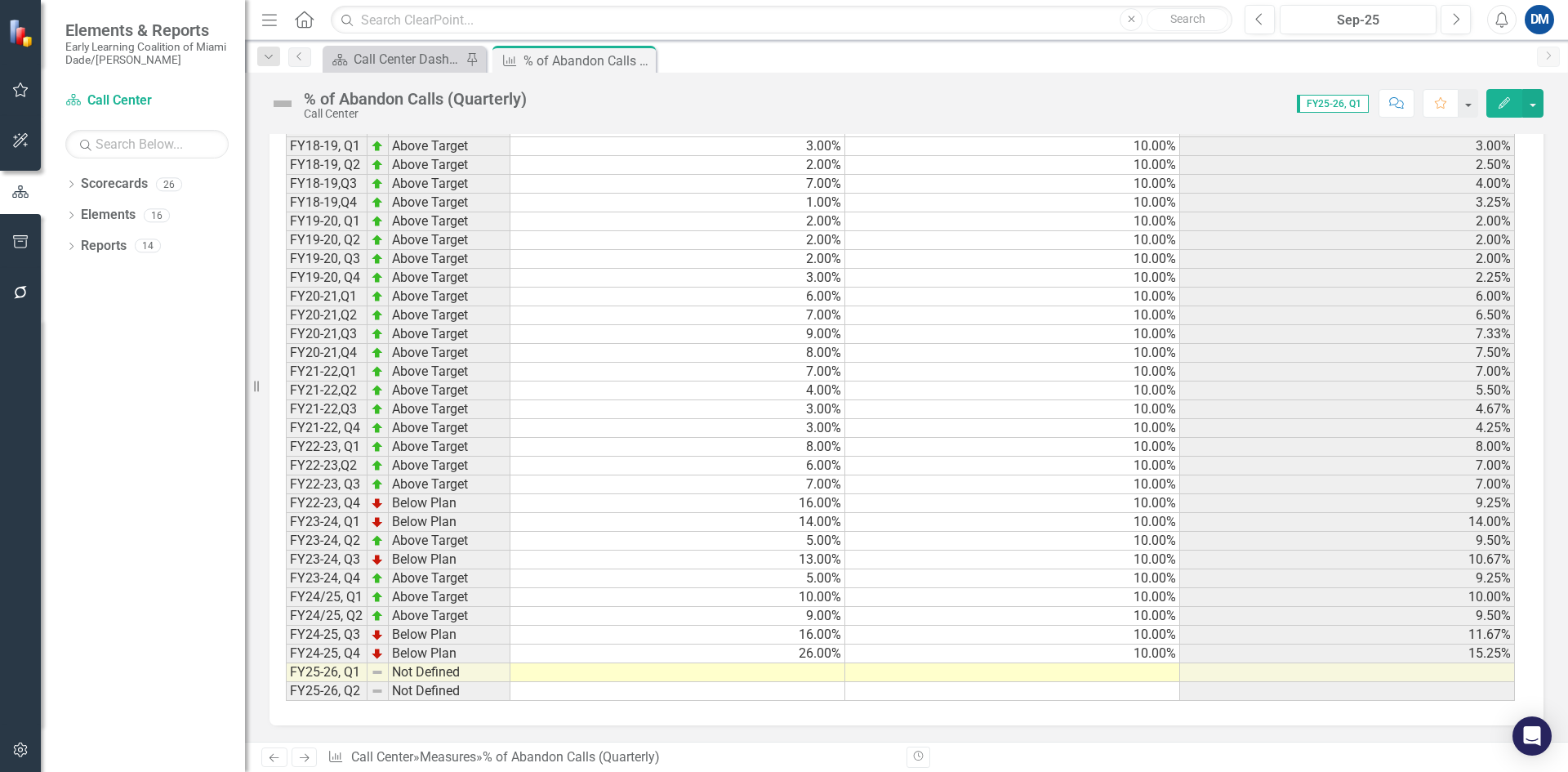
click at [812, 672] on td at bounding box center [678, 672] width 335 height 19
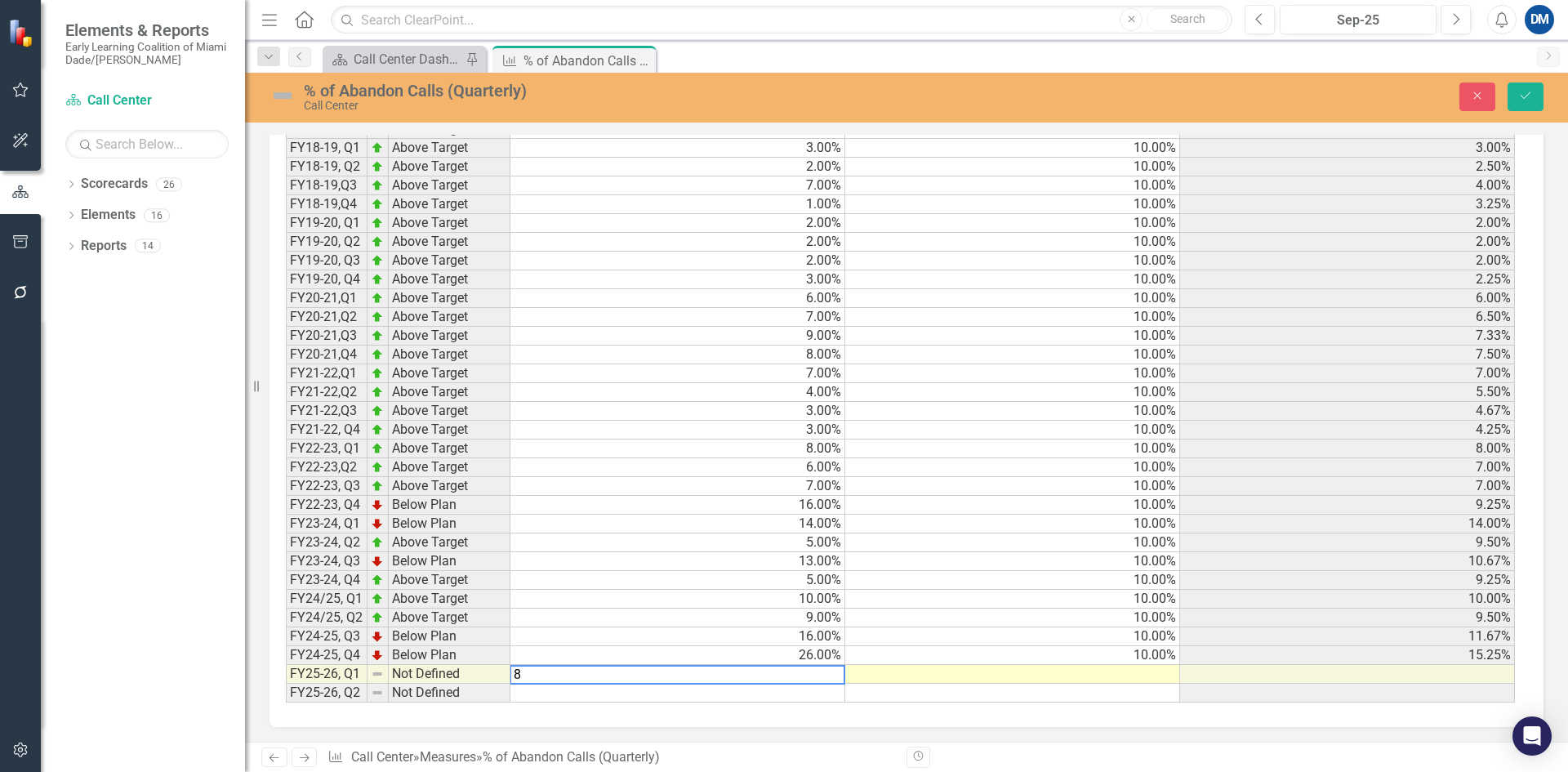
scroll to position [978, 0]
type textarea "8"
click at [1089, 677] on td at bounding box center [1013, 673] width 335 height 19
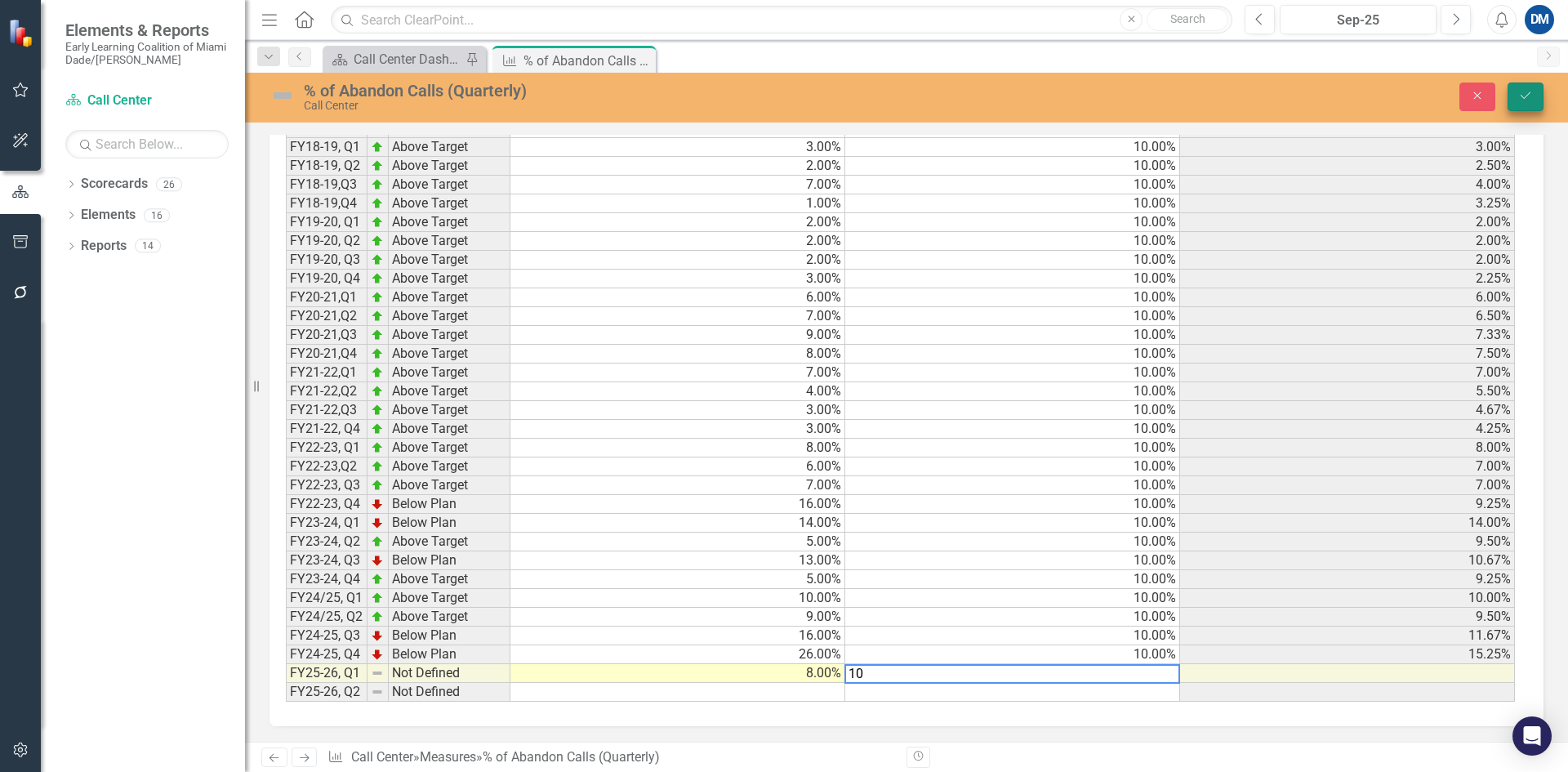
type textarea "10"
click at [1523, 102] on button "Save" at bounding box center [1525, 96] width 36 height 29
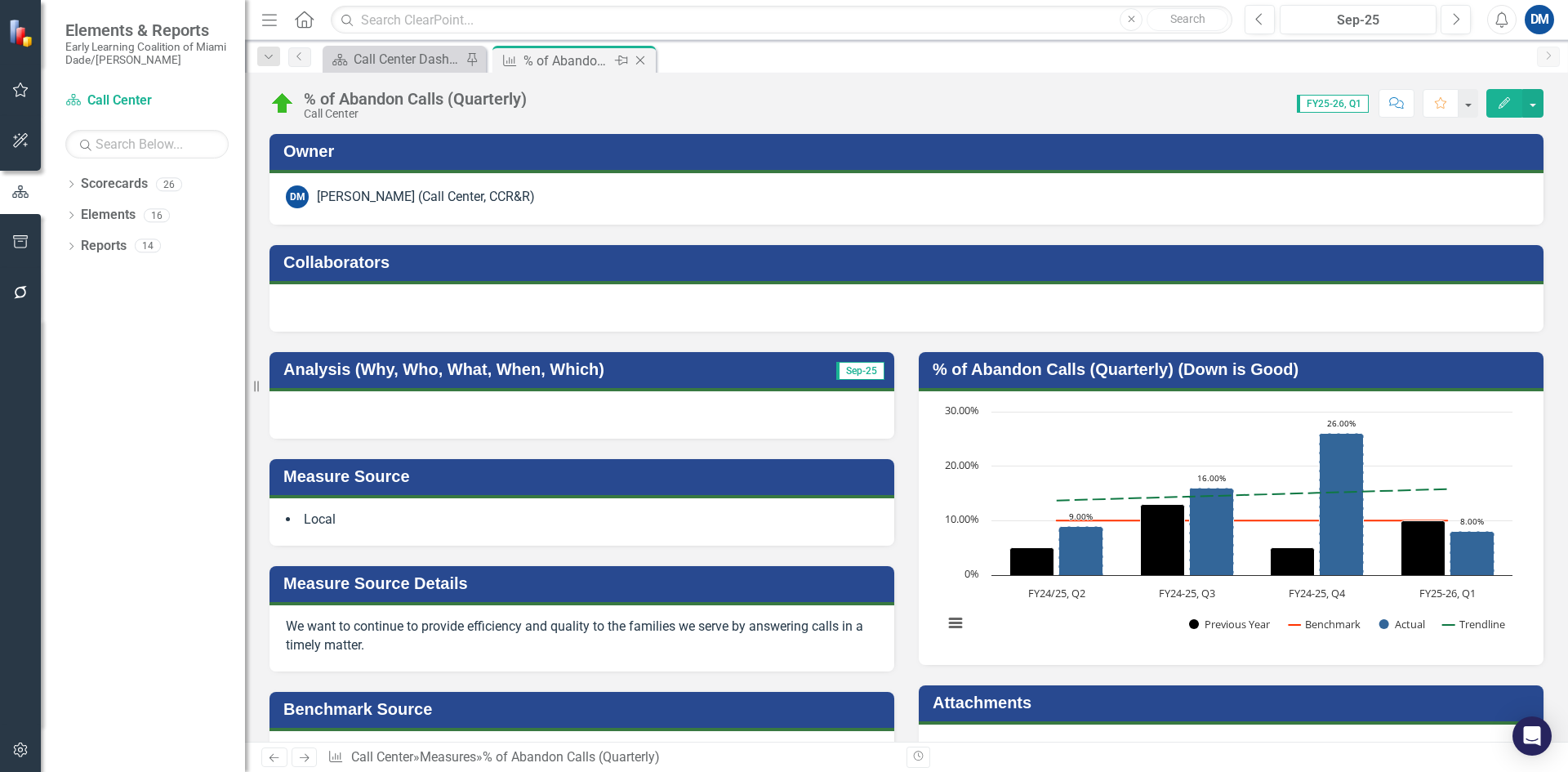
click at [645, 66] on icon "Close" at bounding box center [641, 60] width 17 height 13
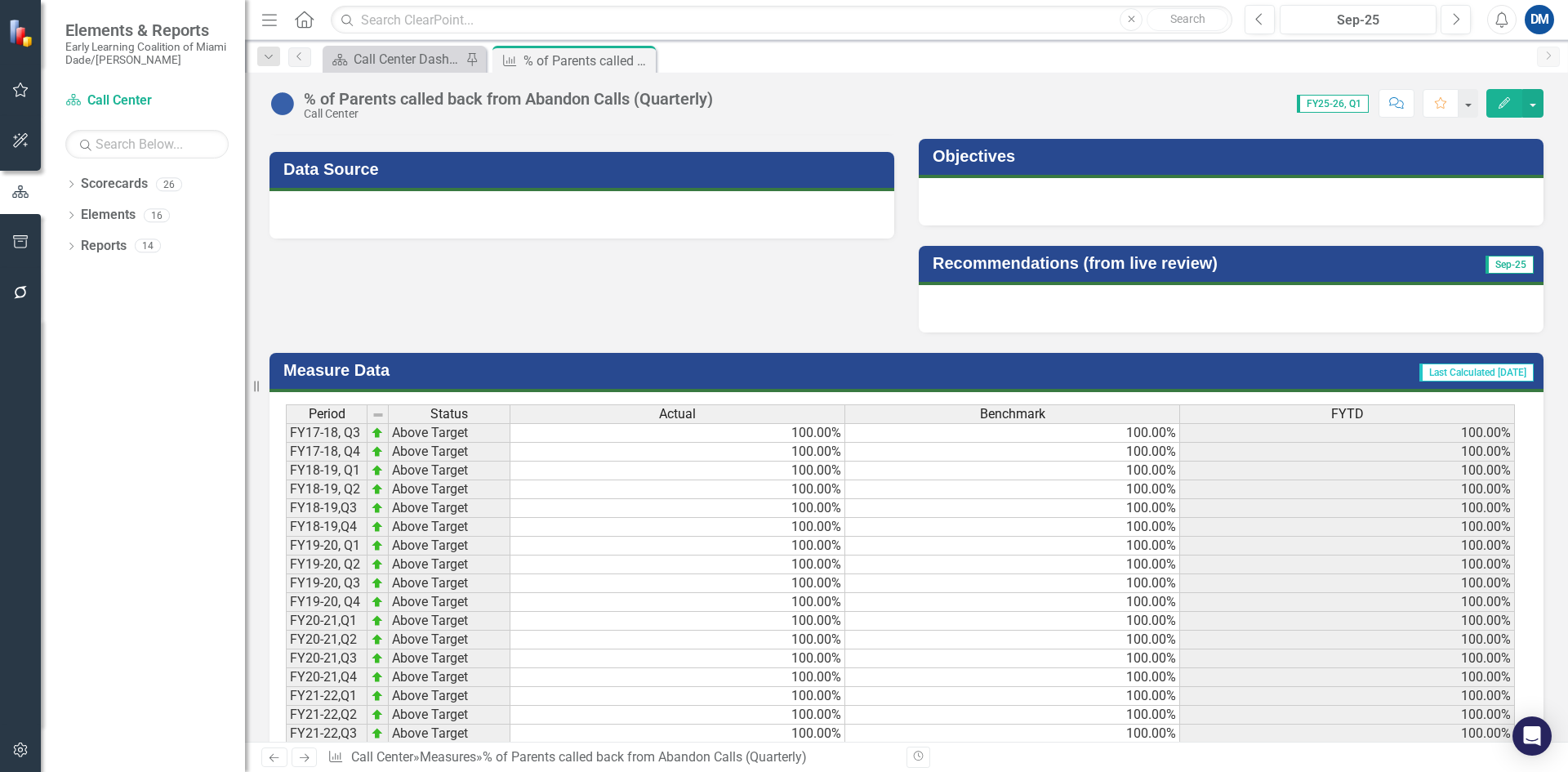
scroll to position [977, 0]
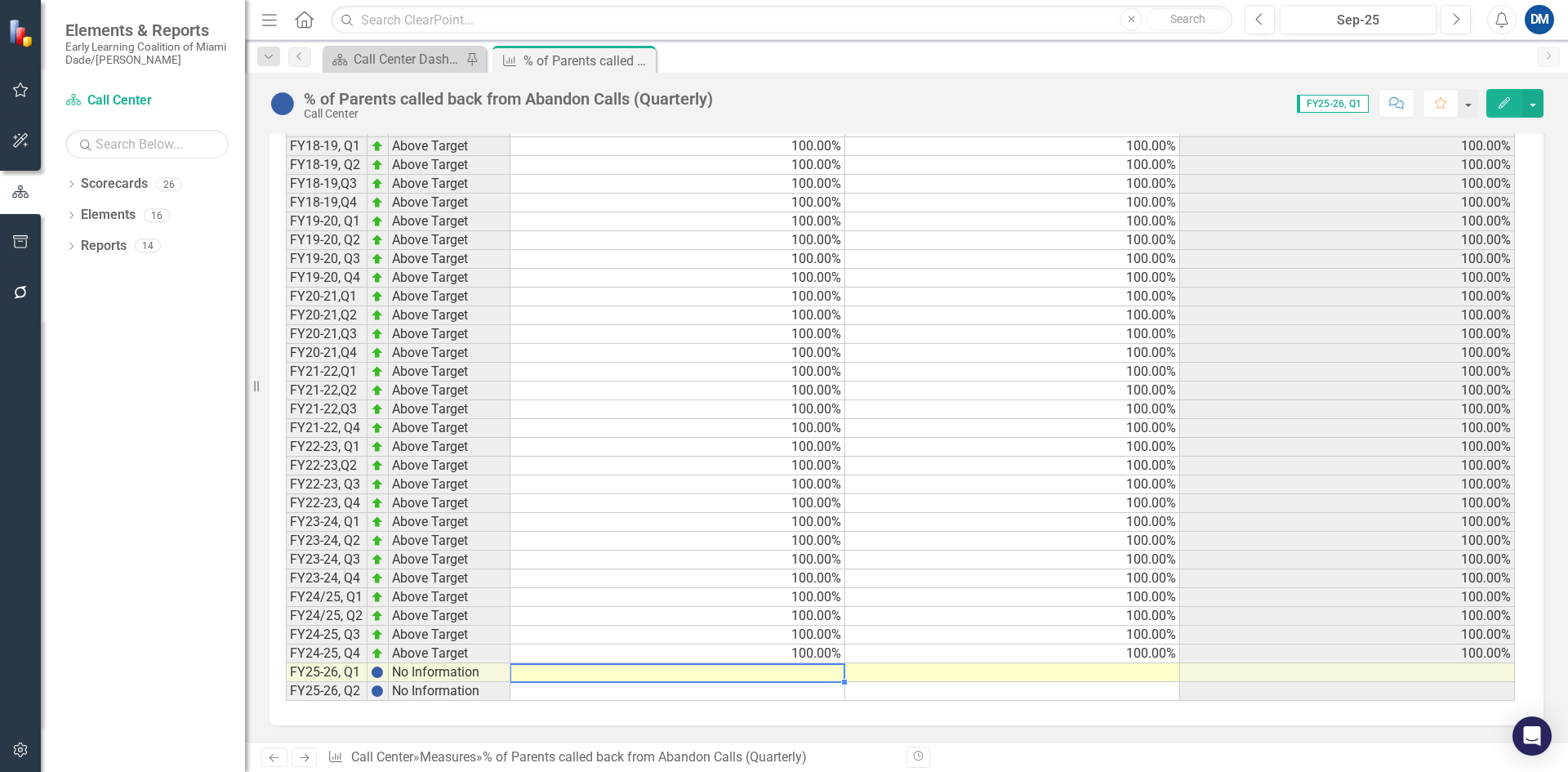
click at [788, 679] on td at bounding box center [678, 672] width 335 height 19
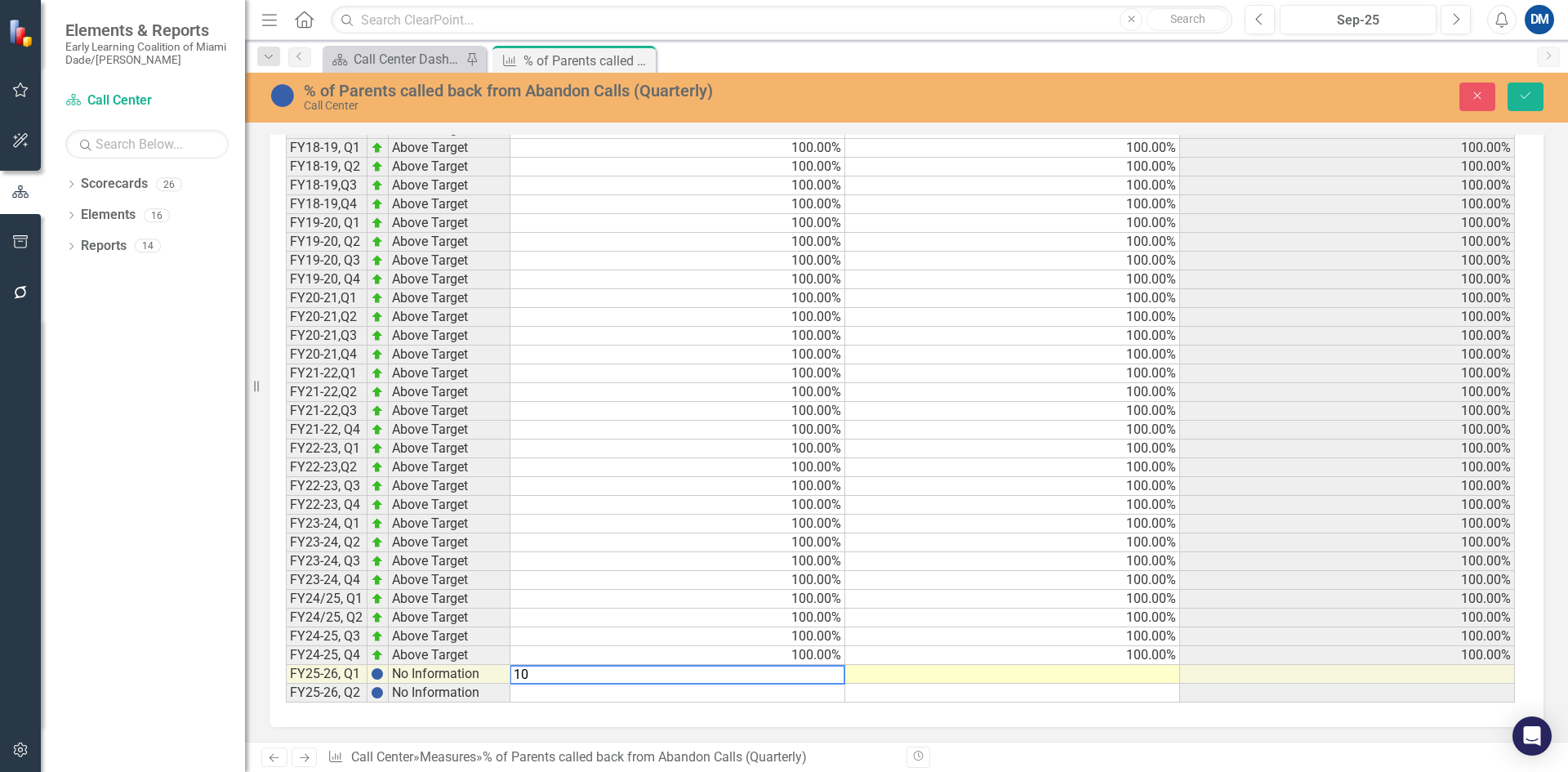
type textarea "100"
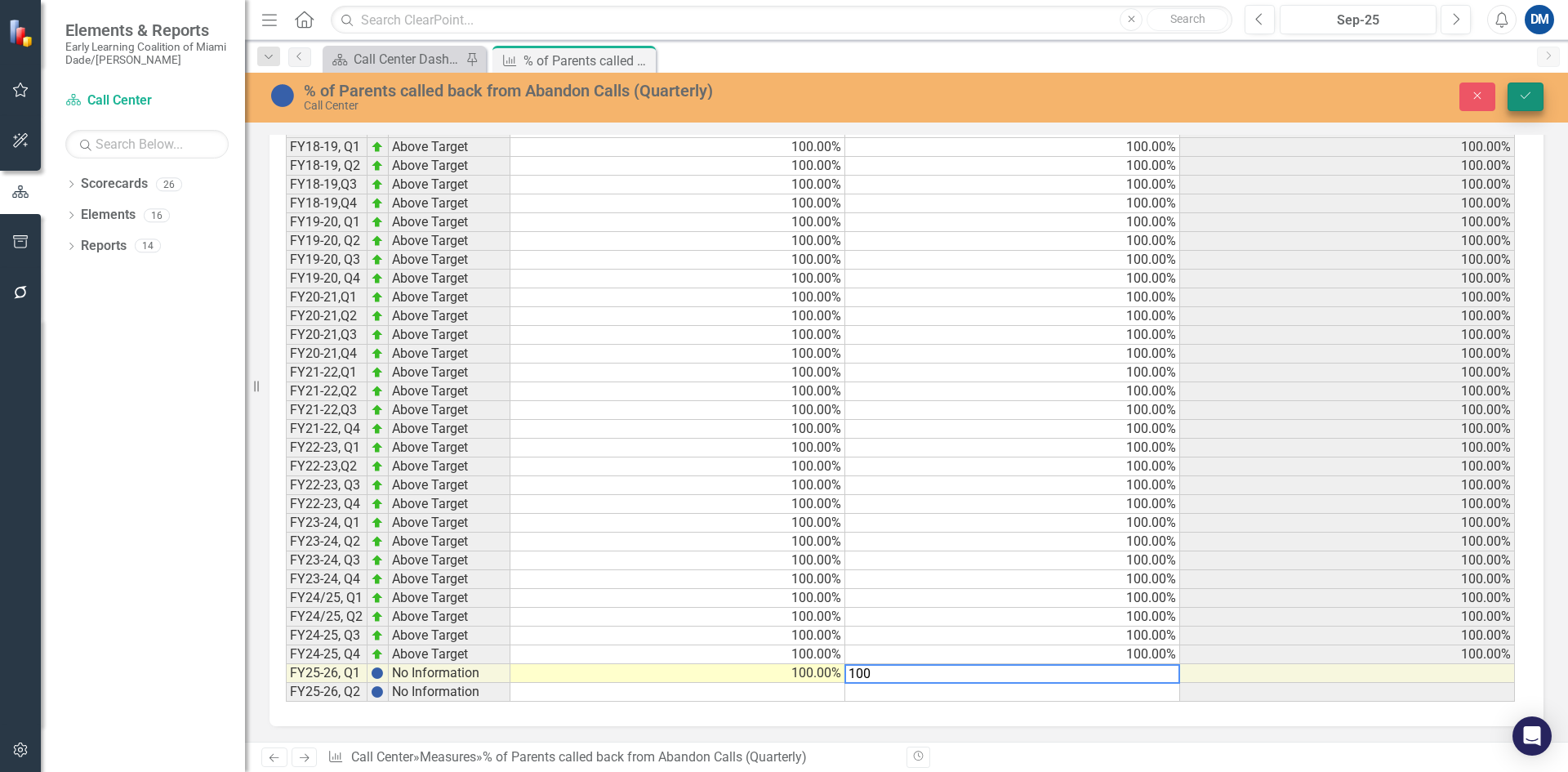
type textarea "100"
click at [1524, 91] on icon "Save" at bounding box center [1525, 95] width 15 height 11
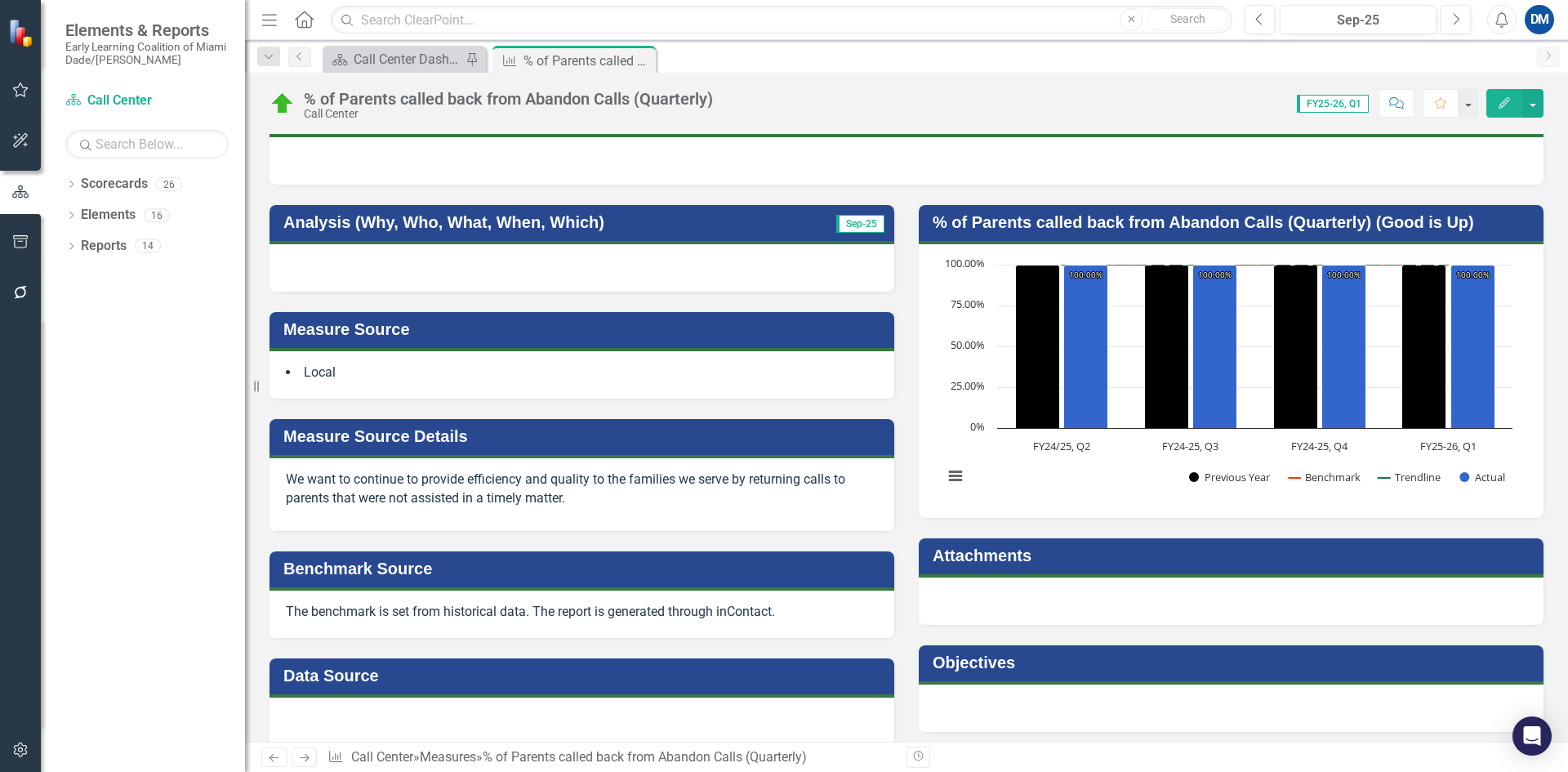
scroll to position [327, 0]
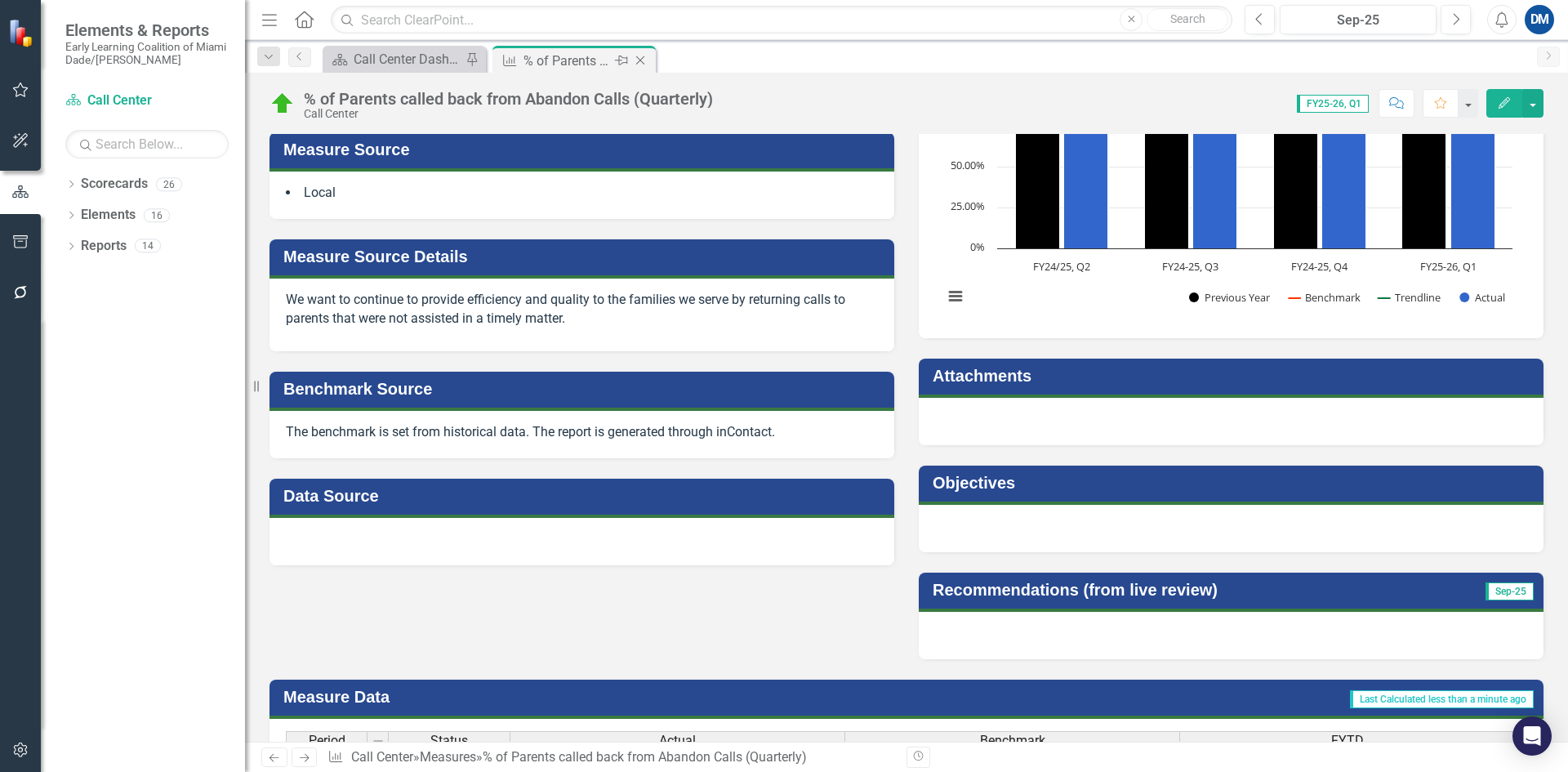
click at [641, 59] on icon at bounding box center [641, 61] width 9 height 9
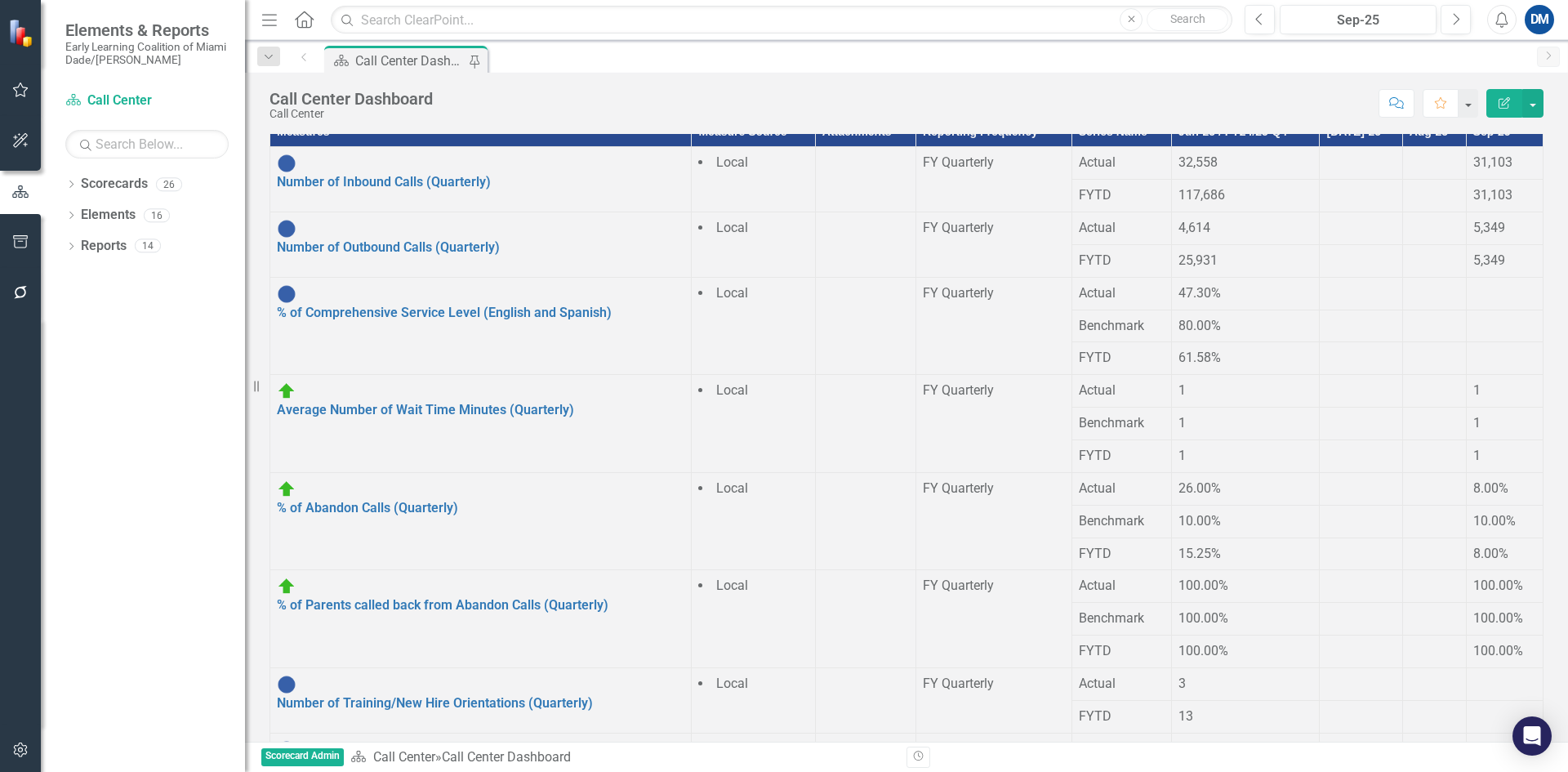
scroll to position [86, 0]
click at [0, 0] on link "Link Open Element" at bounding box center [0, 0] width 0 height 0
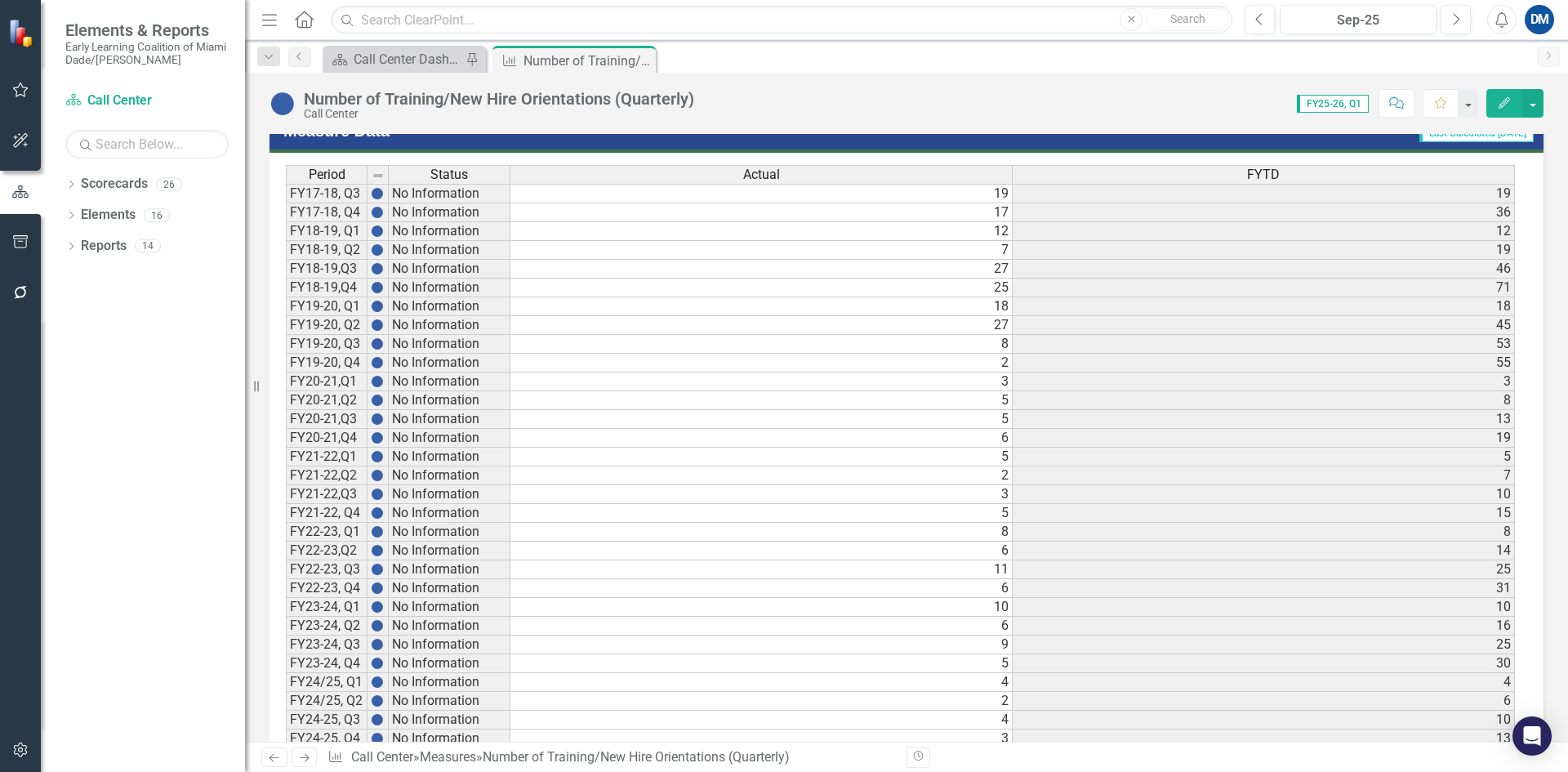
scroll to position [977, 0]
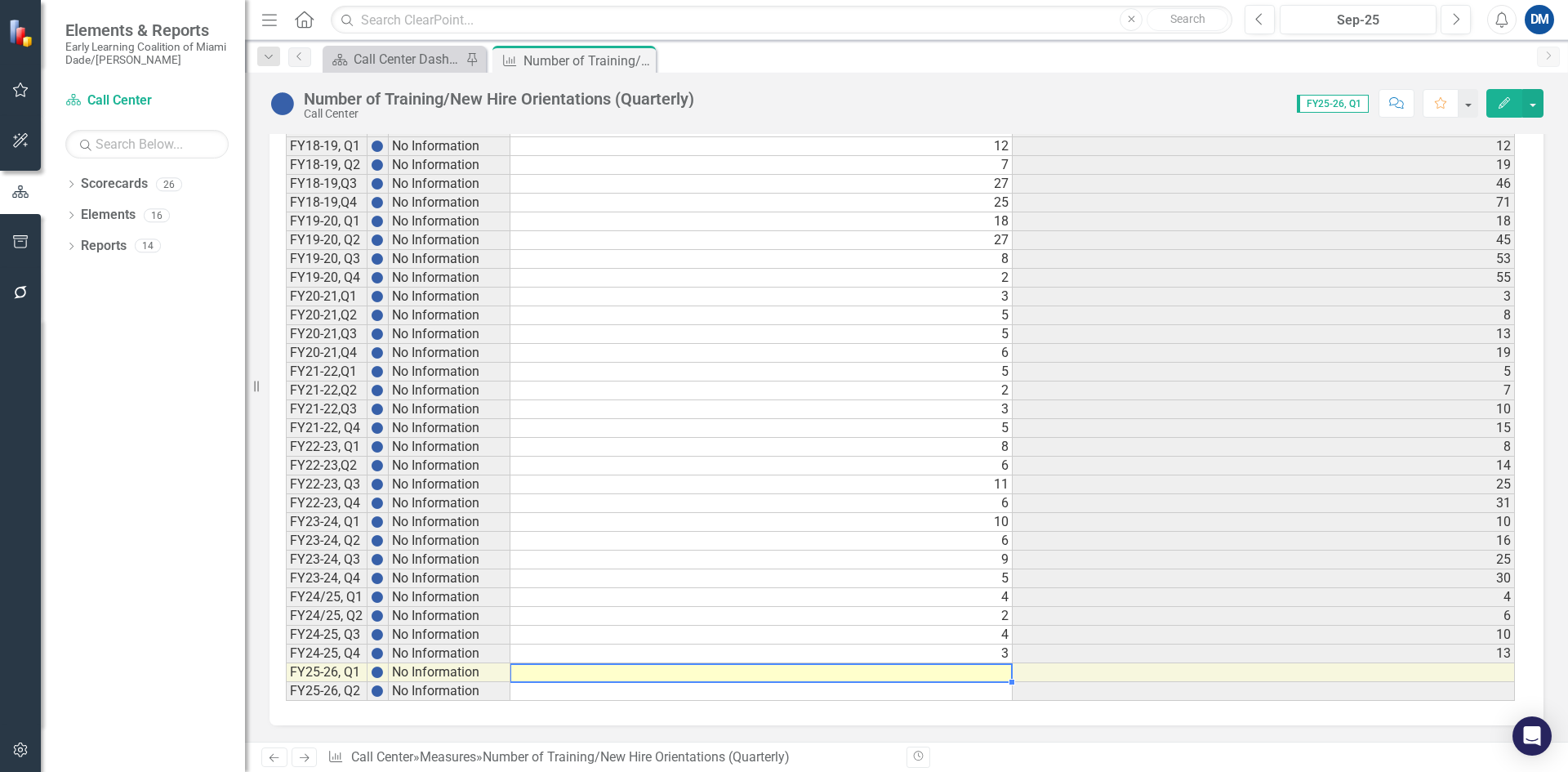
click at [981, 671] on td at bounding box center [761, 672] width 503 height 19
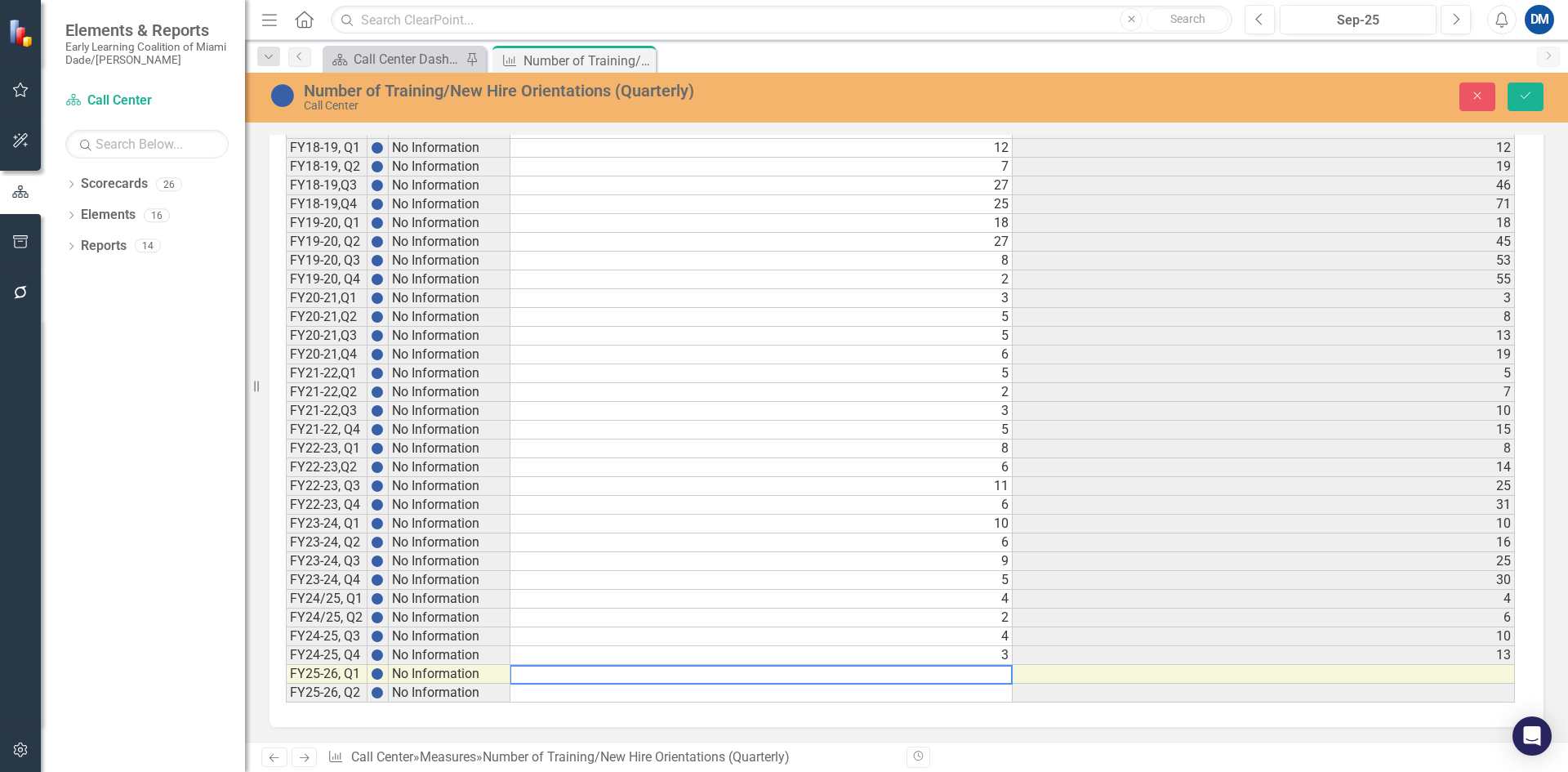
scroll to position [978, 0]
type textarea "5"
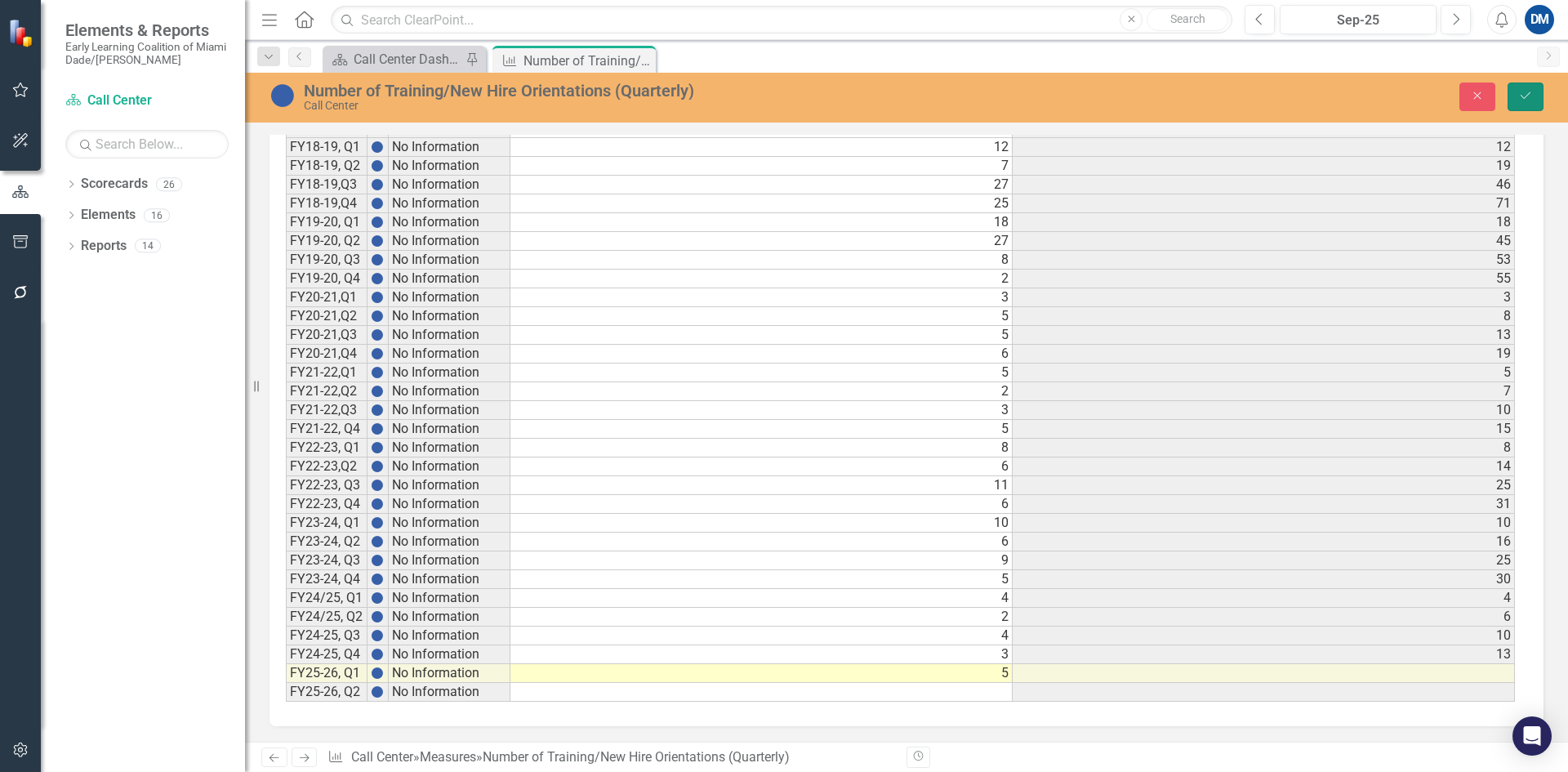
click at [1528, 94] on icon "submit" at bounding box center [1525, 95] width 10 height 6
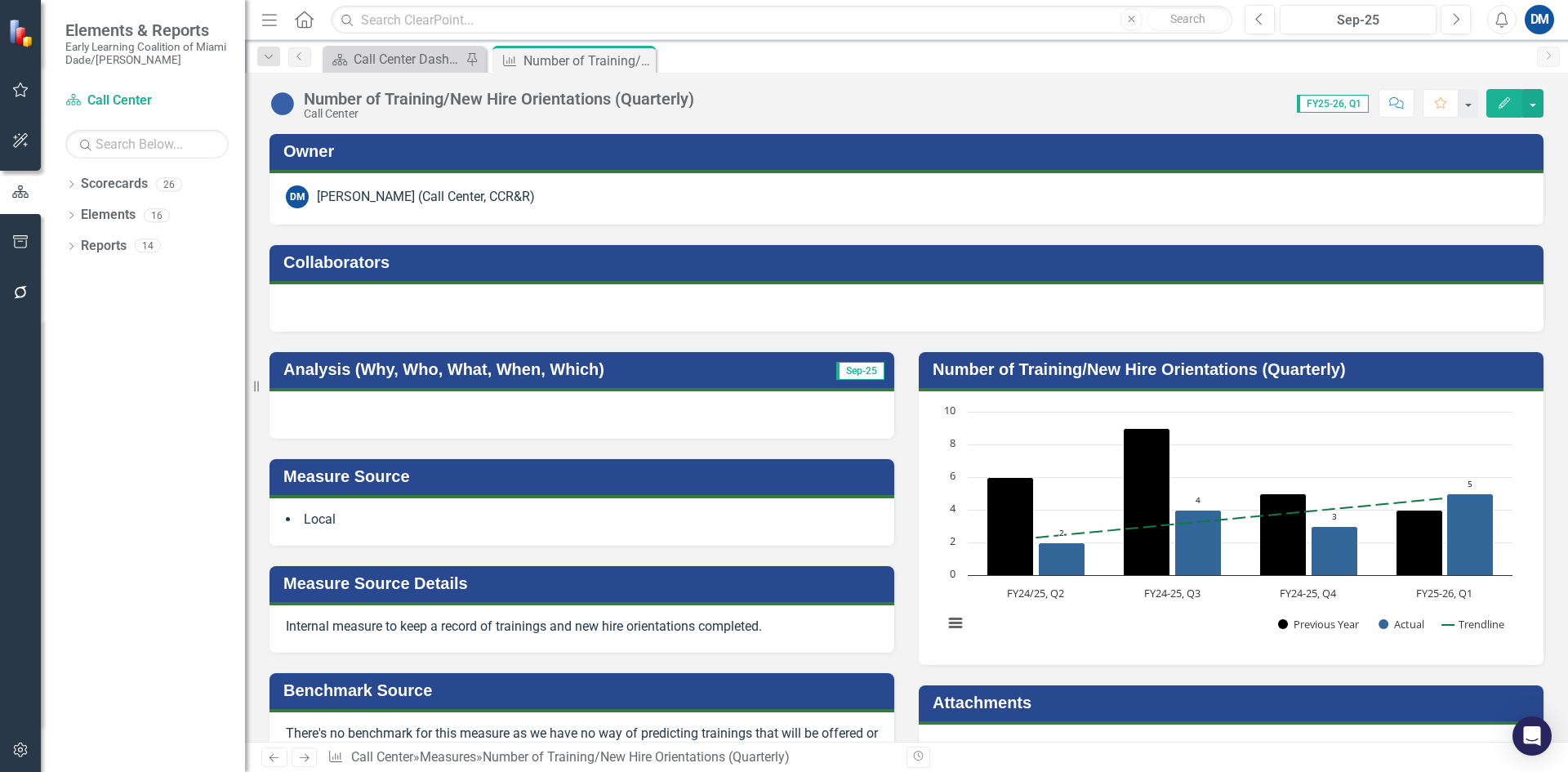
click at [392, 419] on div at bounding box center [581, 415] width 625 height 47
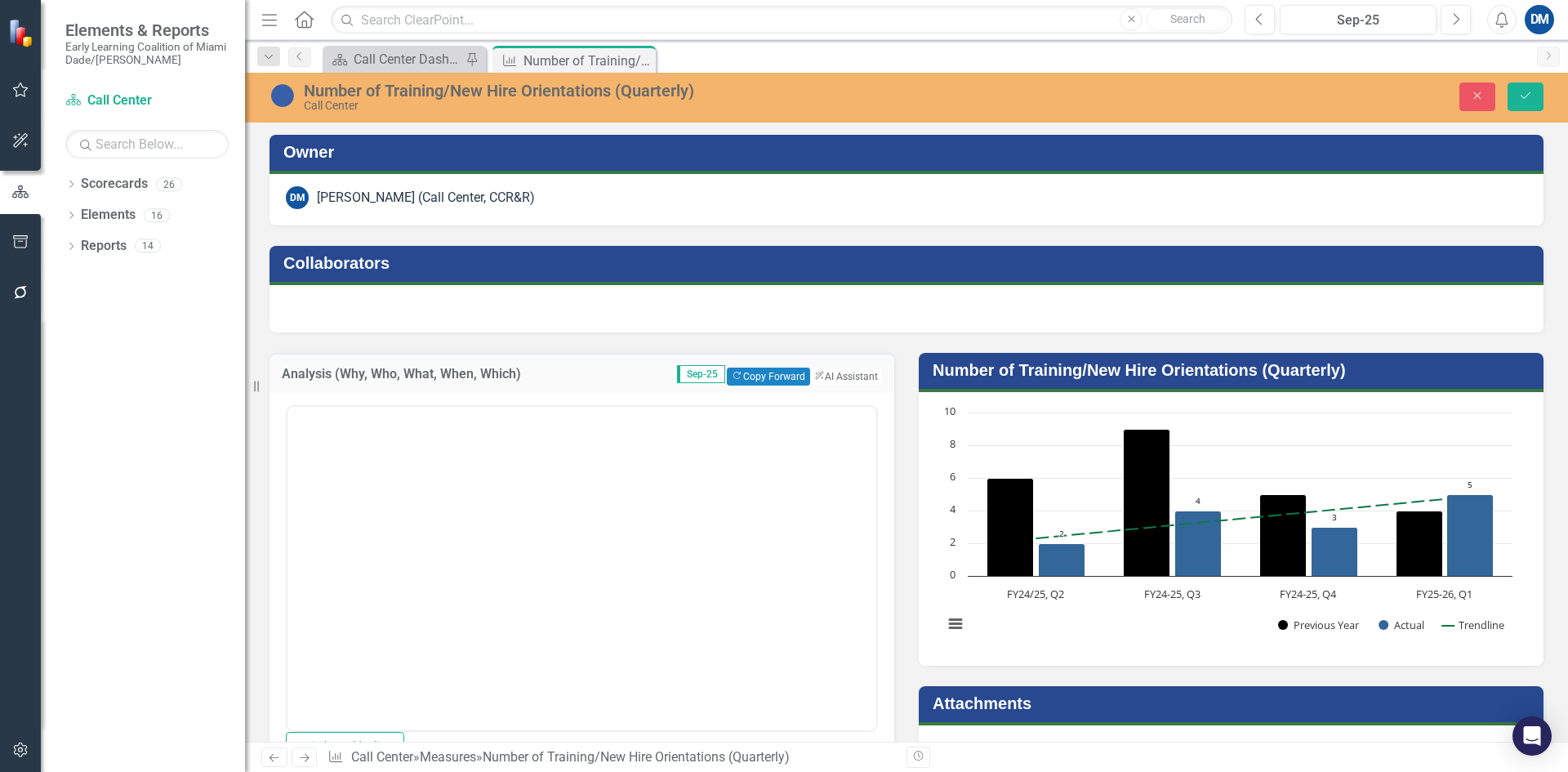
scroll to position [0, 0]
click at [404, 522] on body "Rich Text Area. Press ALT-0 for help." at bounding box center [582, 567] width 589 height 245
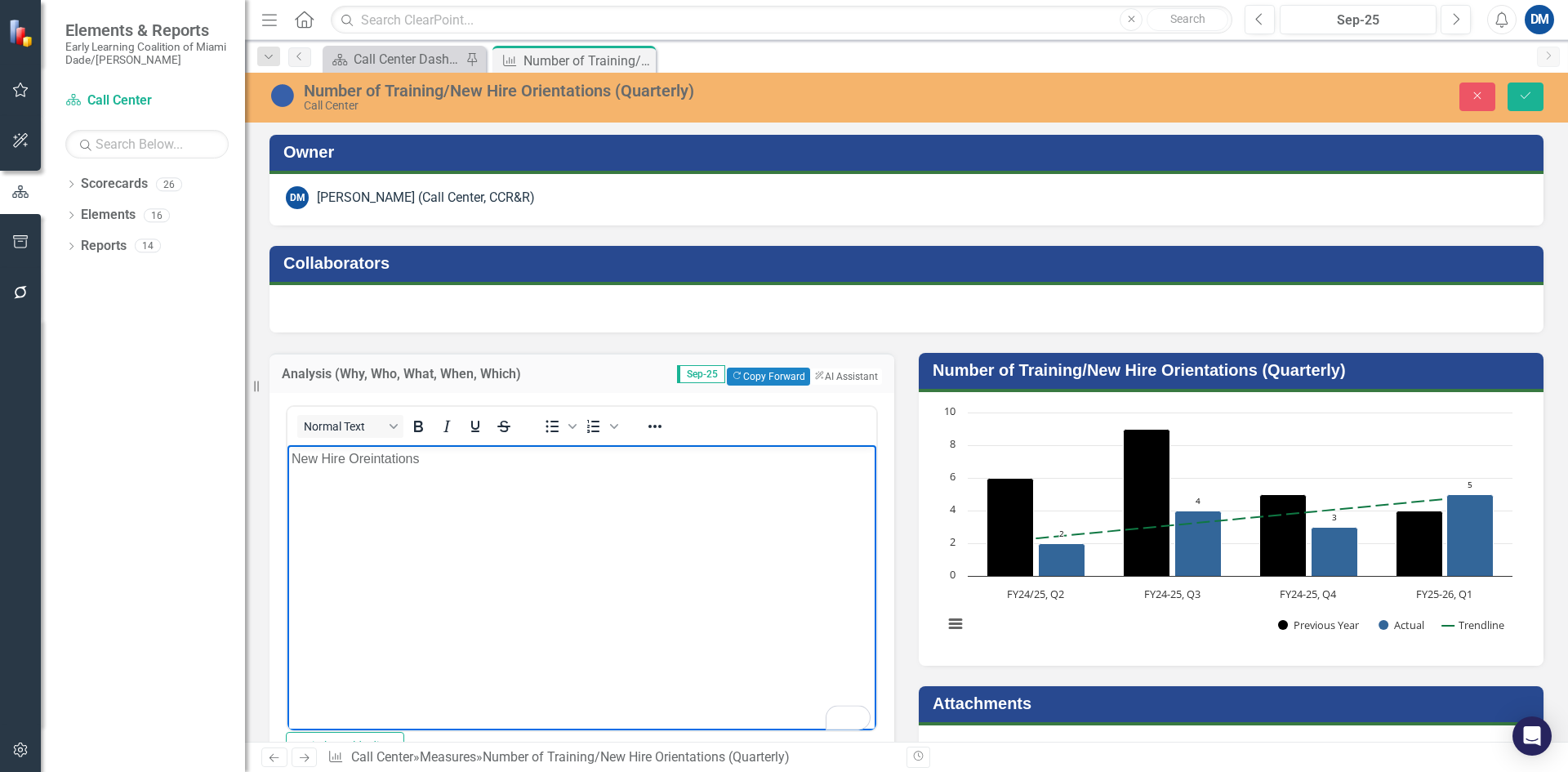
drag, startPoint x: 390, startPoint y: 455, endPoint x: 442, endPoint y: 475, distance: 55.7
click at [440, 475] on body "New Hire Oreintations" at bounding box center [582, 567] width 589 height 245
click at [388, 455] on p "New Hire Oreintations" at bounding box center [581, 457] width 580 height 19
click at [421, 454] on p "New Hire Oreintations" at bounding box center [581, 457] width 580 height 19
click at [358, 457] on p "New Hire Oreintation" at bounding box center [581, 457] width 580 height 19
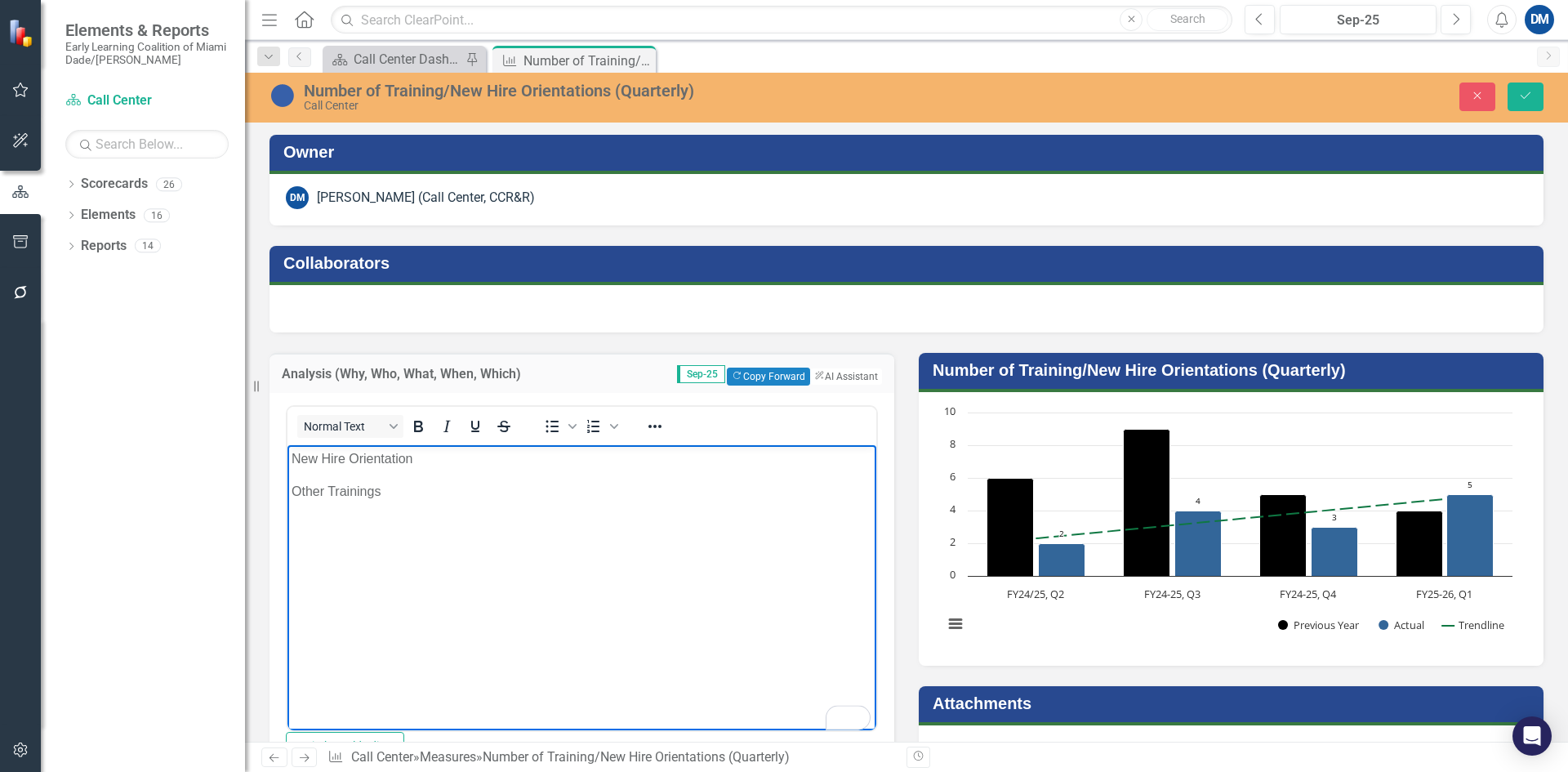
click at [448, 455] on p "New Hire Orientation" at bounding box center [581, 457] width 580 height 19
click at [446, 455] on p "New Hire Orientations" at bounding box center [581, 457] width 580 height 19
drag, startPoint x: 429, startPoint y: 457, endPoint x: 357, endPoint y: 457, distance: 72.0
click at [357, 457] on p "New Hire Orientations" at bounding box center [581, 457] width 580 height 19
click at [439, 459] on p "New Hire Overview" at bounding box center [581, 457] width 580 height 19
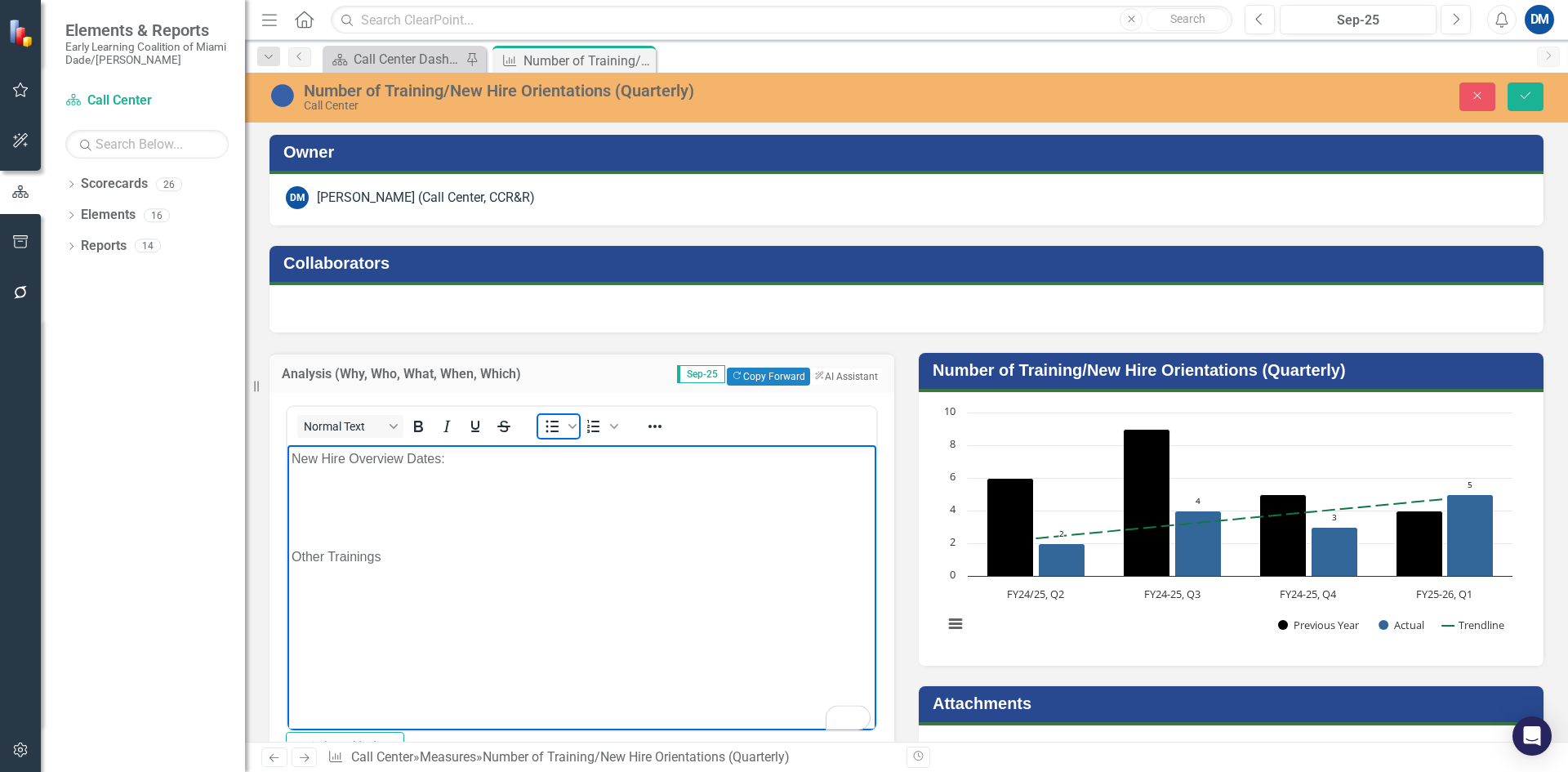
click at [553, 432] on icon "Bullet list" at bounding box center [552, 426] width 19 height 19
click at [438, 491] on li "7/31/2025" at bounding box center [598, 491] width 548 height 19
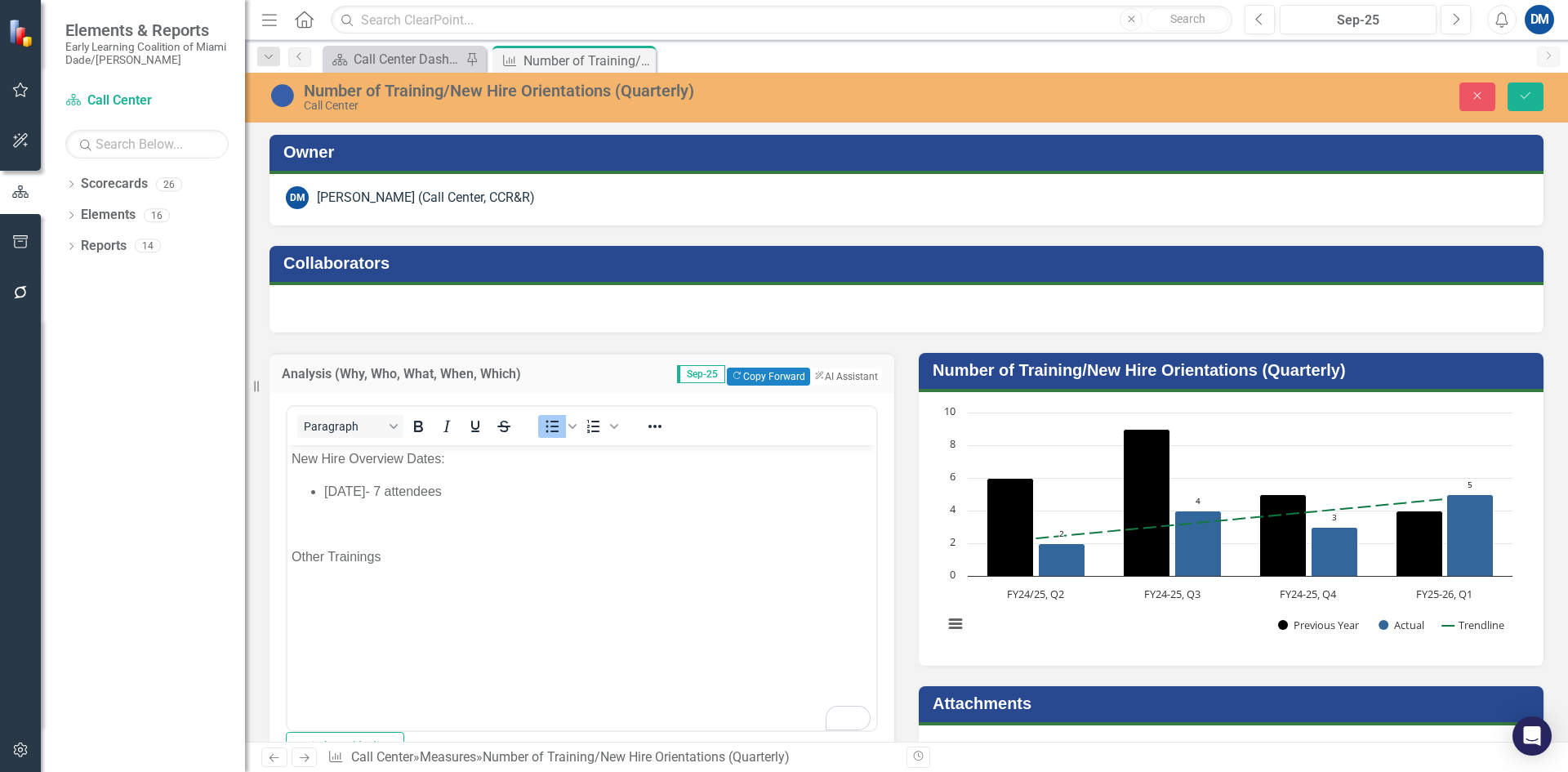
click at [493, 493] on li "[DATE]- 7 attendees" at bounding box center [598, 491] width 548 height 19
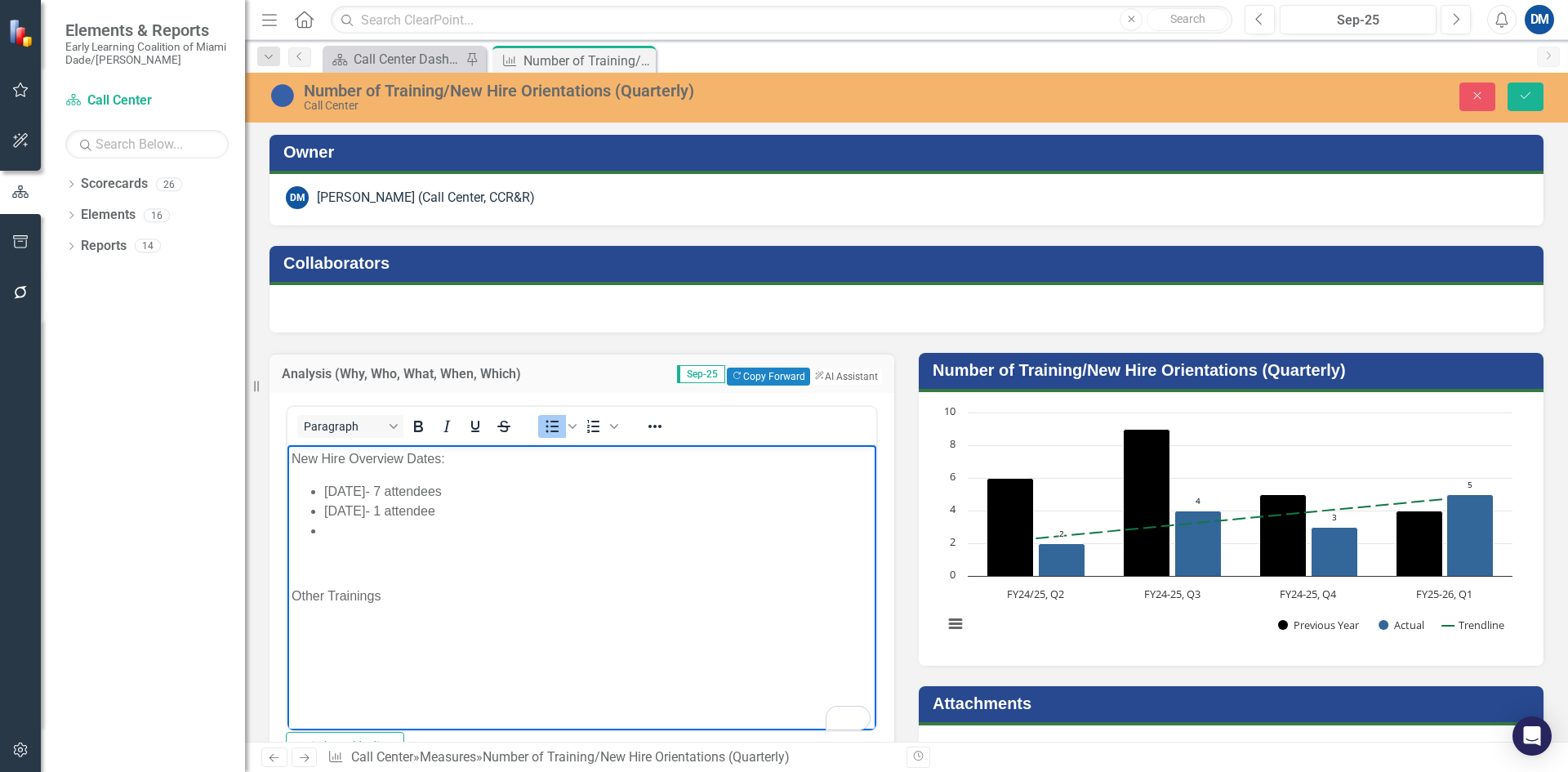
click at [392, 529] on li "To enrich screen reader interactions, please activate Accessibility in Grammarl…" at bounding box center [598, 529] width 548 height 19
click at [316, 566] on p "To enrich screen reader interactions, please activate Accessibility in Grammarl…" at bounding box center [581, 562] width 580 height 19
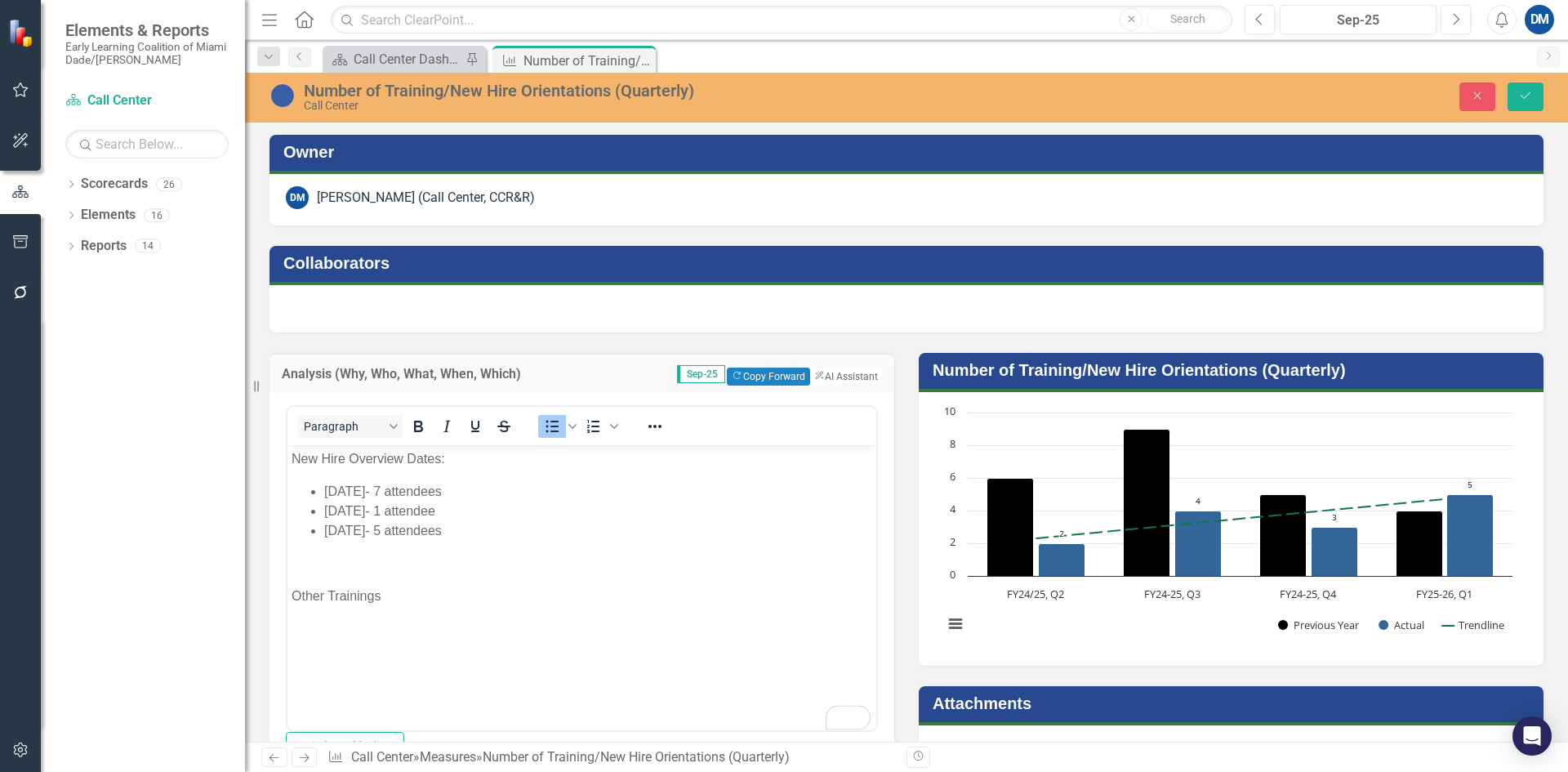
click at [348, 567] on p "To enrich screen reader interactions, please activate Accessibility in Grammarl…" at bounding box center [581, 562] width 580 height 19
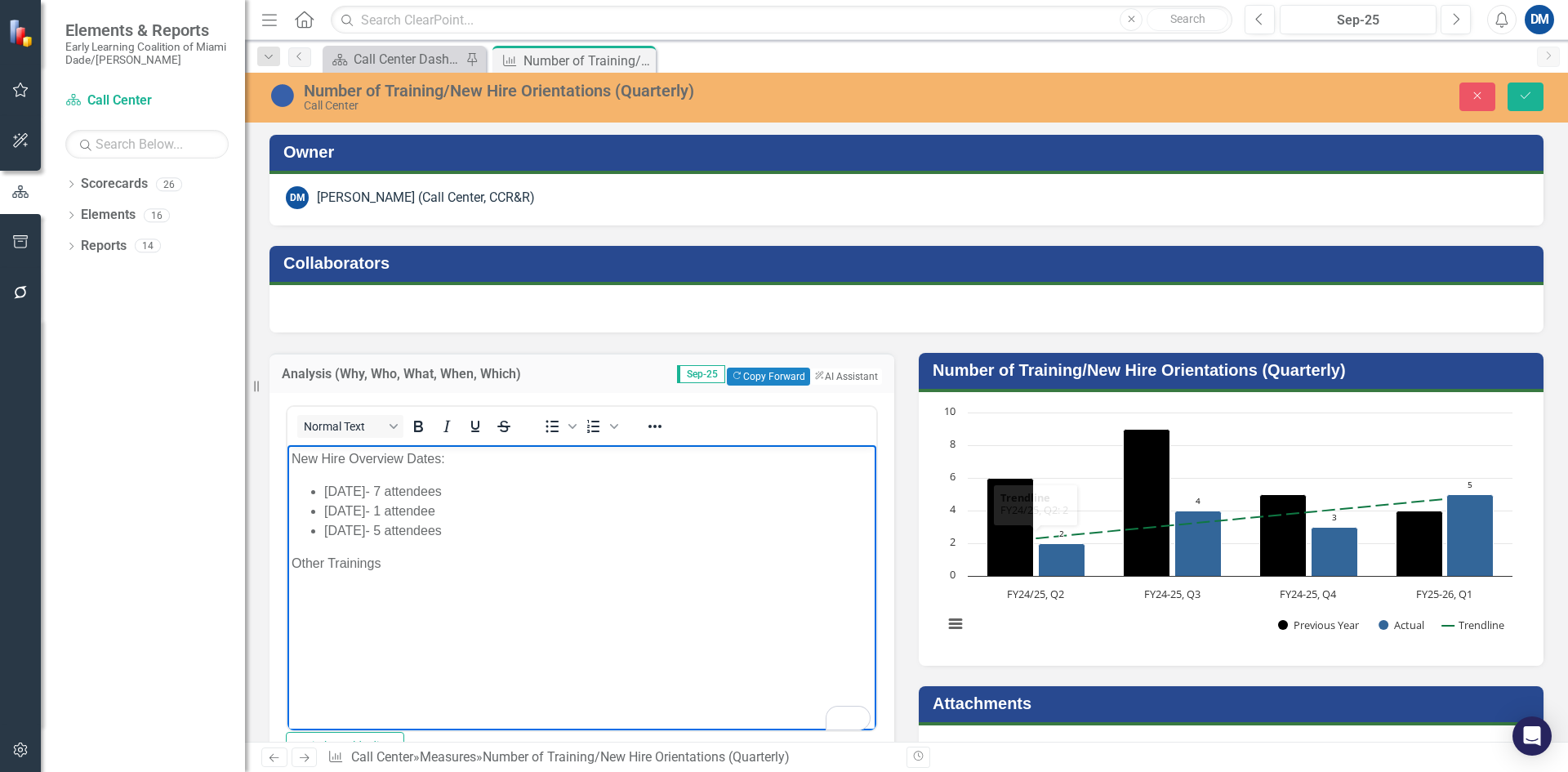
click at [313, 590] on p "To enrich screen reader interactions, please activate Accessibility in Grammarl…" at bounding box center [581, 595] width 580 height 19
click at [330, 581] on body "New Hire Overview Dates: 7/31/2025- 7 attendees 8/28/2025- 1 attendee 9/25/2025…" at bounding box center [582, 567] width 589 height 245
drag, startPoint x: 386, startPoint y: 566, endPoint x: 394, endPoint y: 564, distance: 8.2
click at [388, 566] on p "Other Trainings" at bounding box center [581, 562] width 580 height 19
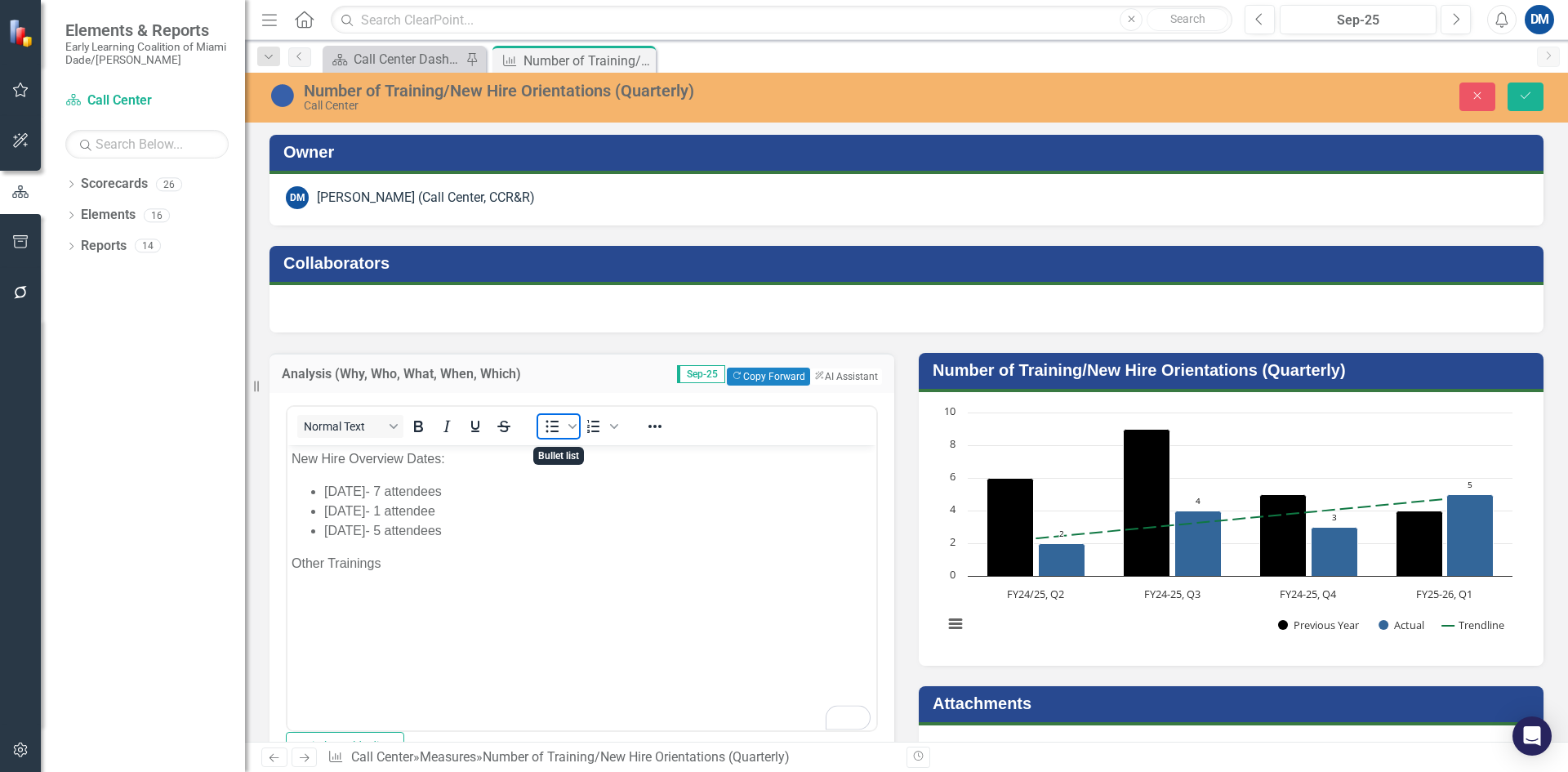
click at [551, 428] on icon "Bullet list" at bounding box center [552, 426] width 19 height 19
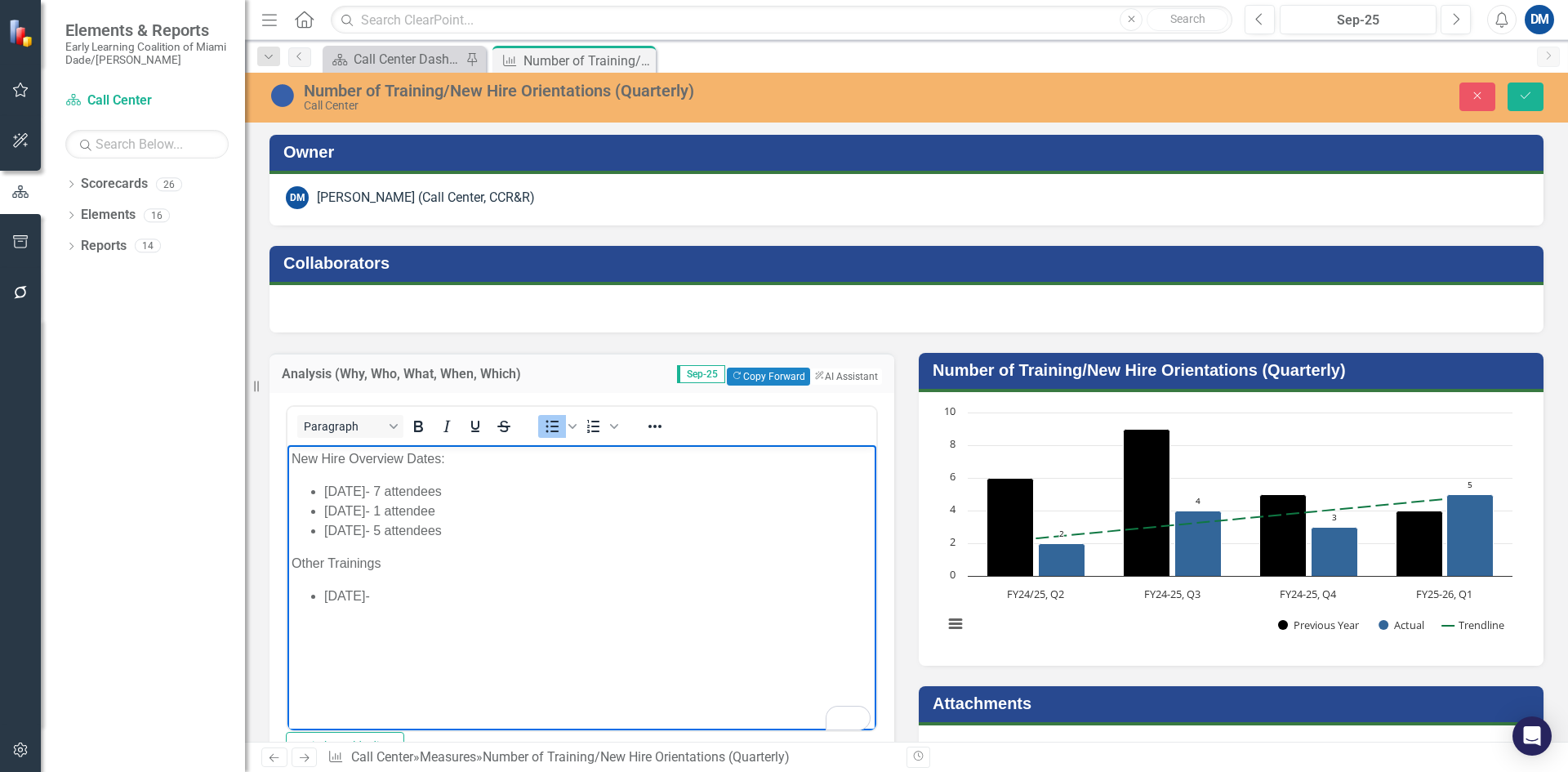
drag, startPoint x: 323, startPoint y: 593, endPoint x: 446, endPoint y: 614, distance: 124.8
click at [323, 593] on ul "9/5/2025-" at bounding box center [581, 595] width 580 height 19
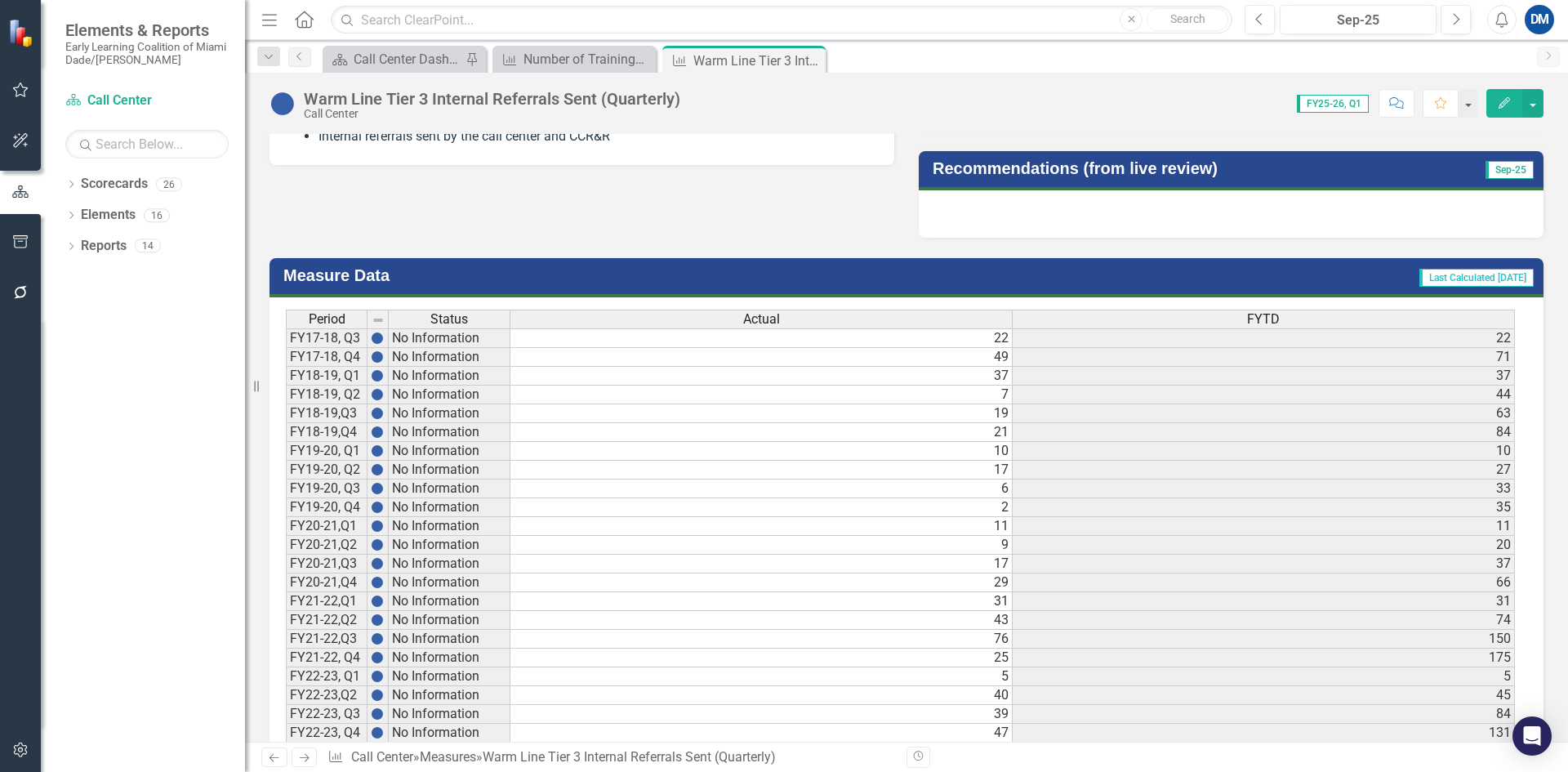
scroll to position [977, 0]
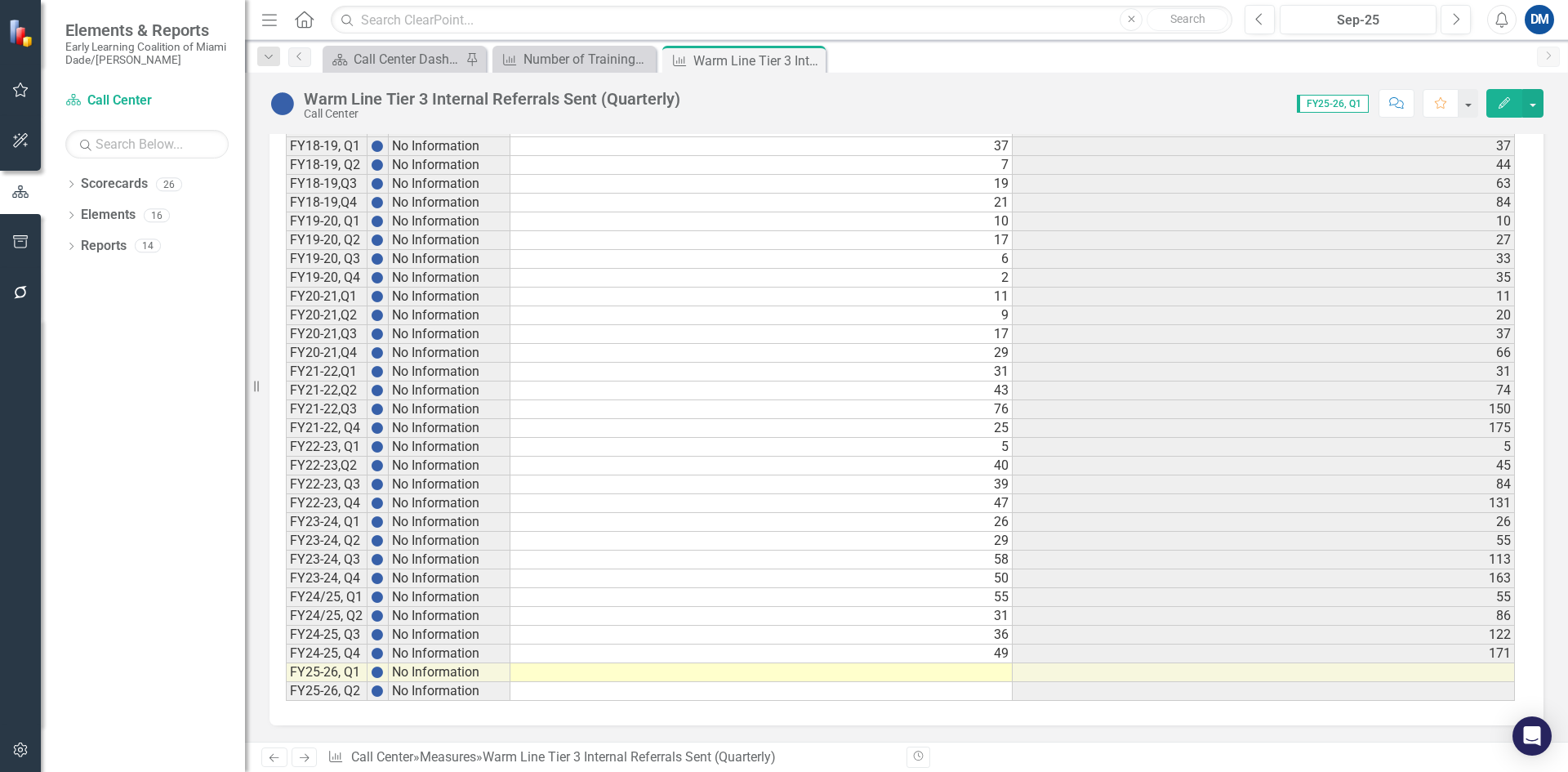
click at [993, 674] on td at bounding box center [761, 672] width 503 height 19
drag, startPoint x: 993, startPoint y: 674, endPoint x: 1002, endPoint y: 664, distance: 13.5
click at [994, 673] on td at bounding box center [761, 672] width 503 height 19
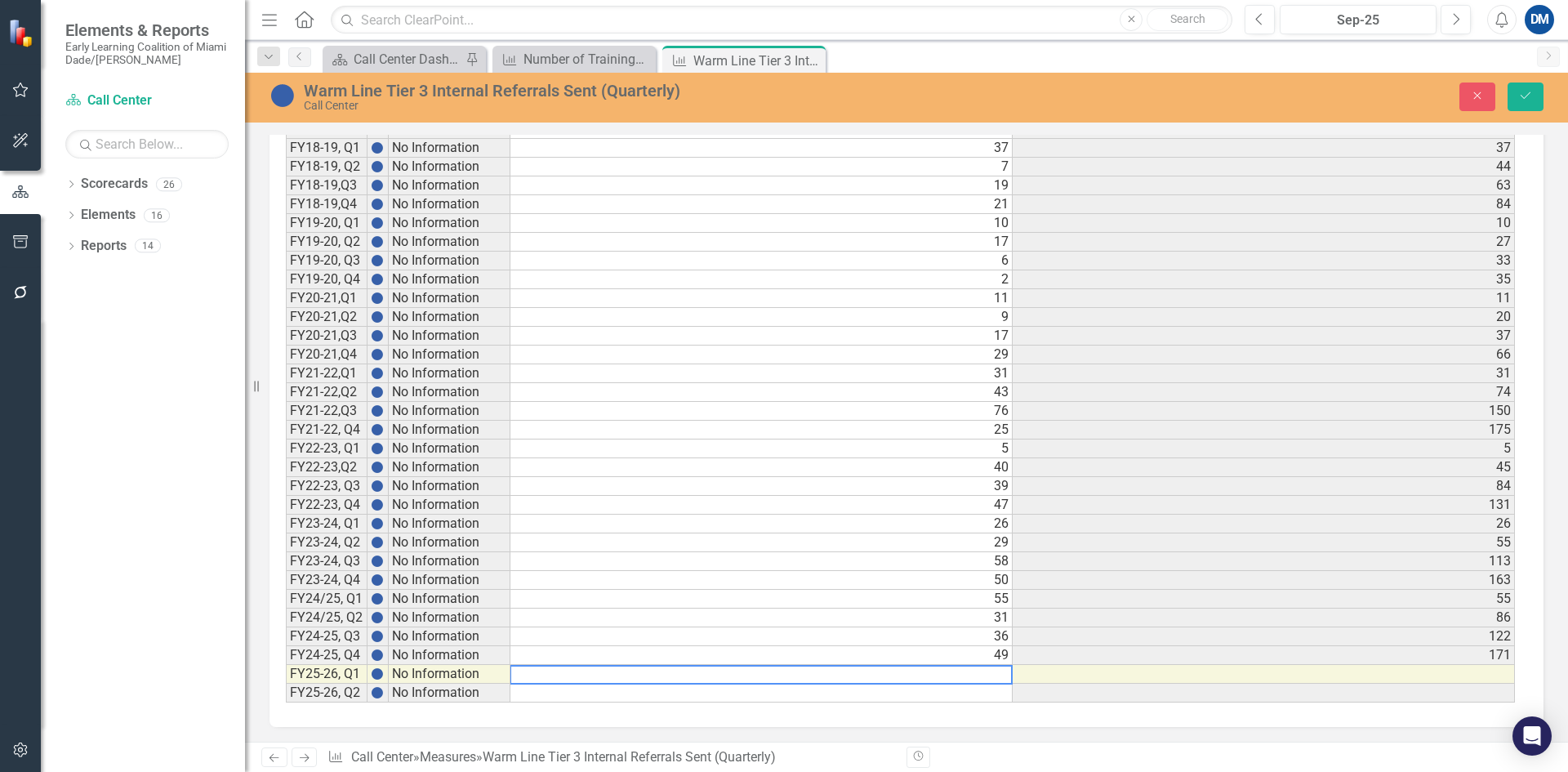
scroll to position [978, 0]
type textarea "40"
click at [1515, 95] on button "Save" at bounding box center [1525, 96] width 36 height 29
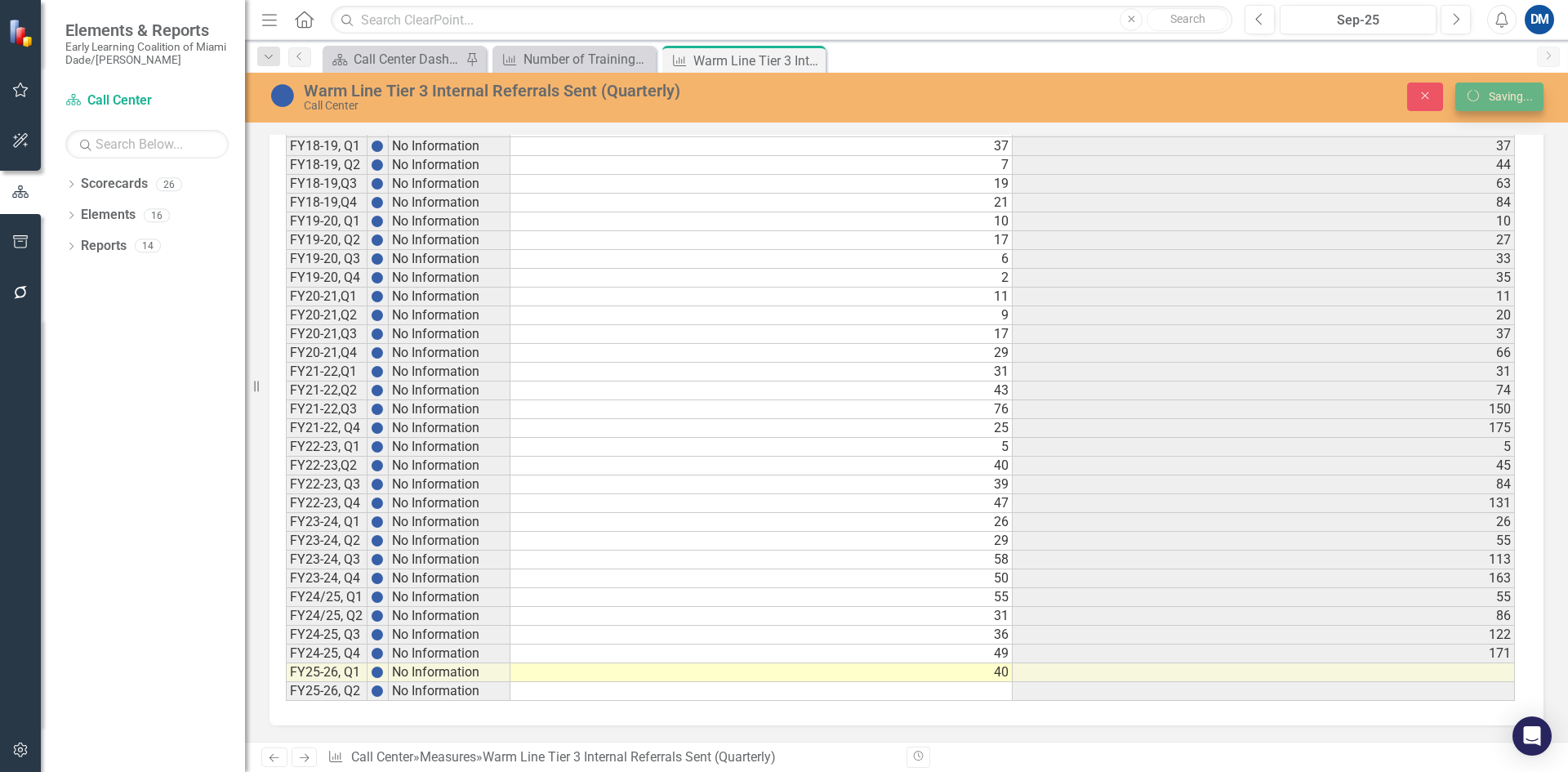
scroll to position [0, 0]
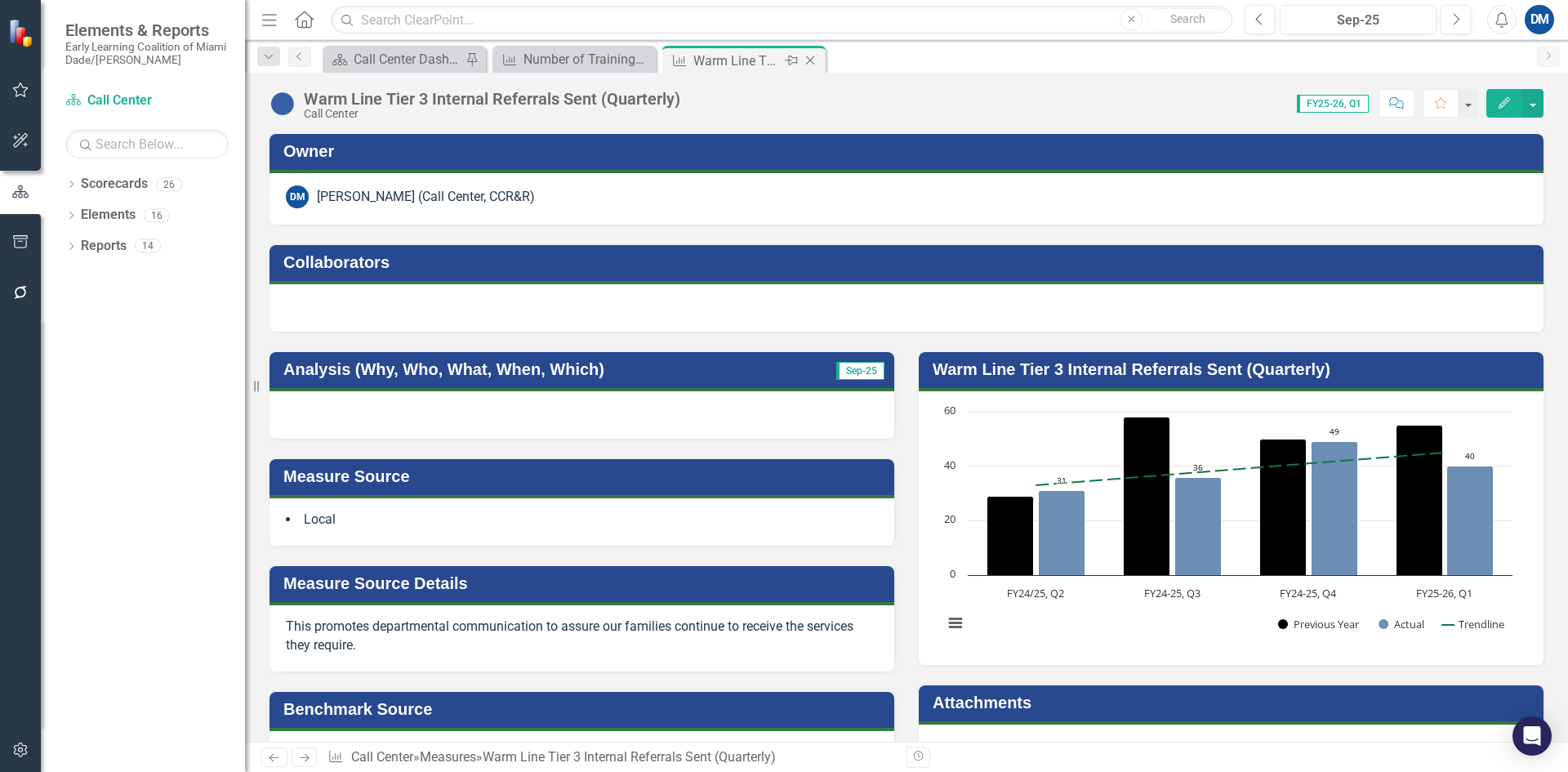
click at [811, 59] on icon at bounding box center [811, 61] width 9 height 9
